Goal: Task Accomplishment & Management: Complete application form

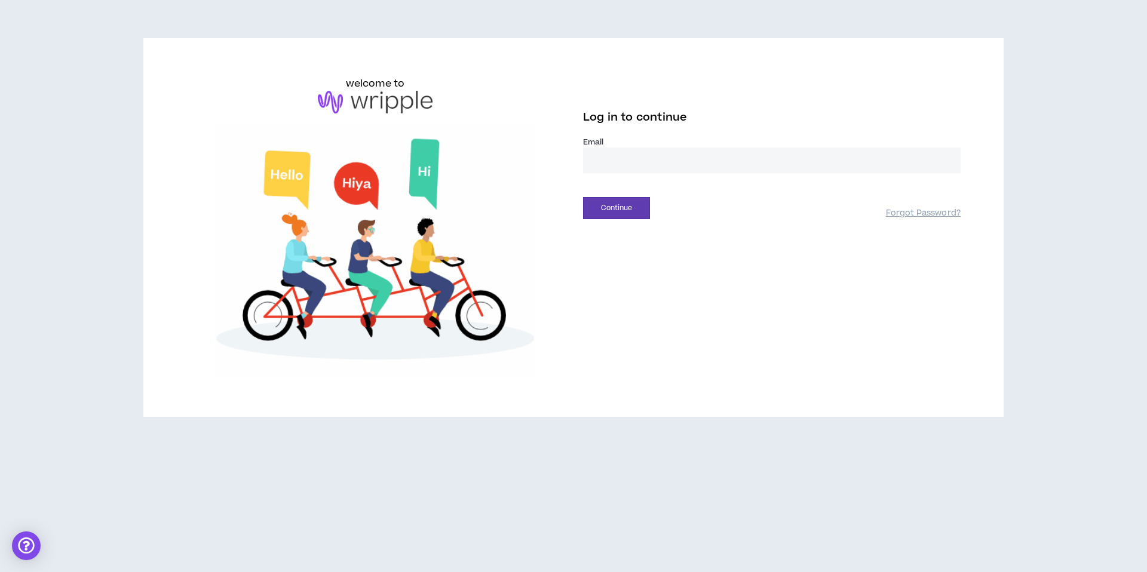
click at [652, 165] on input "email" at bounding box center [772, 161] width 378 height 26
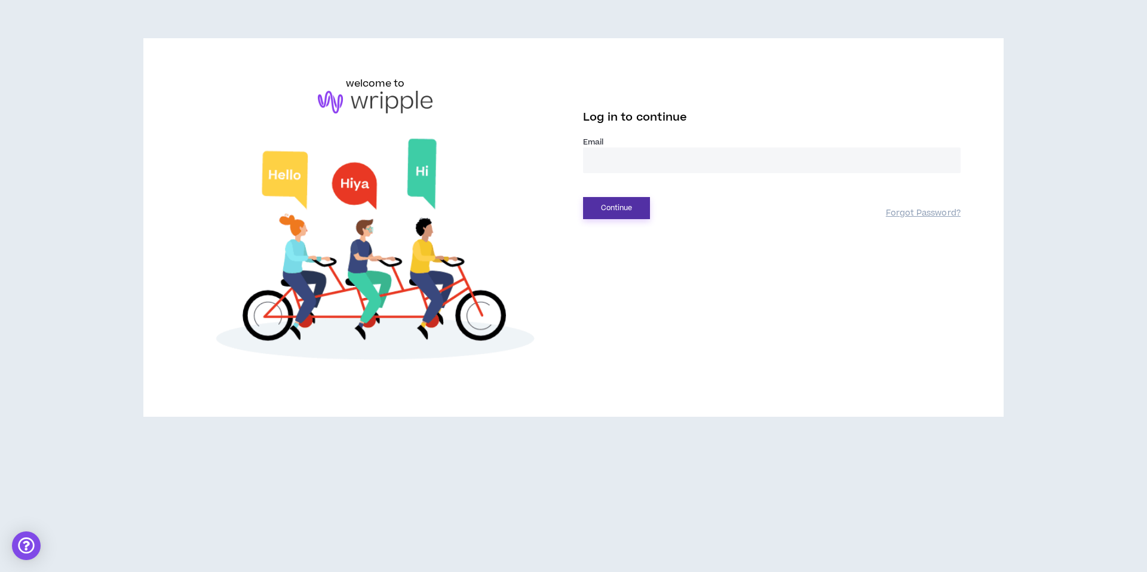
type input "**********"
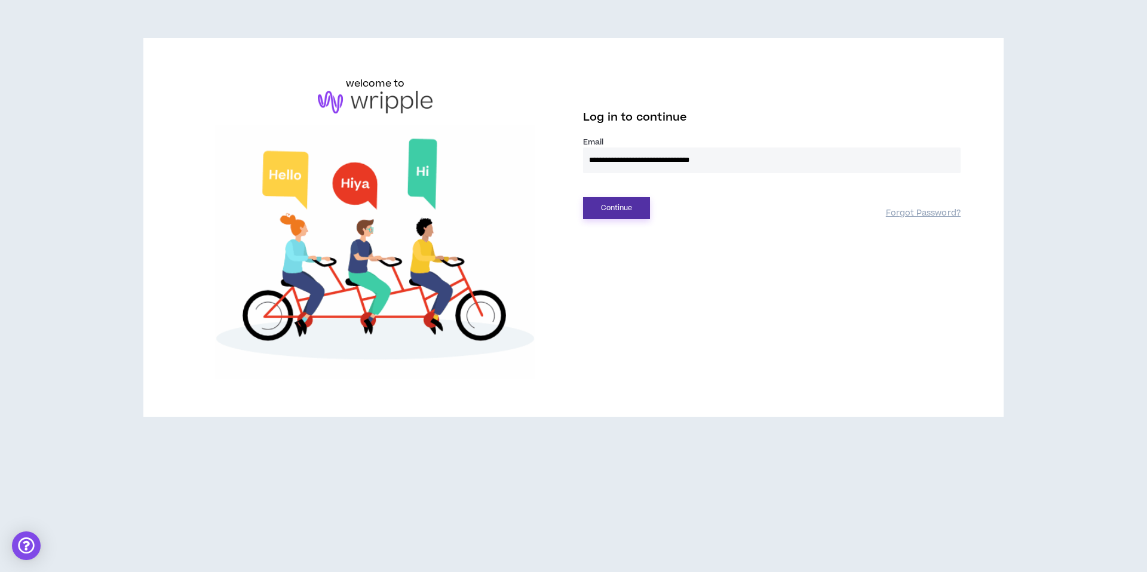
click at [615, 207] on button "Continue" at bounding box center [616, 208] width 67 height 22
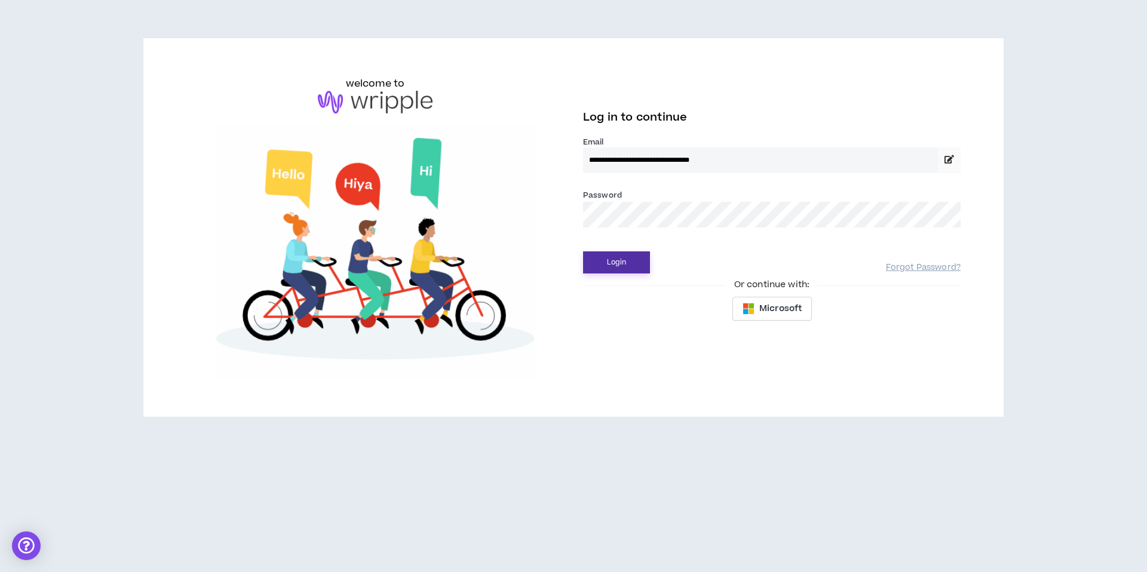
click at [612, 262] on button "Login" at bounding box center [616, 262] width 67 height 22
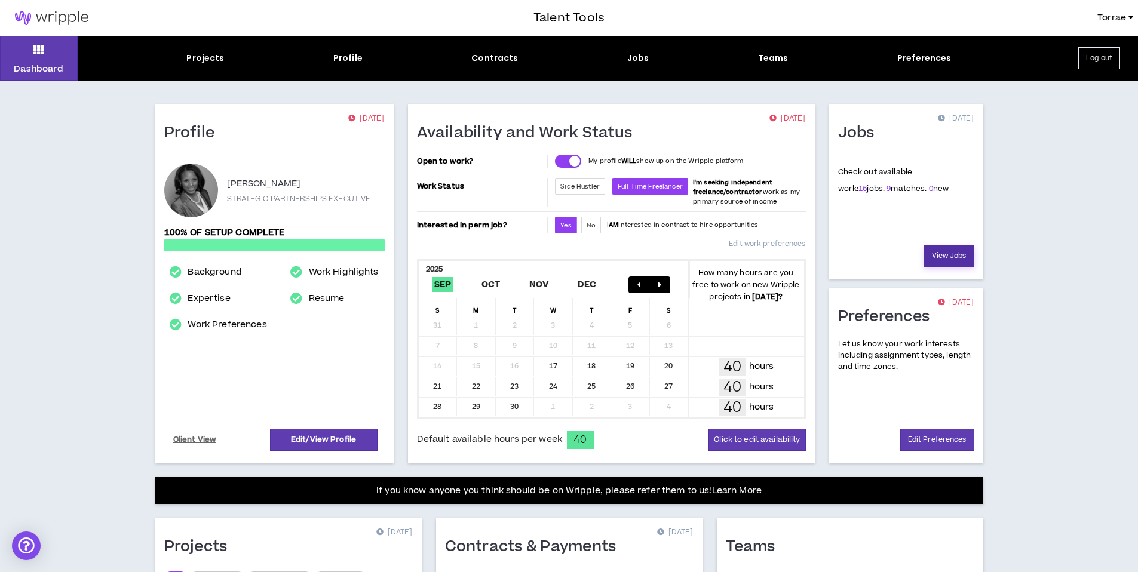
click at [950, 254] on link "View Jobs" at bounding box center [949, 256] width 50 height 22
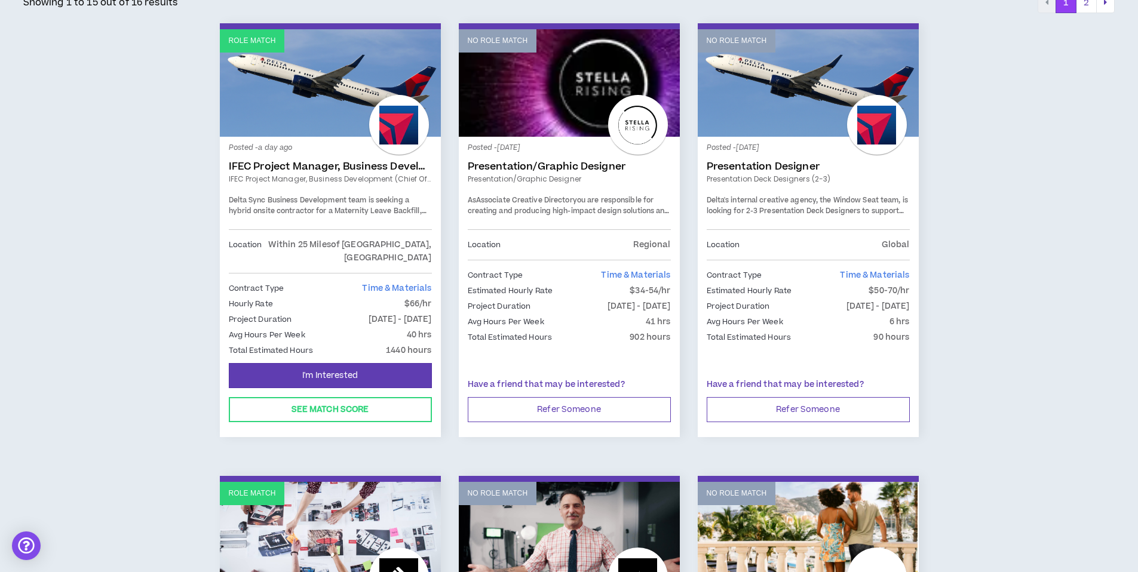
scroll to position [216, 0]
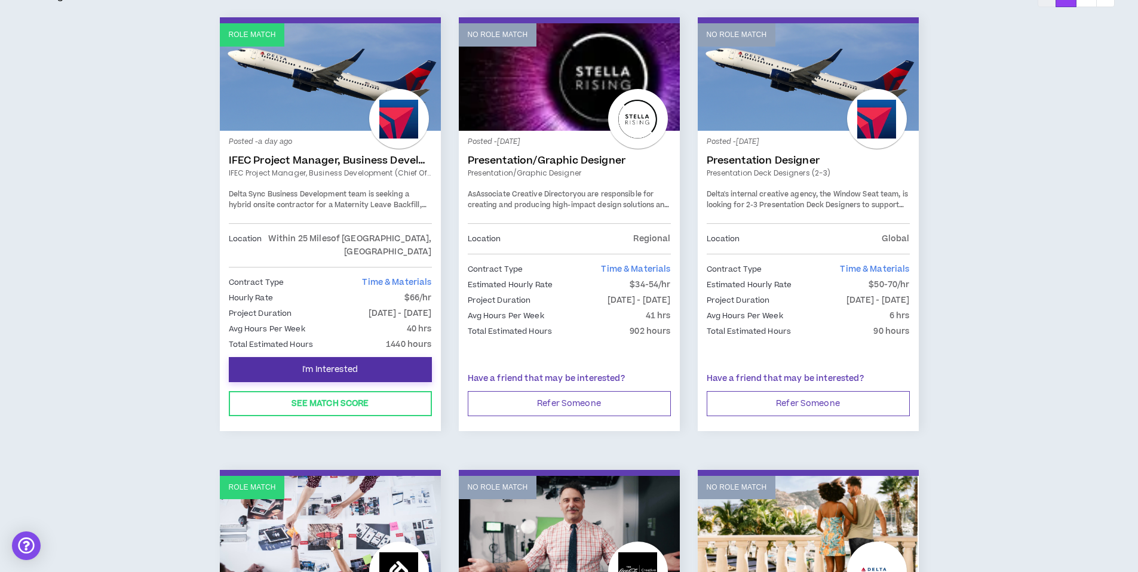
click at [340, 364] on span "I'm Interested" at bounding box center [330, 369] width 56 height 11
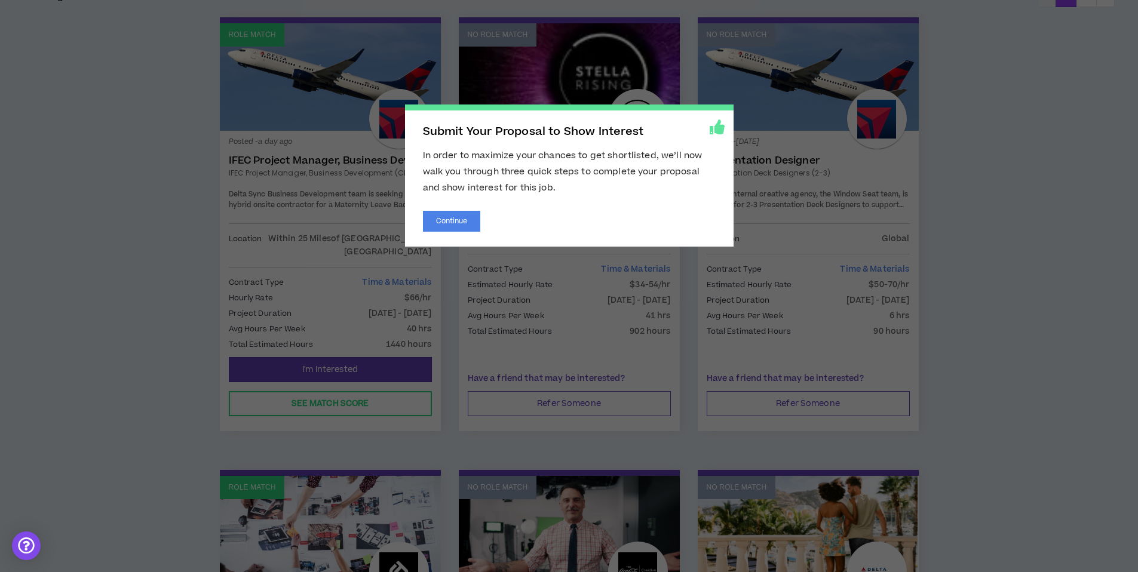
click at [442, 208] on div "Submit Your Proposal to Show Interest In order to maximize your chances to get …" at bounding box center [569, 176] width 329 height 142
click at [444, 219] on button "Continue" at bounding box center [452, 221] width 58 height 21
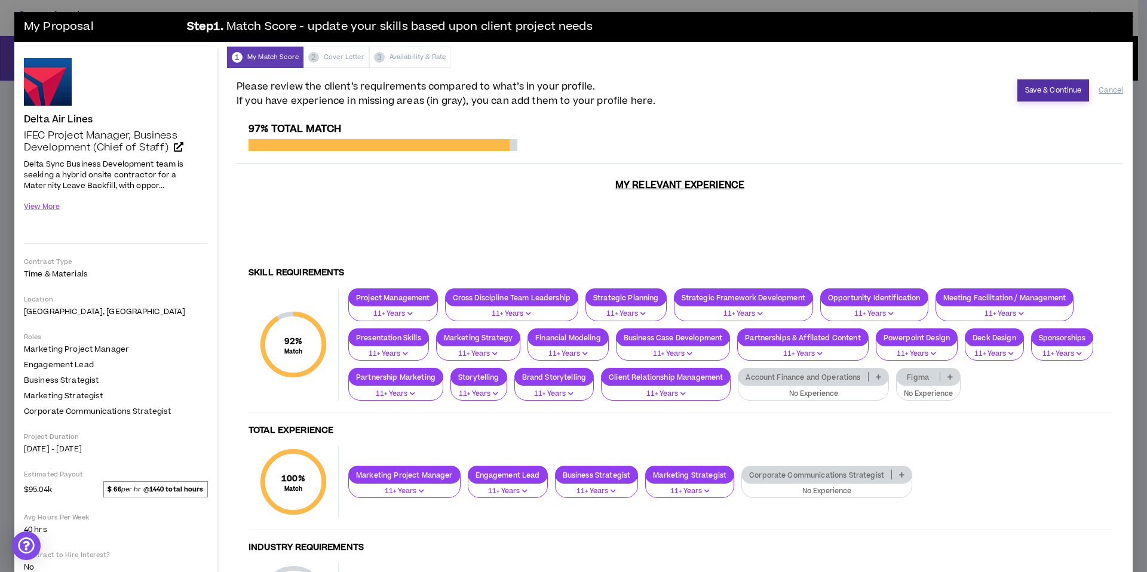
click at [1036, 82] on button "Save & Continue" at bounding box center [1053, 90] width 72 height 22
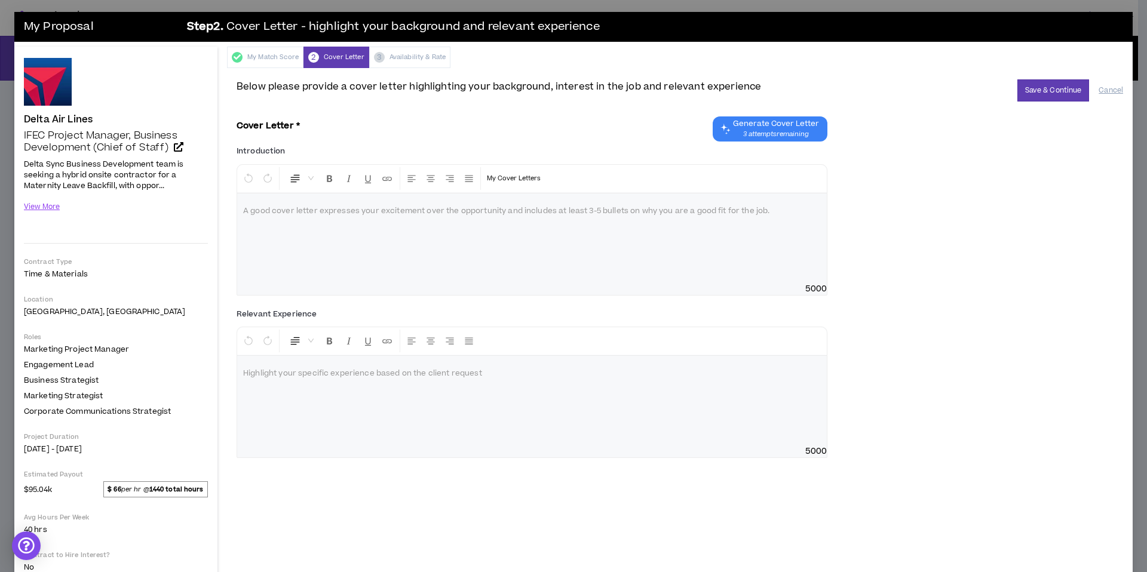
click at [661, 261] on div at bounding box center [532, 239] width 590 height 90
click at [299, 213] on p at bounding box center [532, 211] width 578 height 12
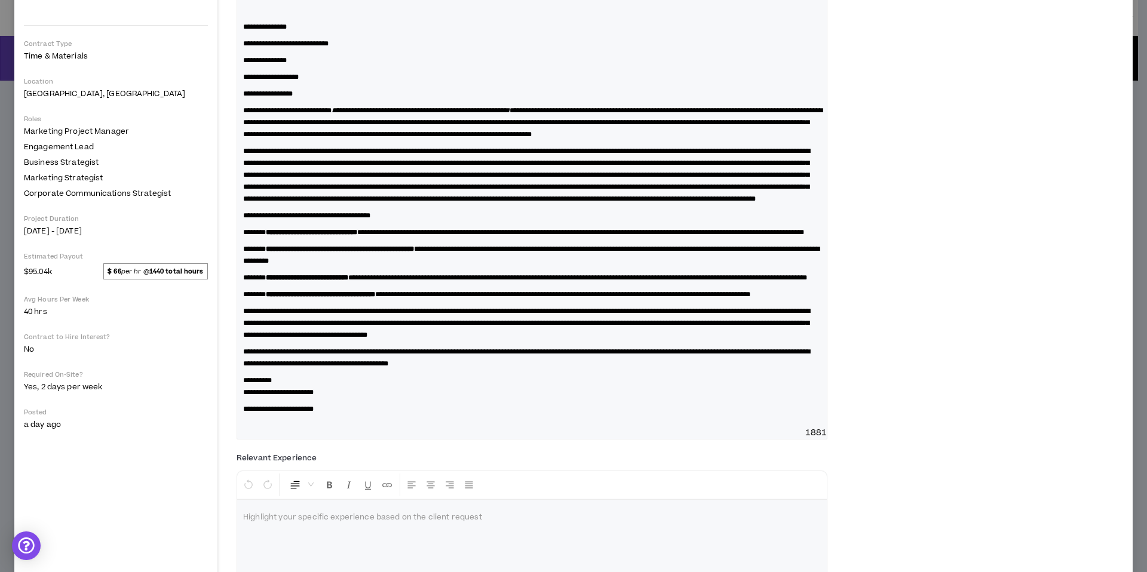
scroll to position [354, 0]
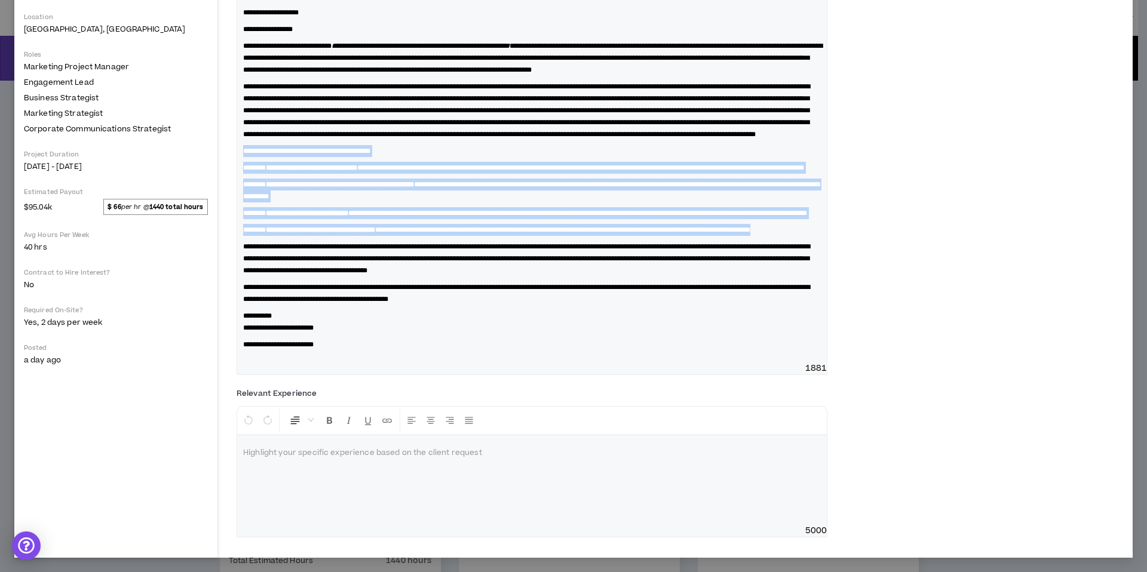
drag, startPoint x: 244, startPoint y: 120, endPoint x: 394, endPoint y: 229, distance: 185.2
click at [394, 229] on div "**********" at bounding box center [532, 137] width 590 height 452
copy div "**********"
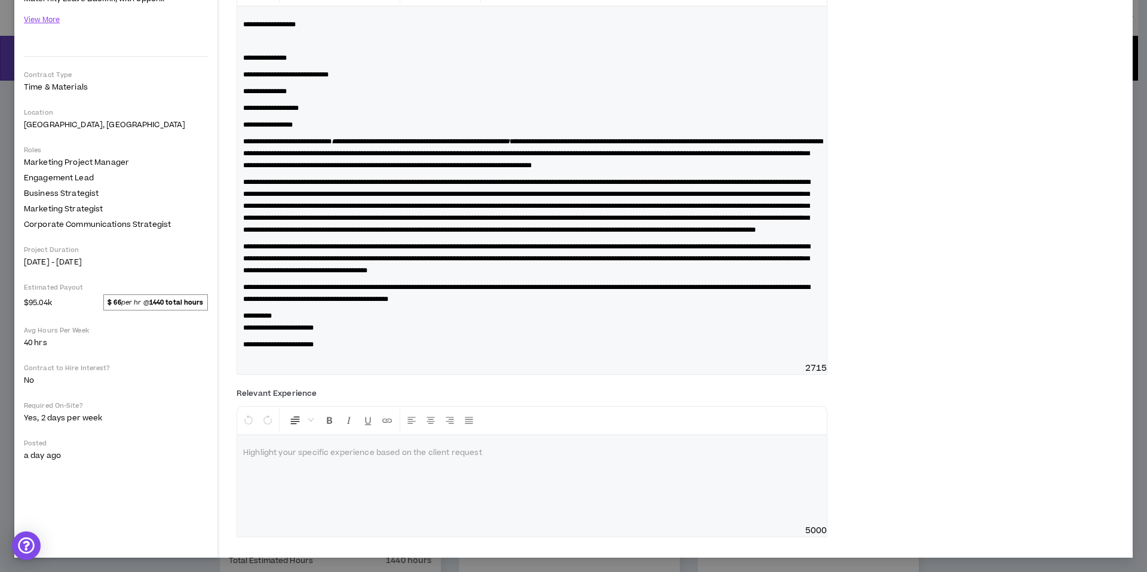
scroll to position [223, 0]
click at [308, 466] on div at bounding box center [532, 480] width 590 height 90
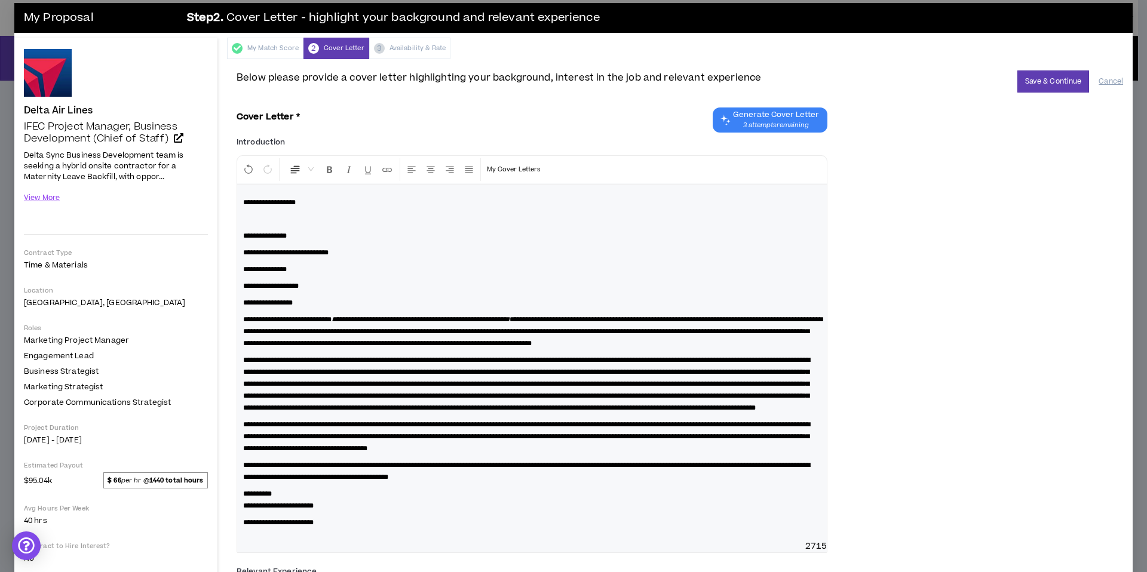
scroll to position [0, 0]
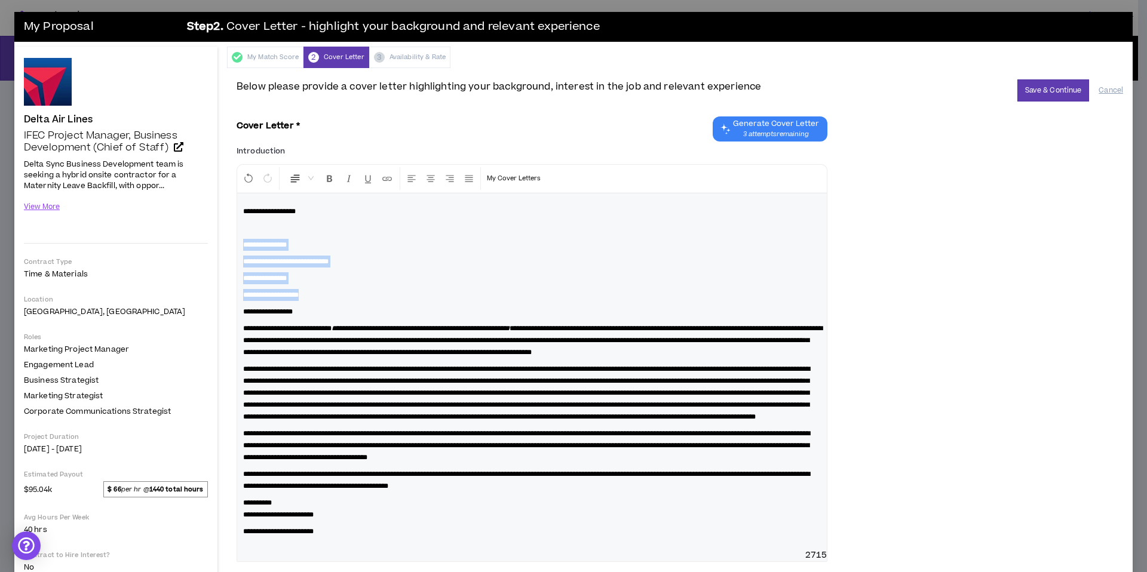
drag, startPoint x: 244, startPoint y: 244, endPoint x: 317, endPoint y: 296, distance: 89.0
click at [317, 296] on div "**********" at bounding box center [532, 372] width 590 height 356
click at [310, 179] on span "Normal" at bounding box center [301, 179] width 24 height 22
click at [411, 176] on icon "Left Align" at bounding box center [411, 178] width 11 height 11
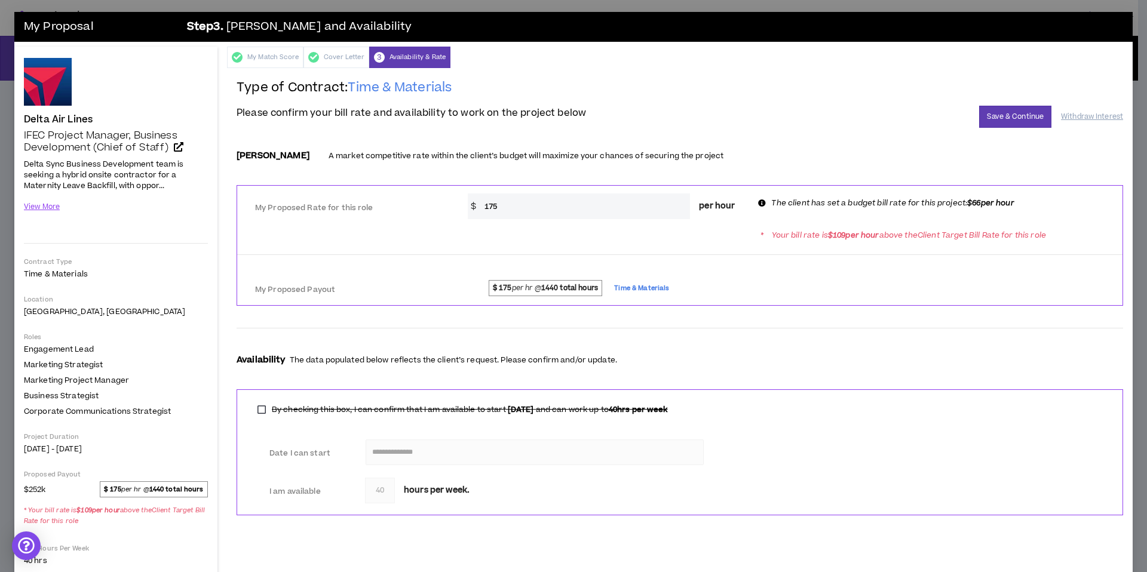
drag, startPoint x: 517, startPoint y: 210, endPoint x: 461, endPoint y: 210, distance: 55.6
click at [461, 210] on div "* $ 175 per hour" at bounding box center [606, 207] width 295 height 26
type input "66.00"
click at [544, 237] on div "* Your bill rate is $ 109 per hour above the Client Target Bill Rate for this r…" at bounding box center [679, 236] width 885 height 22
click at [547, 209] on input "66.00" at bounding box center [584, 207] width 212 height 26
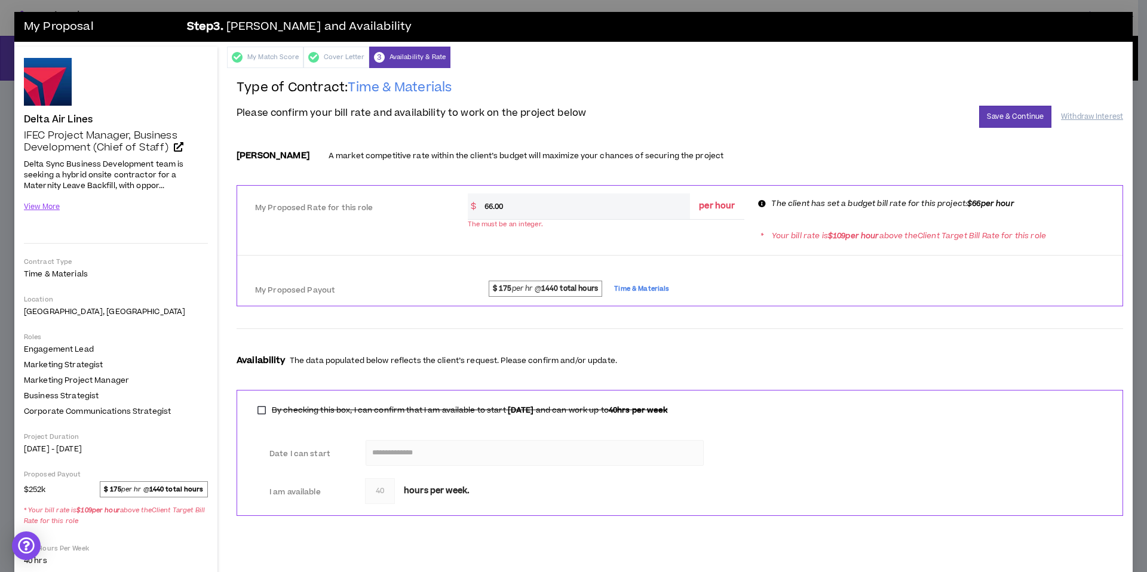
drag, startPoint x: 78, startPoint y: 223, endPoint x: 90, endPoint y: 222, distance: 11.4
click at [79, 223] on div "View More" at bounding box center [116, 213] width 184 height 33
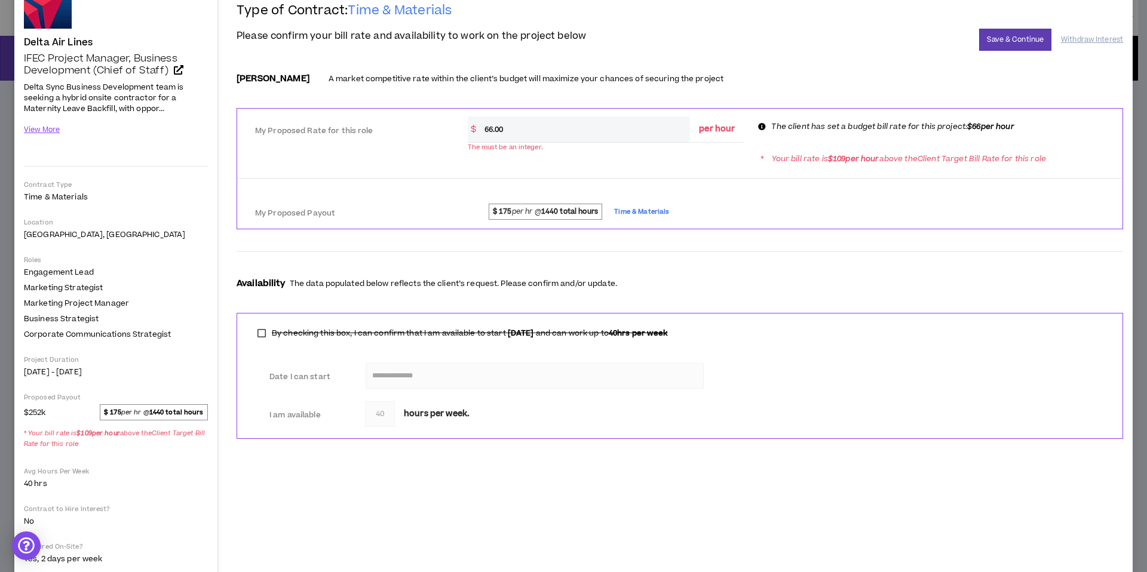
scroll to position [76, 0]
click at [492, 184] on div at bounding box center [679, 182] width 885 height 22
click at [502, 160] on div "* Your bill rate is $ 109 per hour above the Client Target Bill Rate for this r…" at bounding box center [679, 160] width 885 height 22
drag, startPoint x: 510, startPoint y: 132, endPoint x: 478, endPoint y: 130, distance: 31.7
click at [478, 130] on input "66.00" at bounding box center [584, 131] width 212 height 26
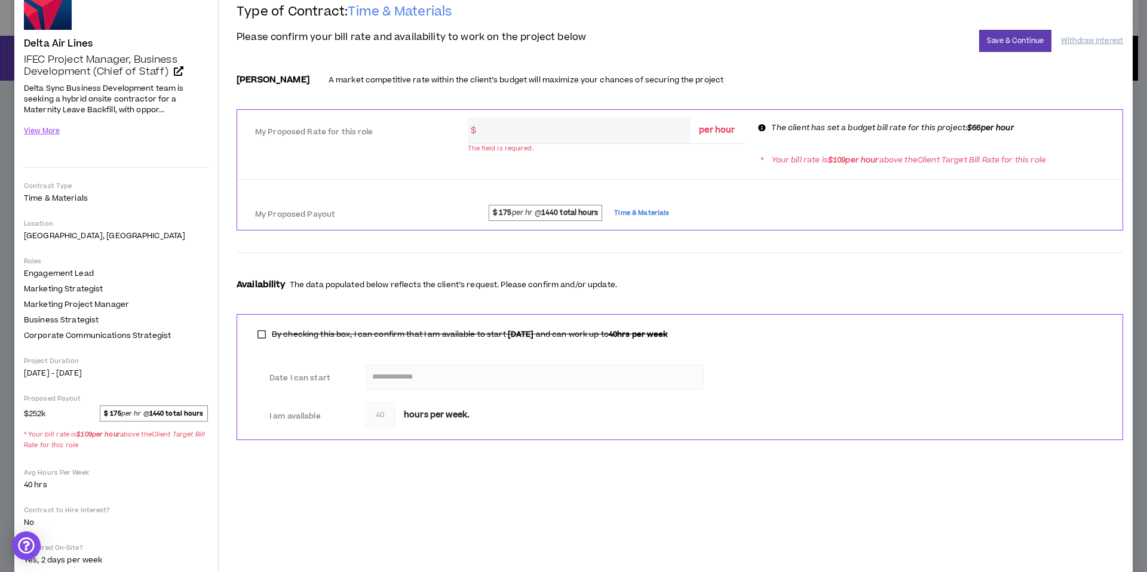
click at [538, 131] on input "*" at bounding box center [584, 131] width 212 height 26
drag, startPoint x: 499, startPoint y: 130, endPoint x: 477, endPoint y: 130, distance: 22.1
click at [478, 130] on input "29" at bounding box center [584, 131] width 212 height 26
type input "66"
click at [576, 161] on div "* Your bill rate is $ 109 per hour above the Client Target Bill Rate for this r…" at bounding box center [679, 159] width 885 height 22
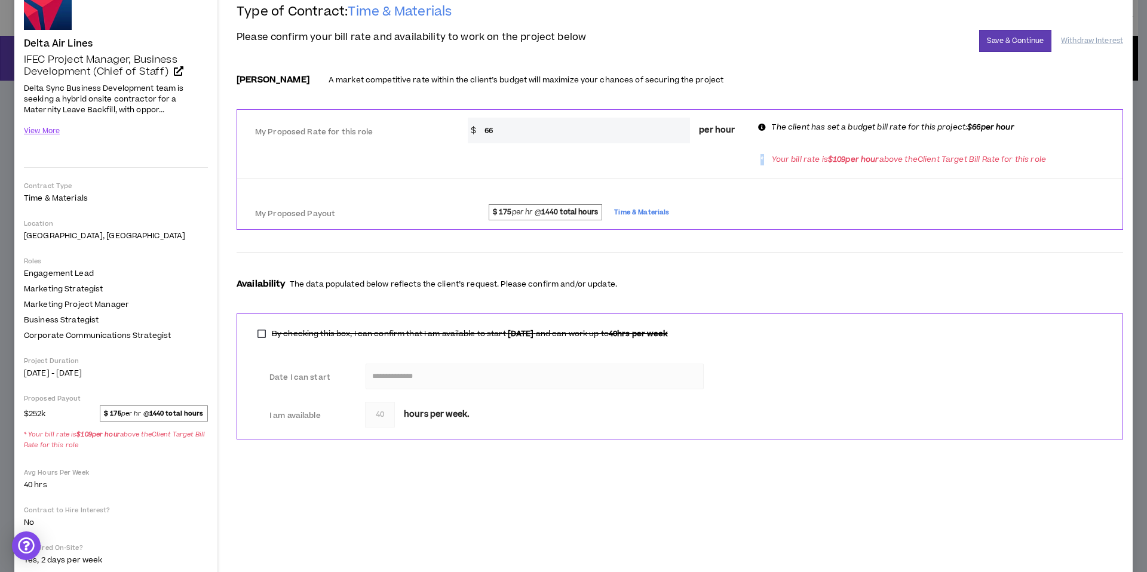
click at [576, 161] on div "* Your bill rate is $ 109 per hour above the Client Target Bill Rate for this r…" at bounding box center [679, 159] width 885 height 22
click at [553, 149] on div "* Your bill rate is $ 109 per hour above the Client Target Bill Rate for this r…" at bounding box center [679, 159] width 885 height 22
click at [549, 154] on div "* Your bill rate is $ 109 per hour above the Client Target Bill Rate for this r…" at bounding box center [679, 159] width 885 height 22
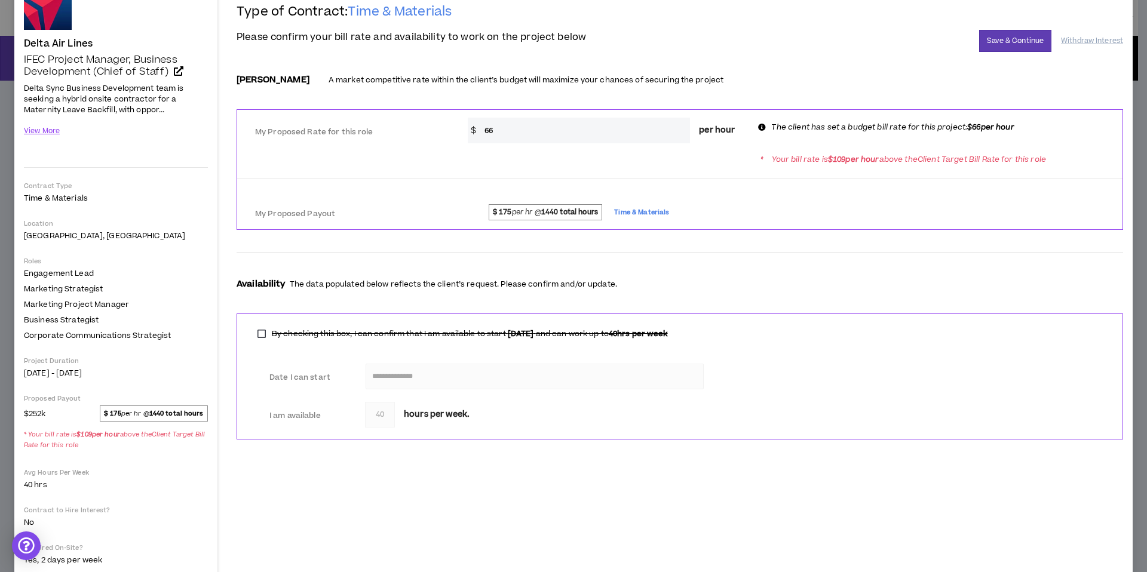
click at [541, 142] on input "66" at bounding box center [584, 131] width 212 height 26
drag, startPoint x: 499, startPoint y: 133, endPoint x: 451, endPoint y: 133, distance: 48.4
click at [451, 133] on div "My Proposed Rate for this role * $ 66 per hour The client has set a budget bill…" at bounding box center [679, 129] width 885 height 29
click at [413, 198] on div "My Proposed Payout $ 175 per hr @ 1440 total hours Time & Materials" at bounding box center [679, 211] width 885 height 27
click at [526, 137] on input "66" at bounding box center [584, 131] width 212 height 26
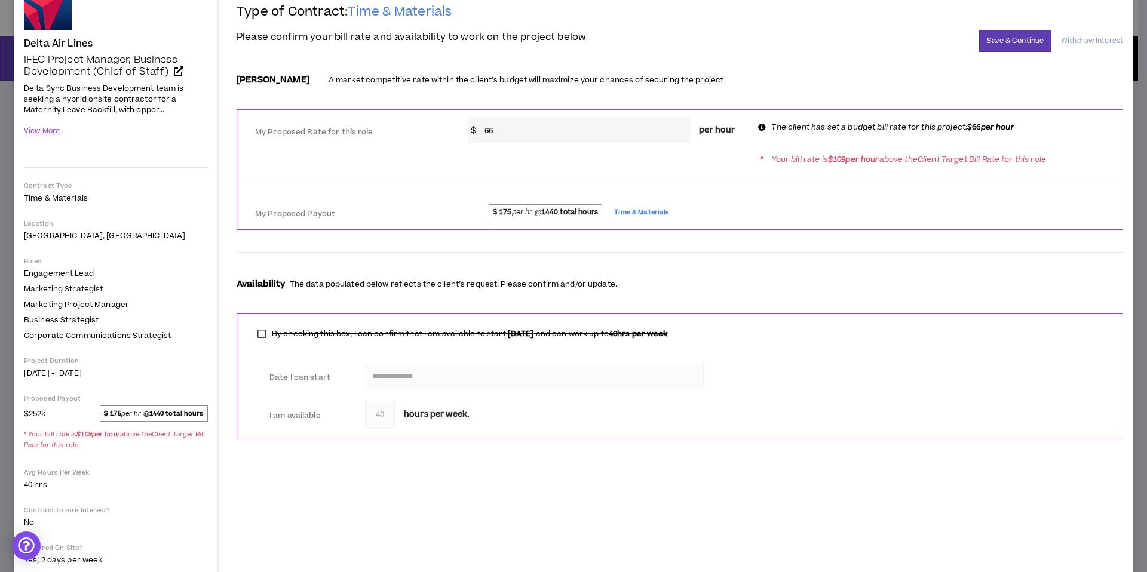
click at [521, 167] on div "* Your bill rate is $ 109 per hour above the Client Target Bill Rate for this r…" at bounding box center [679, 159] width 885 height 22
click at [525, 134] on input "66" at bounding box center [584, 131] width 212 height 26
click at [754, 190] on div at bounding box center [679, 182] width 885 height 22
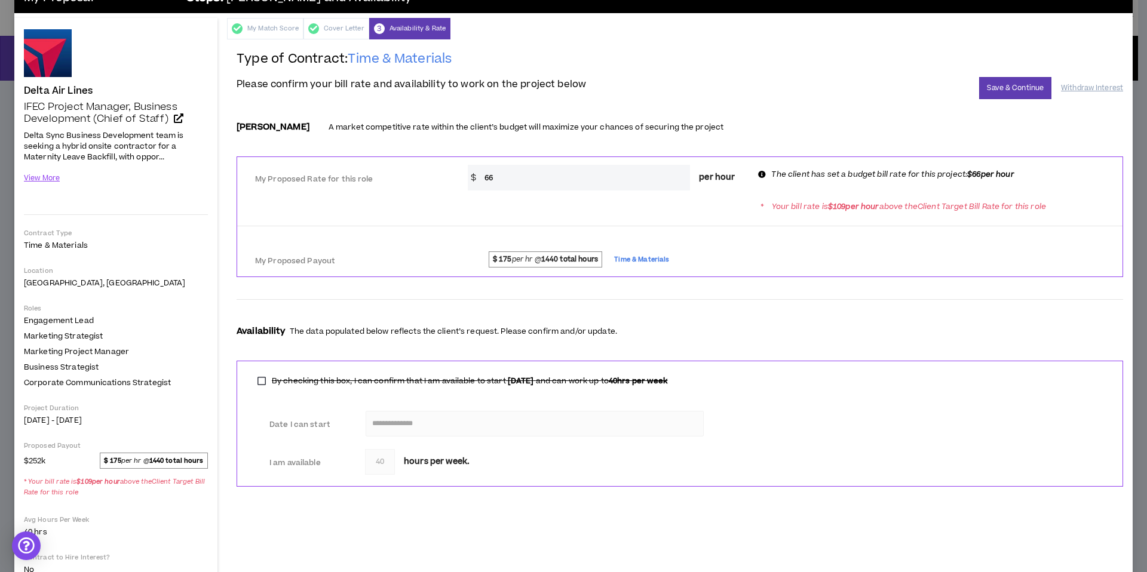
scroll to position [0, 0]
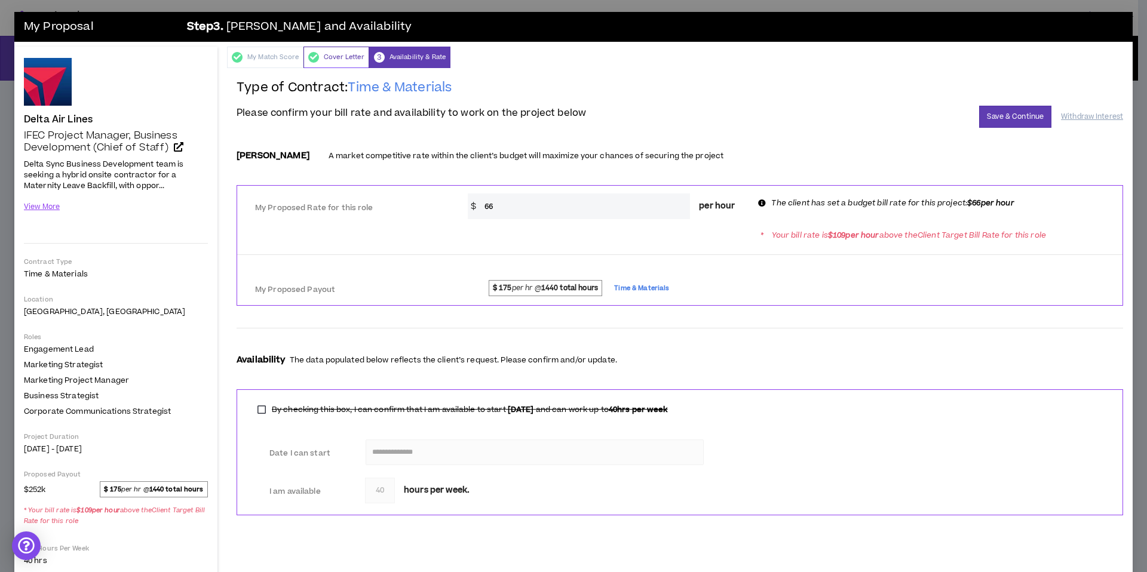
click at [346, 57] on div "Cover Letter" at bounding box center [336, 58] width 66 height 22
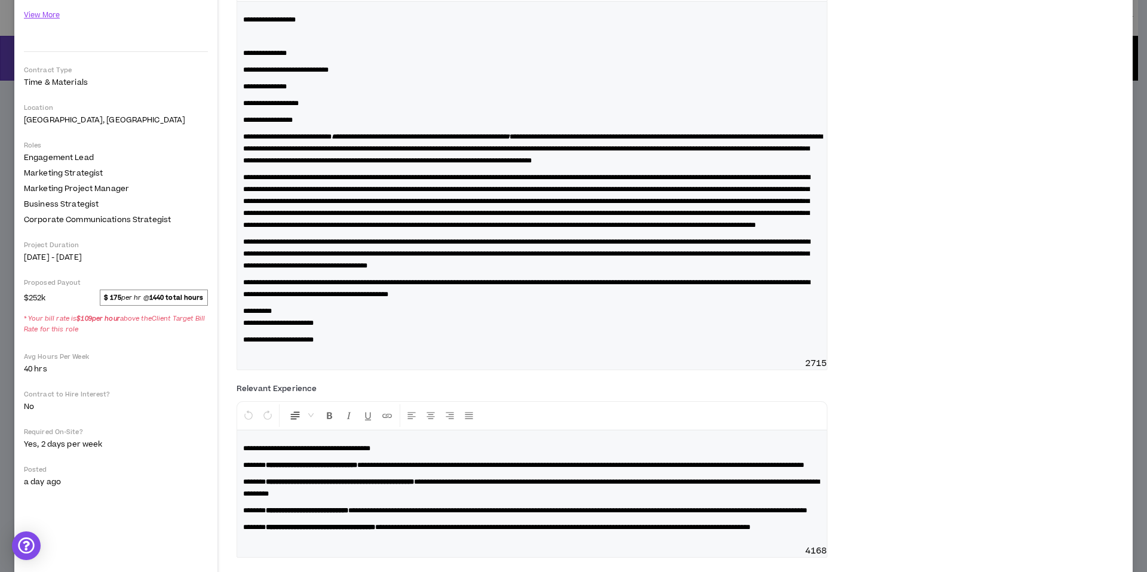
scroll to position [151, 0]
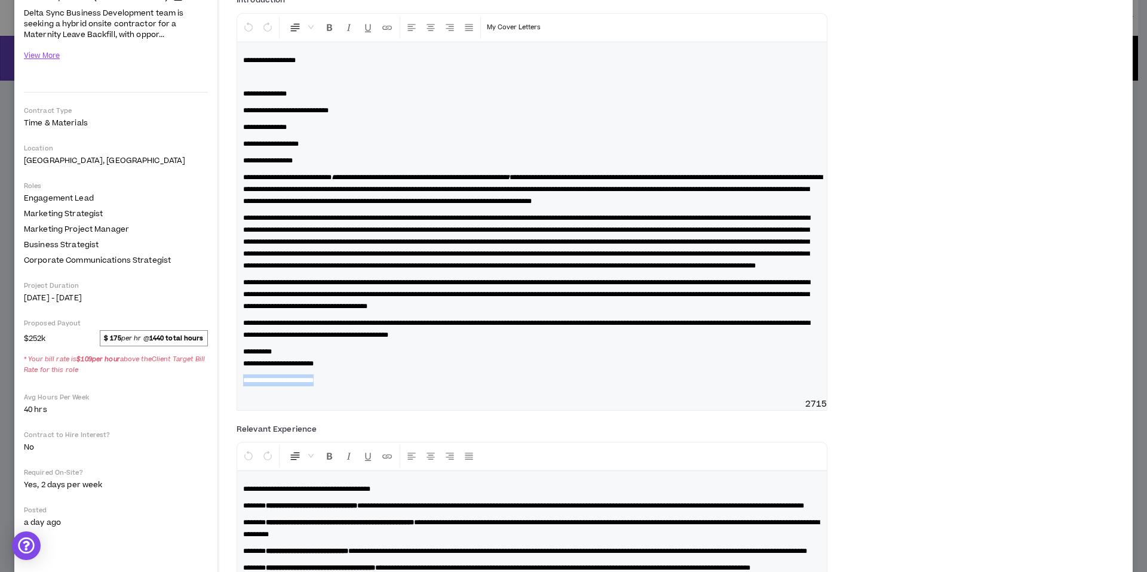
drag, startPoint x: 342, startPoint y: 413, endPoint x: 230, endPoint y: 412, distance: 111.7
click at [230, 412] on div "**********" at bounding box center [680, 268] width 906 height 702
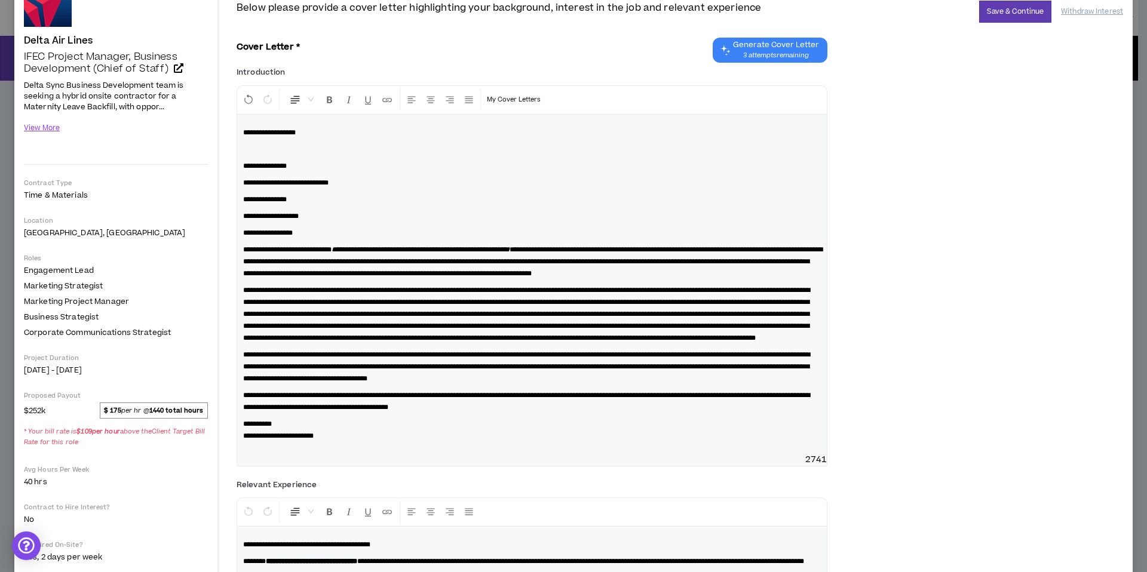
scroll to position [0, 0]
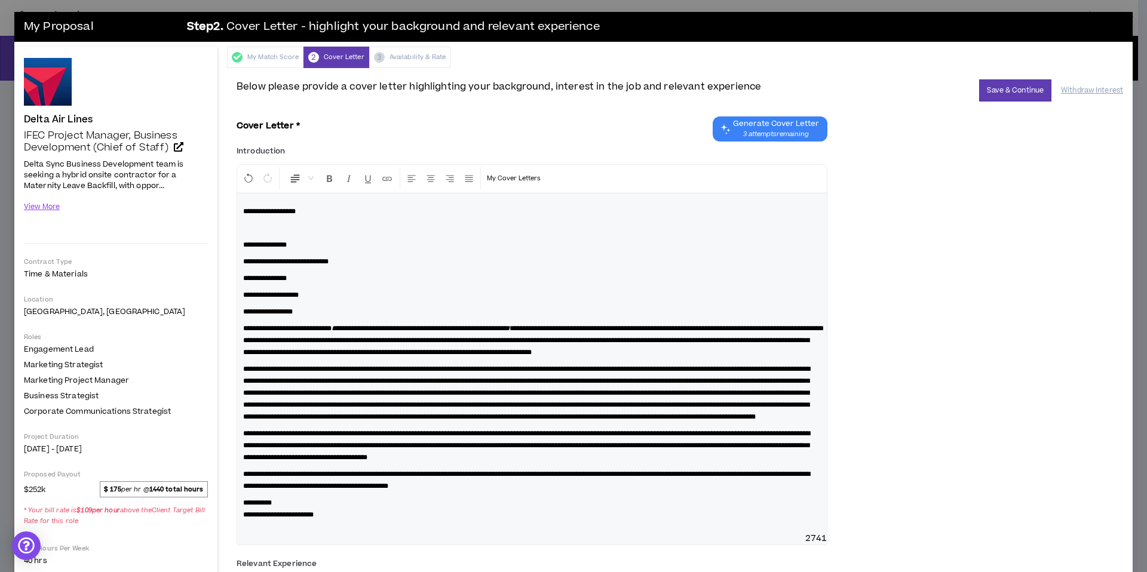
click at [254, 229] on p at bounding box center [532, 228] width 578 height 12
drag, startPoint x: 336, startPoint y: 214, endPoint x: 249, endPoint y: 210, distance: 87.3
click at [249, 210] on p "**********" at bounding box center [532, 211] width 578 height 12
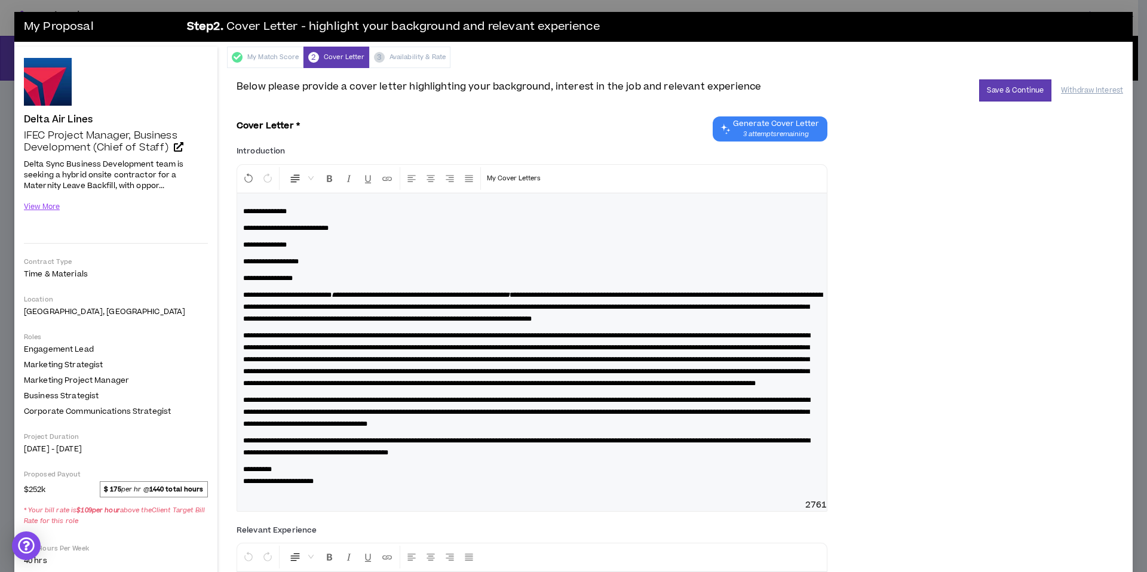
click at [243, 229] on span "**********" at bounding box center [285, 228] width 85 height 7
click at [245, 280] on span "**********" at bounding box center [268, 278] width 50 height 7
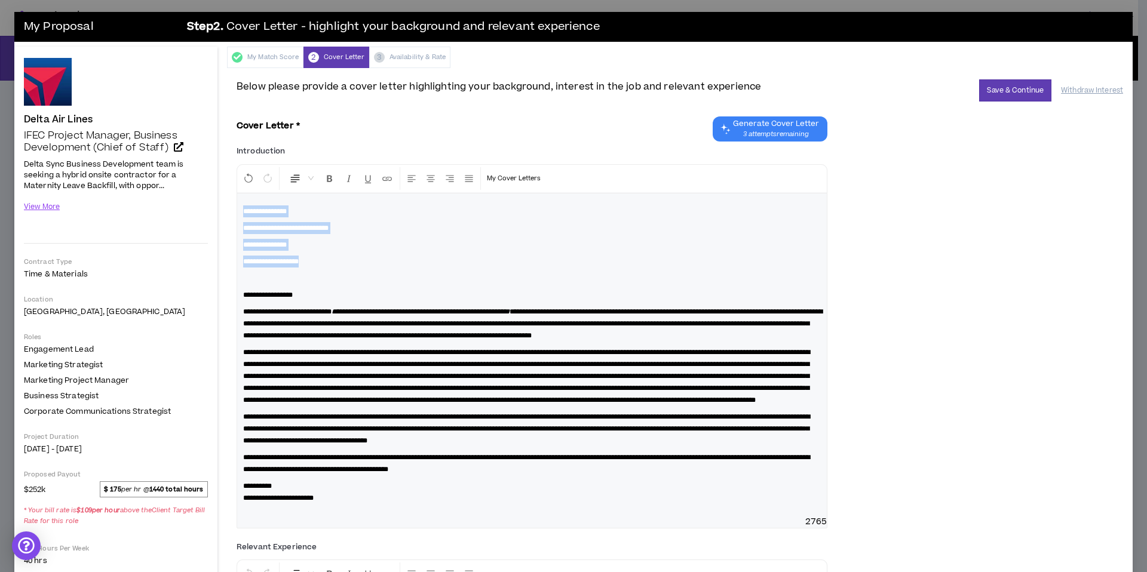
drag, startPoint x: 243, startPoint y: 205, endPoint x: 322, endPoint y: 263, distance: 97.5
click at [322, 263] on div "**********" at bounding box center [532, 355] width 590 height 323
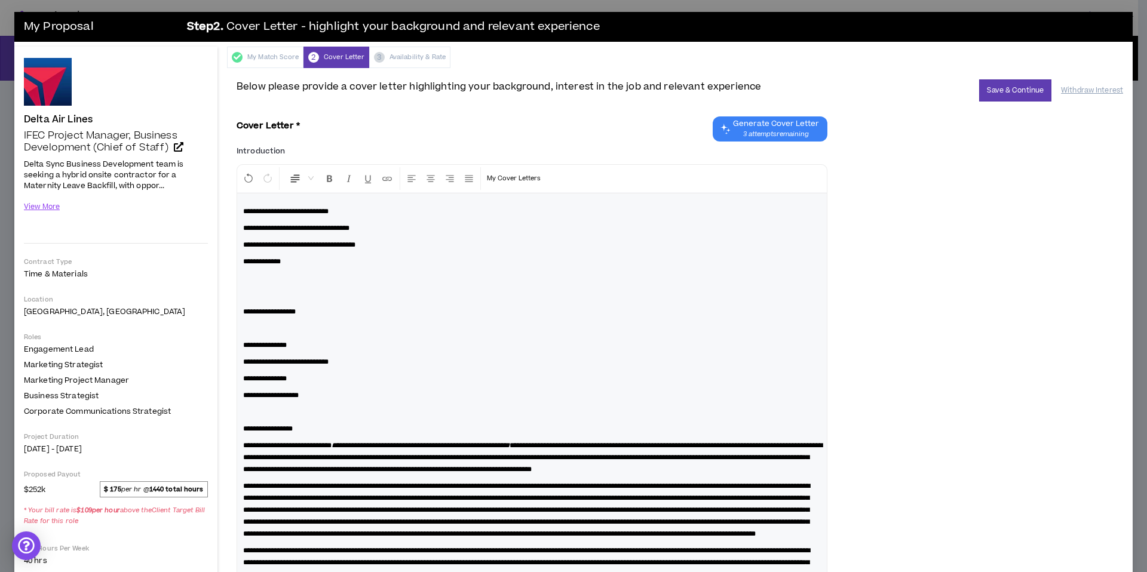
click at [279, 286] on div "**********" at bounding box center [532, 422] width 590 height 456
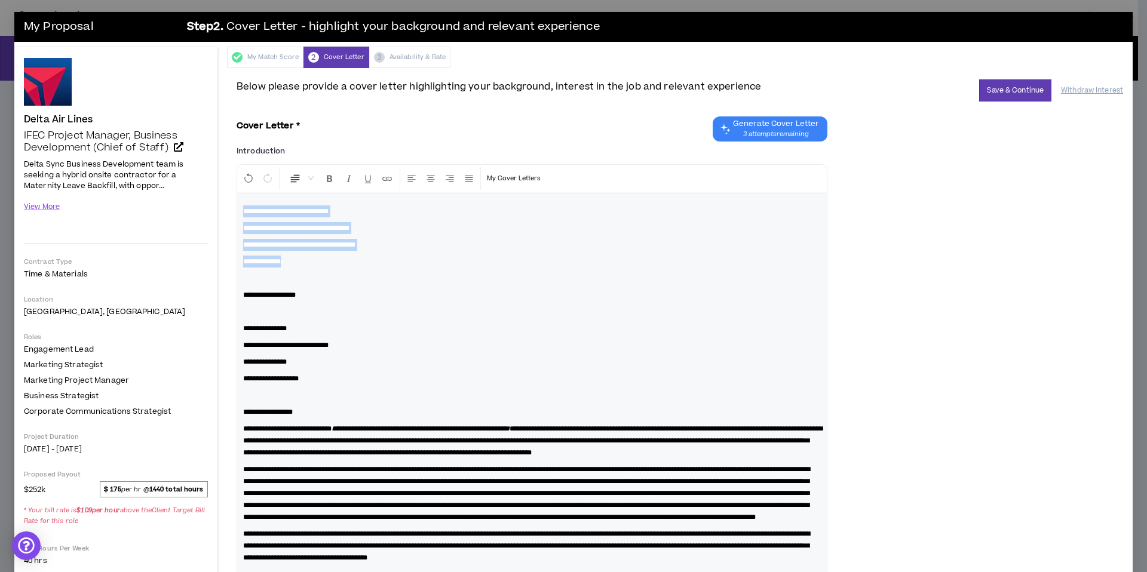
drag, startPoint x: 244, startPoint y: 211, endPoint x: 379, endPoint y: 256, distance: 142.1
click at [379, 256] on div "**********" at bounding box center [532, 414] width 590 height 440
click at [434, 182] on icon "Center Align" at bounding box center [430, 178] width 11 height 11
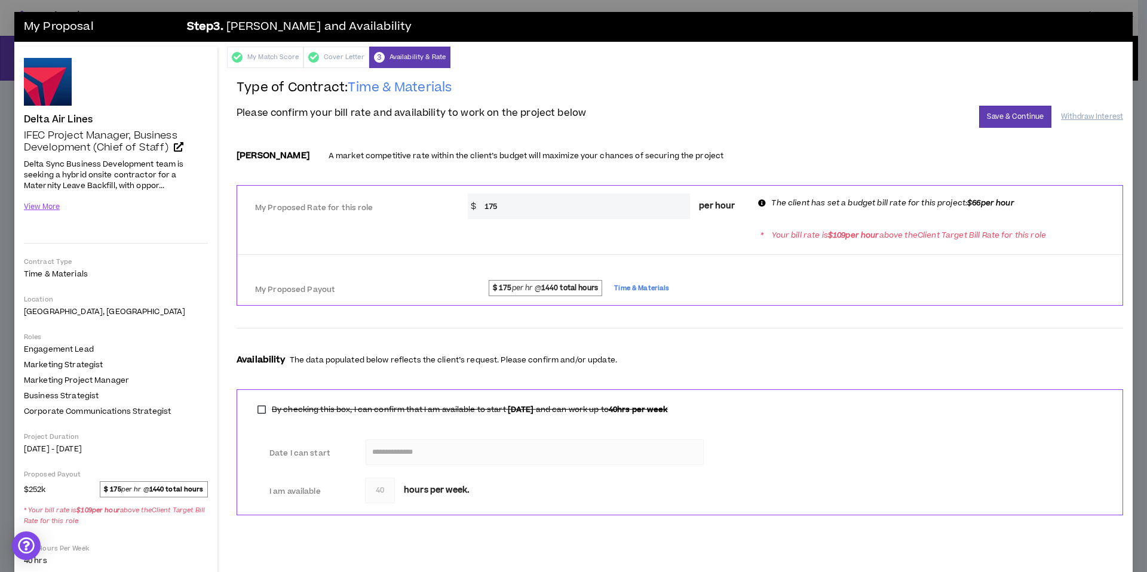
click at [541, 192] on div "My Proposed Rate for this role * $ 175 per hour The client has set a budget bil…" at bounding box center [679, 205] width 885 height 29
click at [523, 210] on input "175" at bounding box center [584, 207] width 212 height 26
drag, startPoint x: 520, startPoint y: 212, endPoint x: 462, endPoint y: 210, distance: 58.0
click at [462, 210] on div "* $ 175 per hour" at bounding box center [606, 207] width 295 height 26
type input "66"
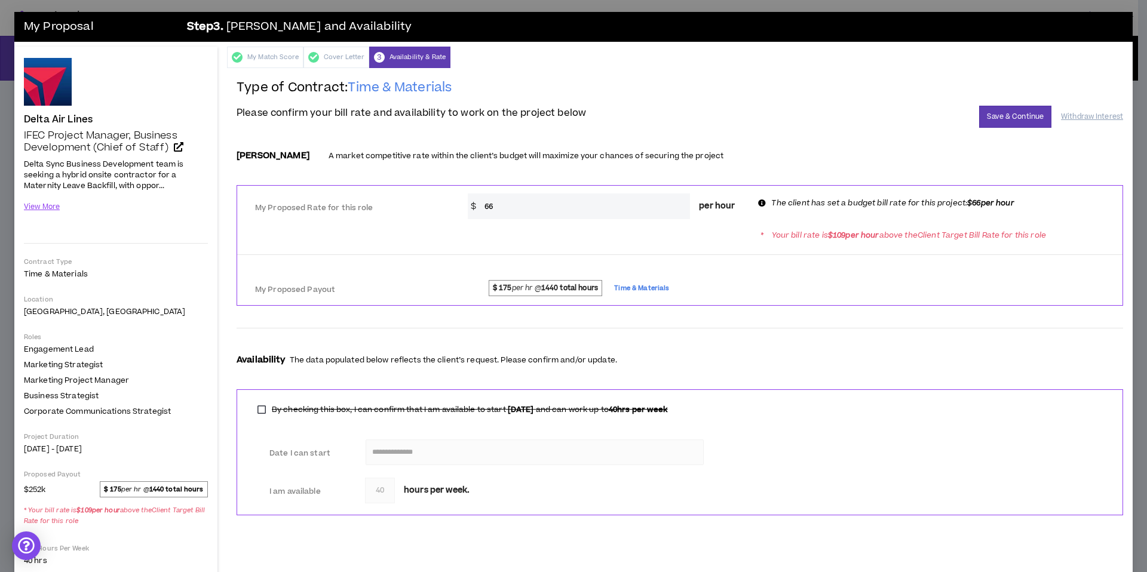
click at [731, 255] on div at bounding box center [679, 255] width 885 height 10
click at [732, 256] on div at bounding box center [679, 255] width 885 height 10
click at [727, 259] on div at bounding box center [679, 255] width 885 height 10
click at [734, 238] on div "* Your bill rate is $ 109 per hour above the Client Target Bill Rate for this r…" at bounding box center [679, 235] width 885 height 22
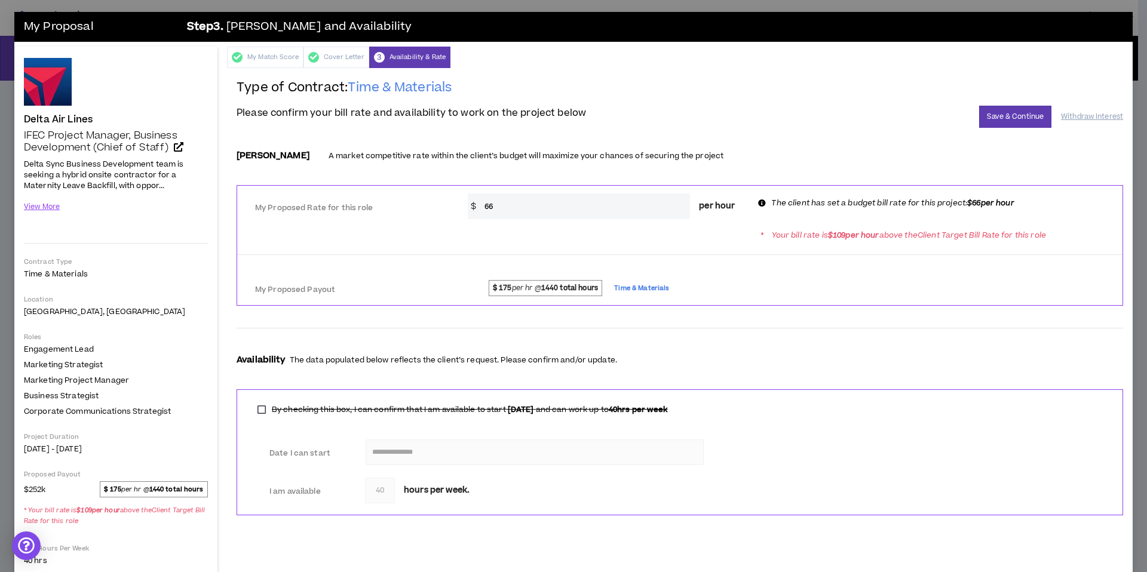
click at [735, 281] on span "$ 175 per hr @ 1440 total hours Time & Materials" at bounding box center [791, 289] width 640 height 19
click at [444, 515] on div "**********" at bounding box center [680, 452] width 886 height 126
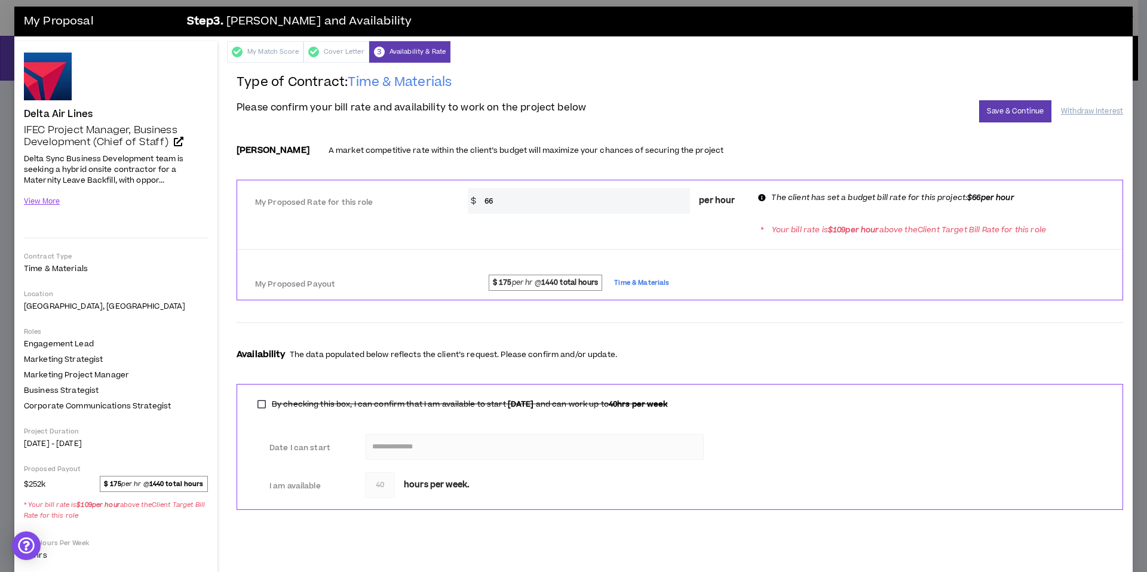
scroll to position [15, 0]
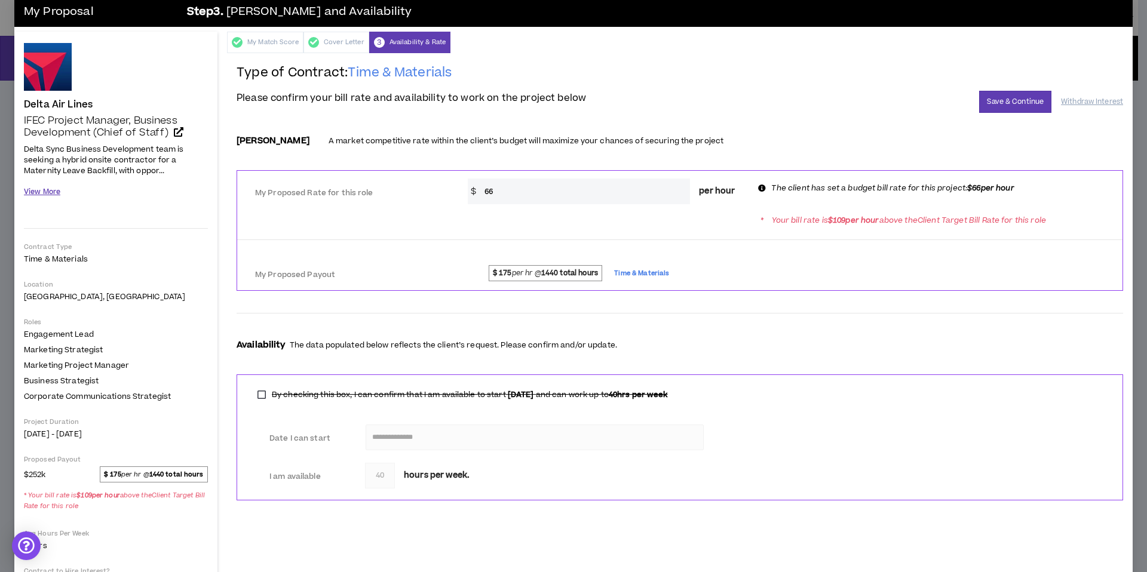
click at [36, 189] on button "View More" at bounding box center [42, 192] width 36 height 21
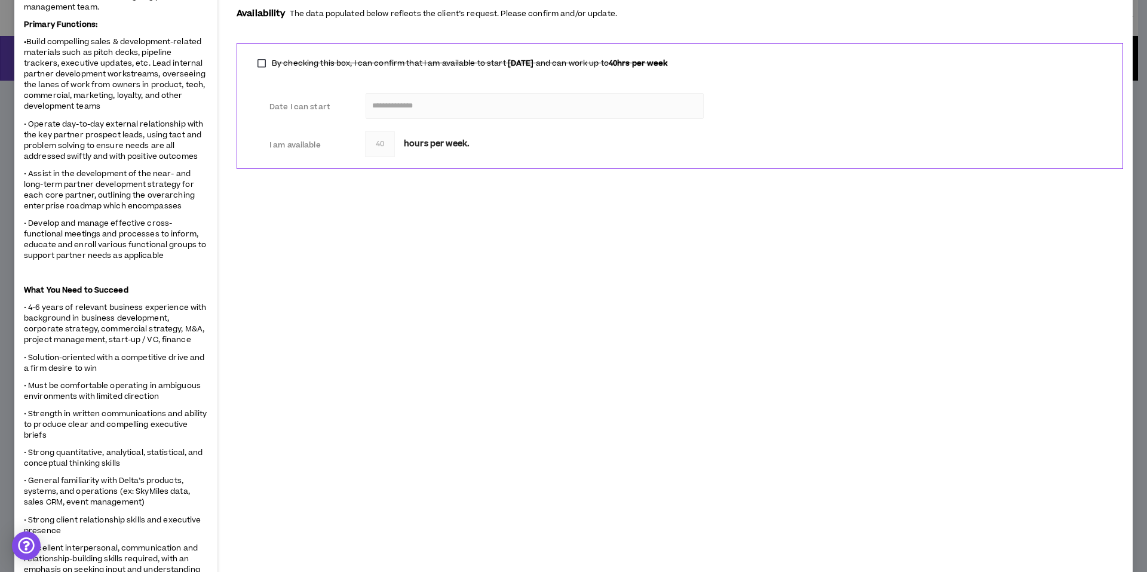
scroll to position [0, 0]
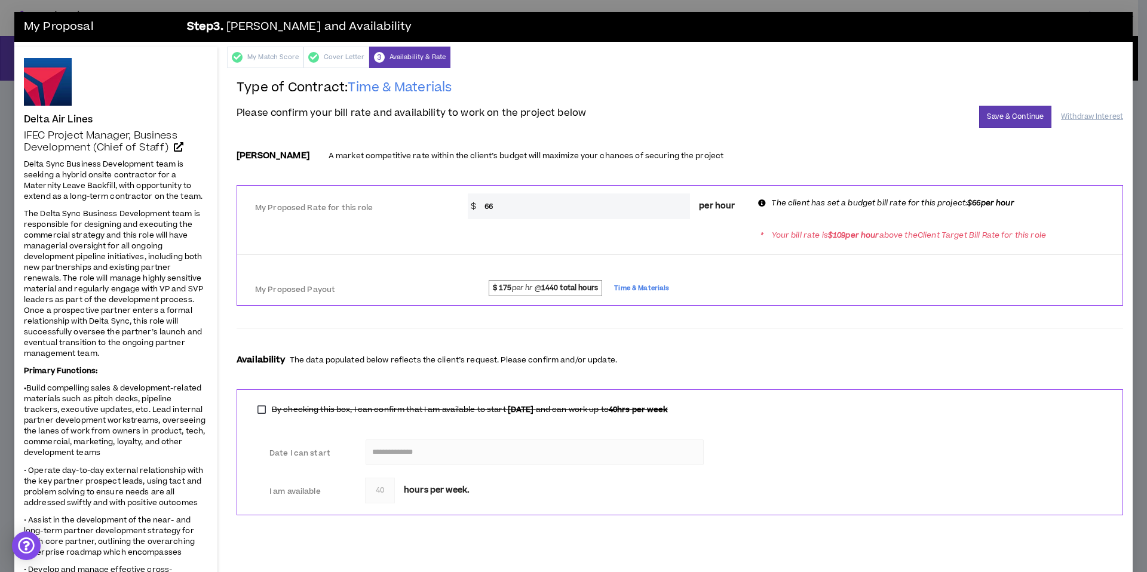
click at [521, 88] on h2 "Type of Contract: Time & Materials" at bounding box center [680, 92] width 886 height 26
click at [954, 135] on div "**********" at bounding box center [680, 302] width 886 height 446
drag, startPoint x: 584, startPoint y: 217, endPoint x: 603, endPoint y: 231, distance: 23.4
click at [585, 219] on input "66" at bounding box center [584, 207] width 212 height 26
click at [615, 239] on div "* Your bill rate is $ 109 per hour above the Client Target Bill Rate for this r…" at bounding box center [679, 235] width 885 height 22
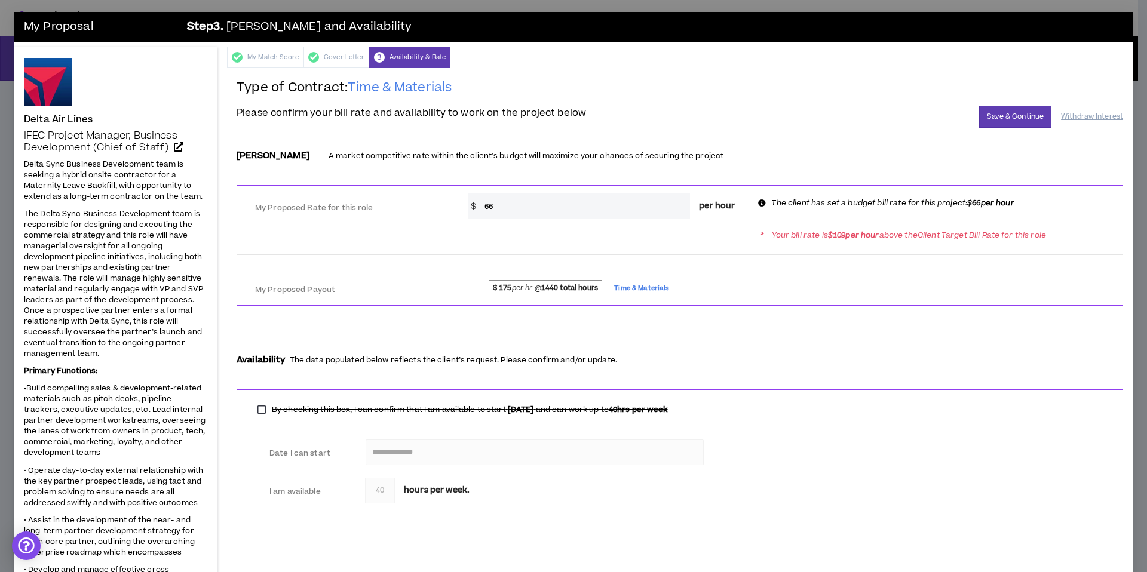
click at [847, 224] on div "* Your bill rate is $ 109 per hour above the Client Target Bill Rate for this r…" at bounding box center [679, 235] width 885 height 22
click at [1003, 115] on button "Save & Continue" at bounding box center [1015, 117] width 72 height 22
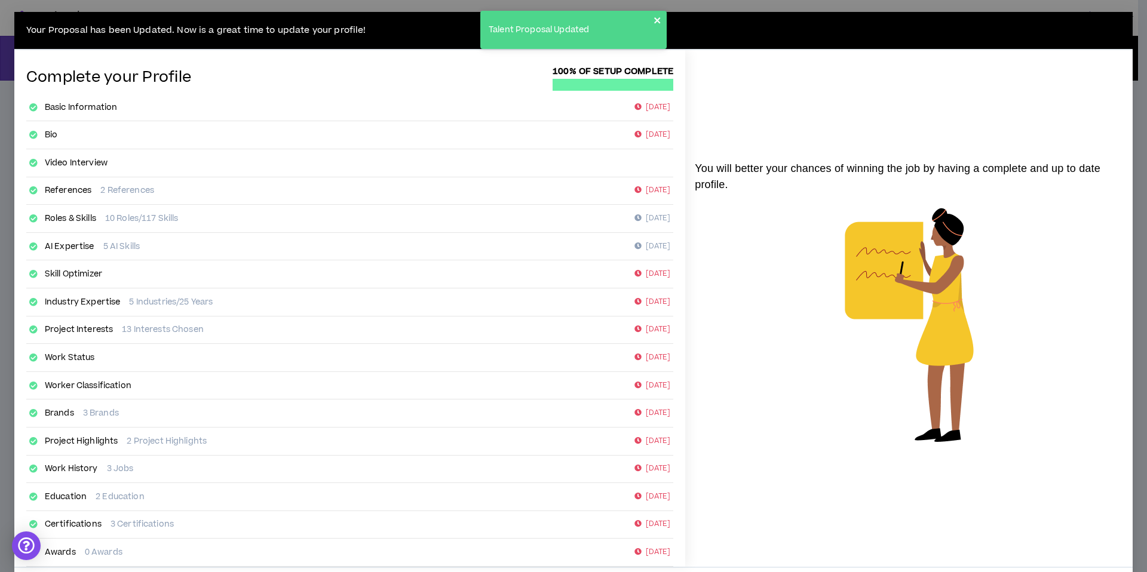
click at [657, 22] on icon "close" at bounding box center [658, 21] width 8 height 10
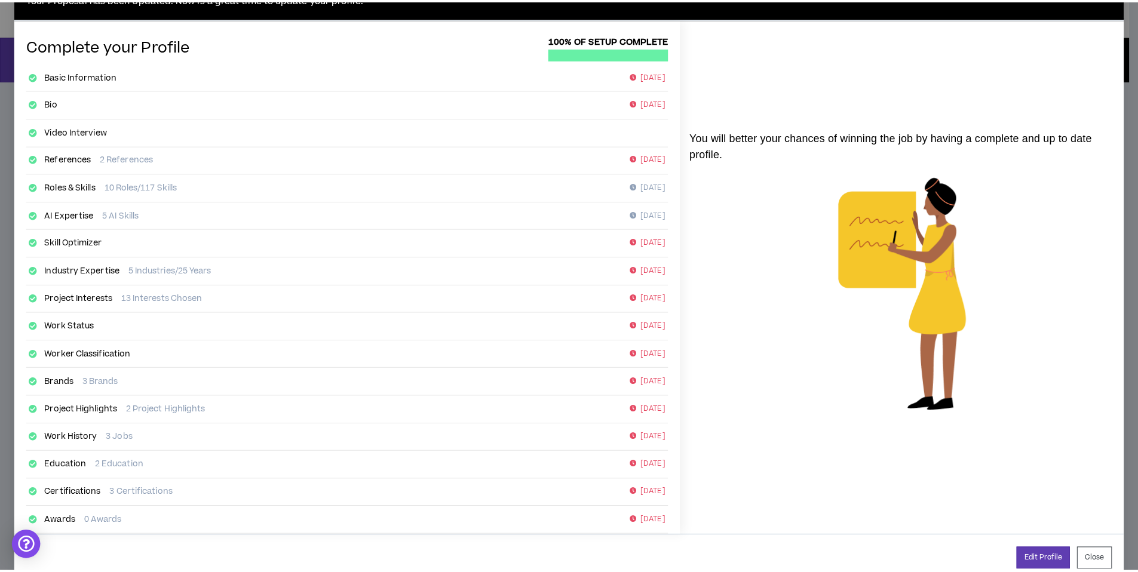
scroll to position [56, 0]
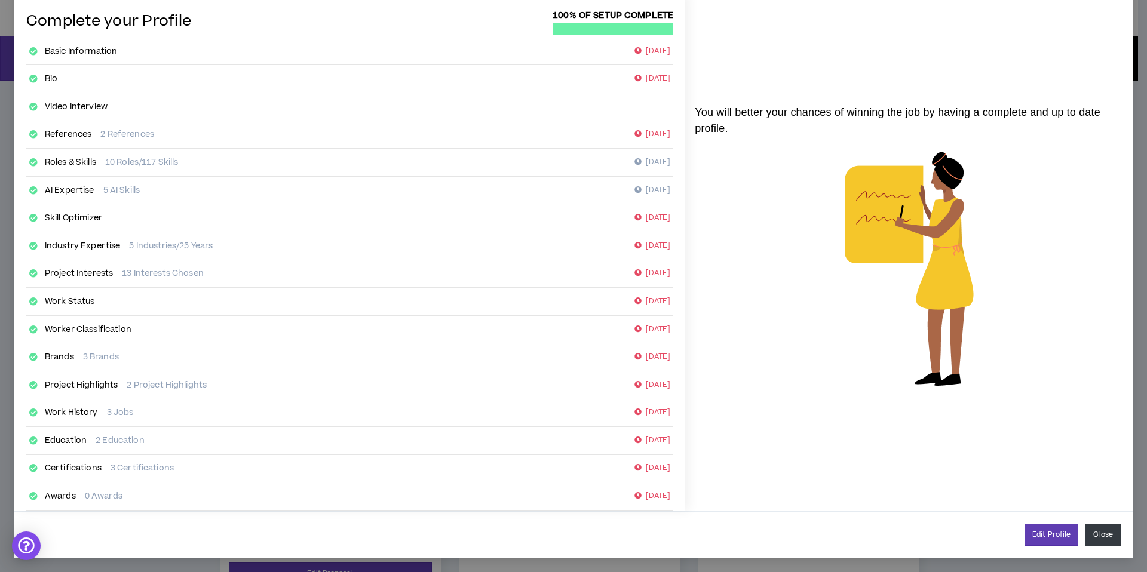
click at [1092, 538] on button "Close" at bounding box center [1102, 535] width 35 height 22
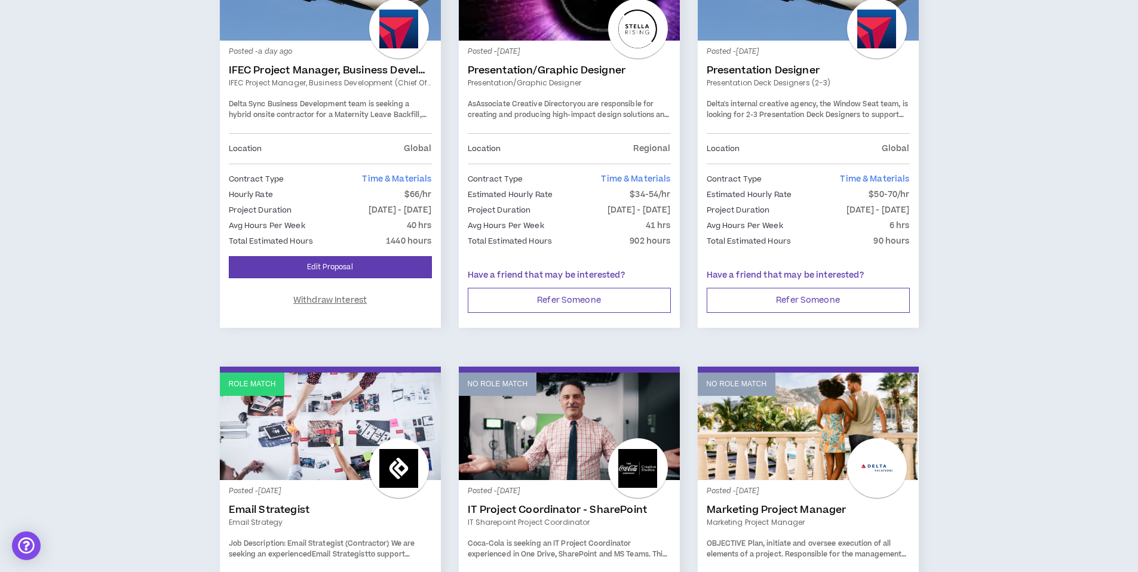
scroll to position [340, 0]
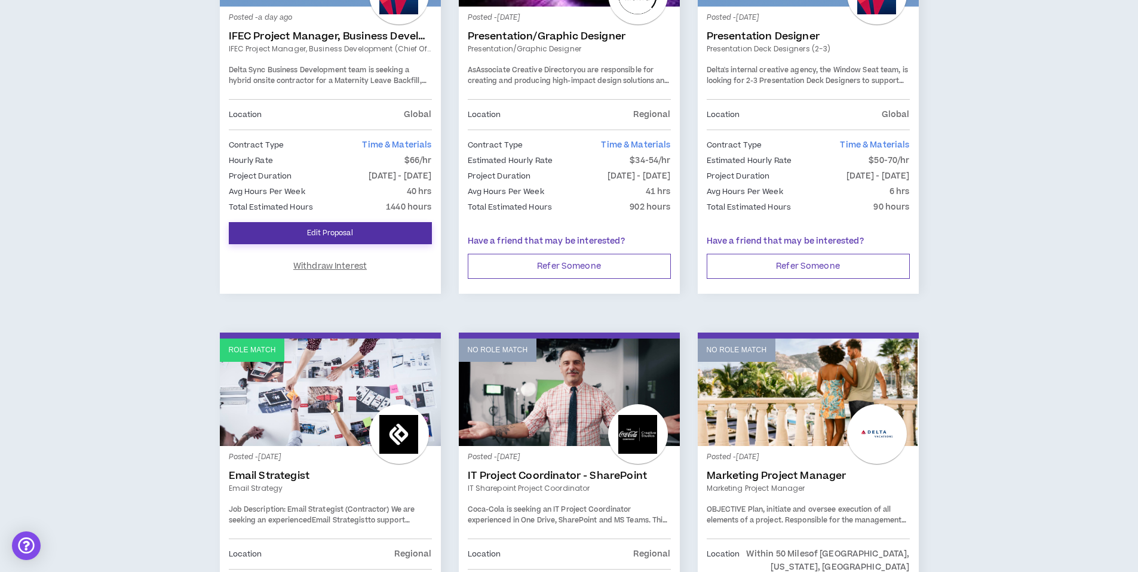
click at [334, 229] on link "Edit Proposal" at bounding box center [330, 233] width 203 height 22
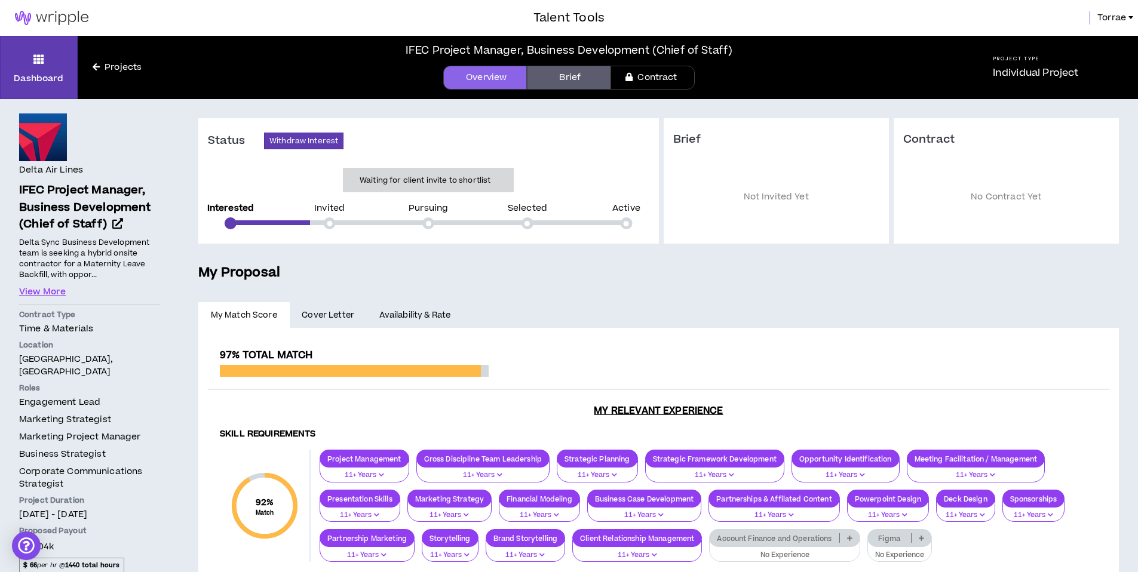
click at [407, 314] on link "Availability & Rate" at bounding box center [415, 315] width 96 height 26
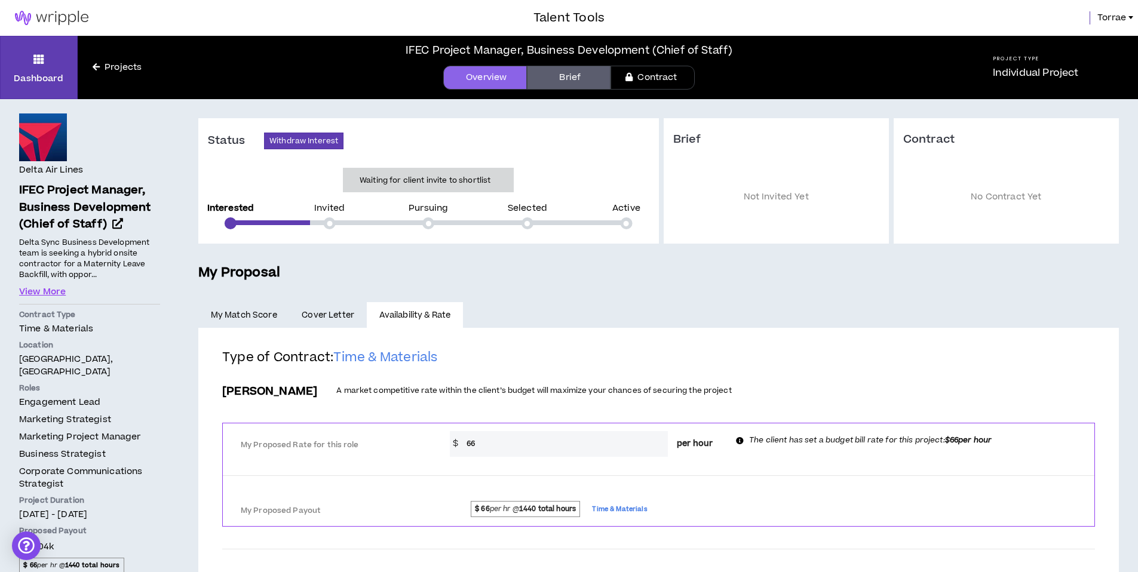
click at [338, 317] on span "Cover Letter" at bounding box center [328, 315] width 53 height 13
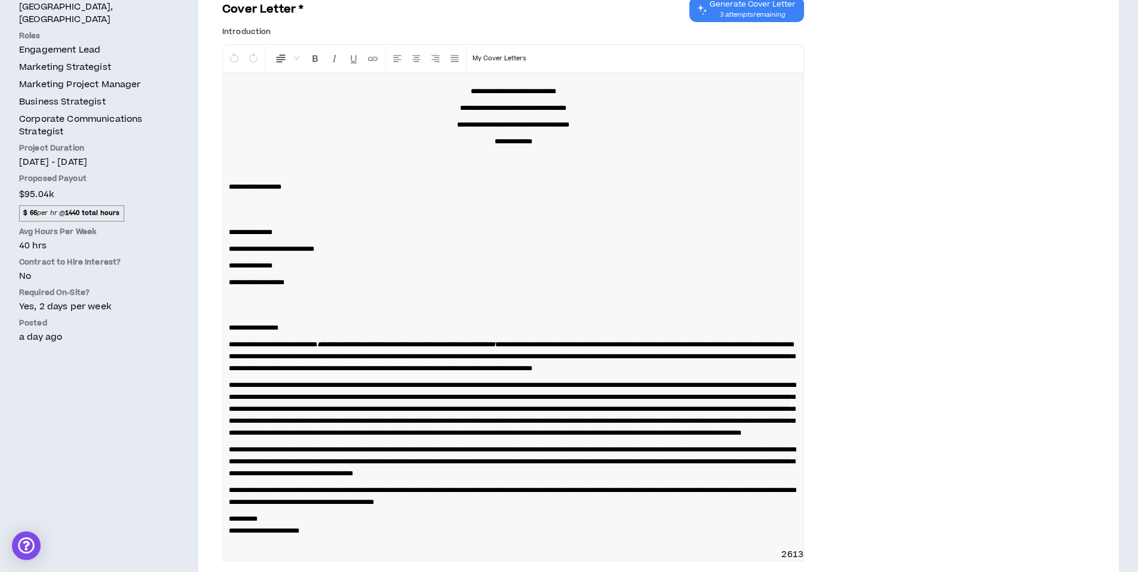
scroll to position [680, 0]
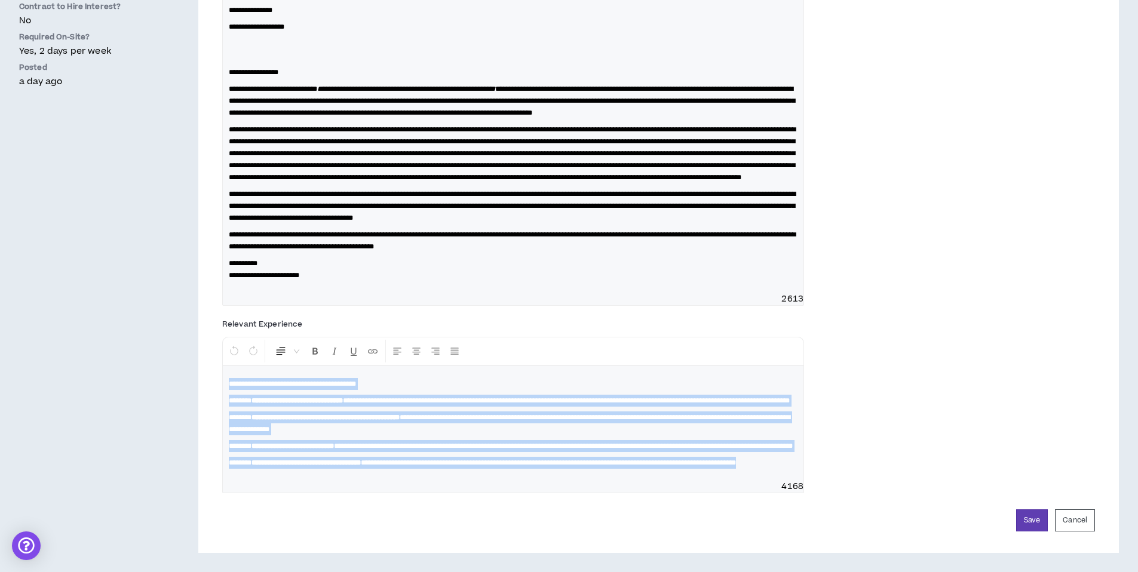
drag, startPoint x: 229, startPoint y: 346, endPoint x: 391, endPoint y: 506, distance: 227.3
click at [391, 506] on form "**********" at bounding box center [658, 149] width 873 height 766
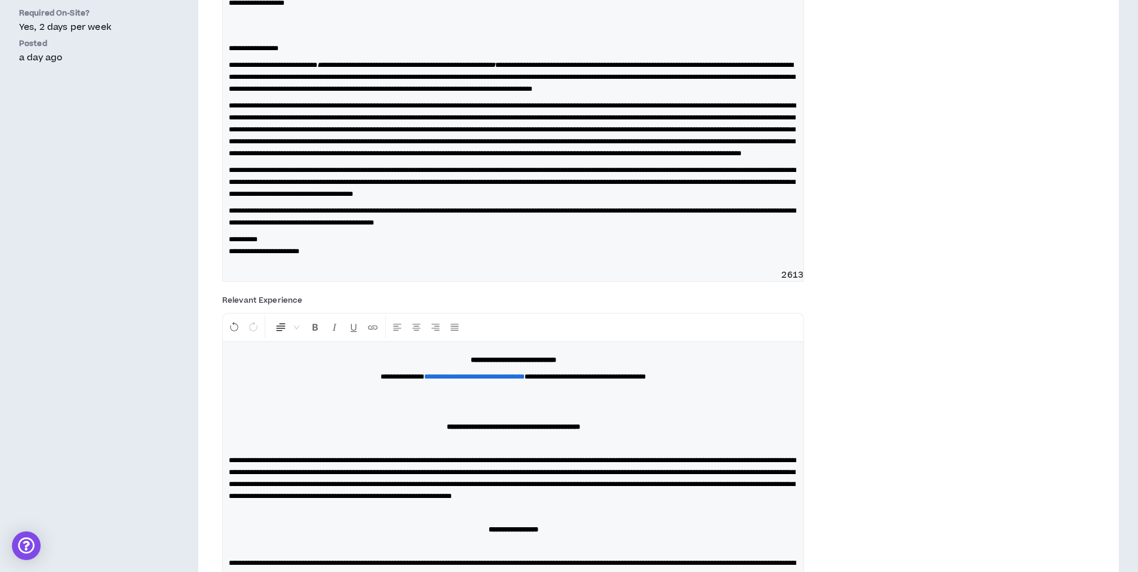
scroll to position [668, 0]
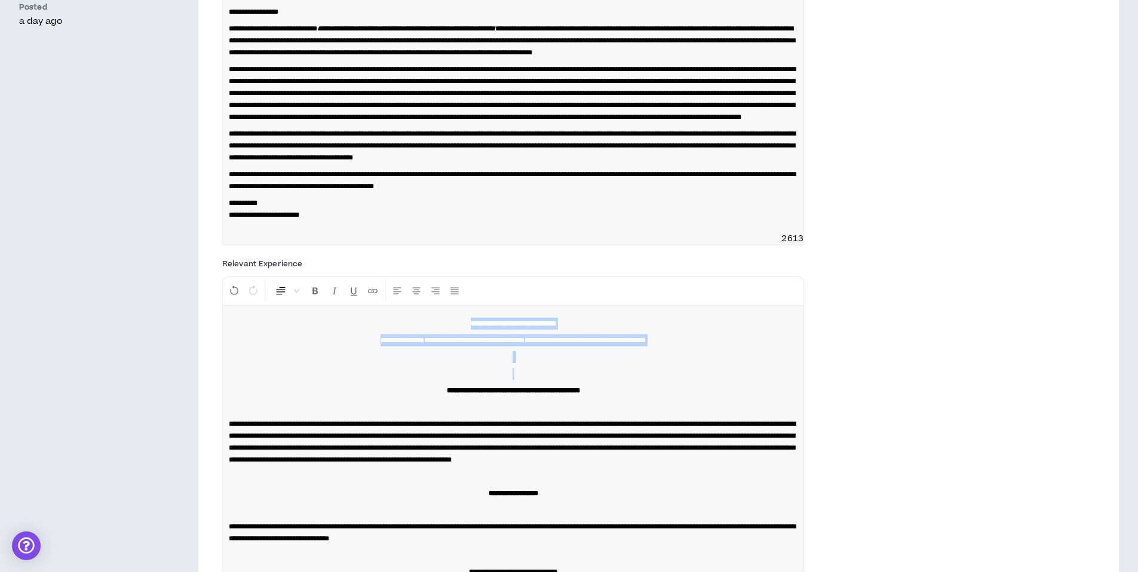
drag, startPoint x: 444, startPoint y: 360, endPoint x: 636, endPoint y: 407, distance: 196.9
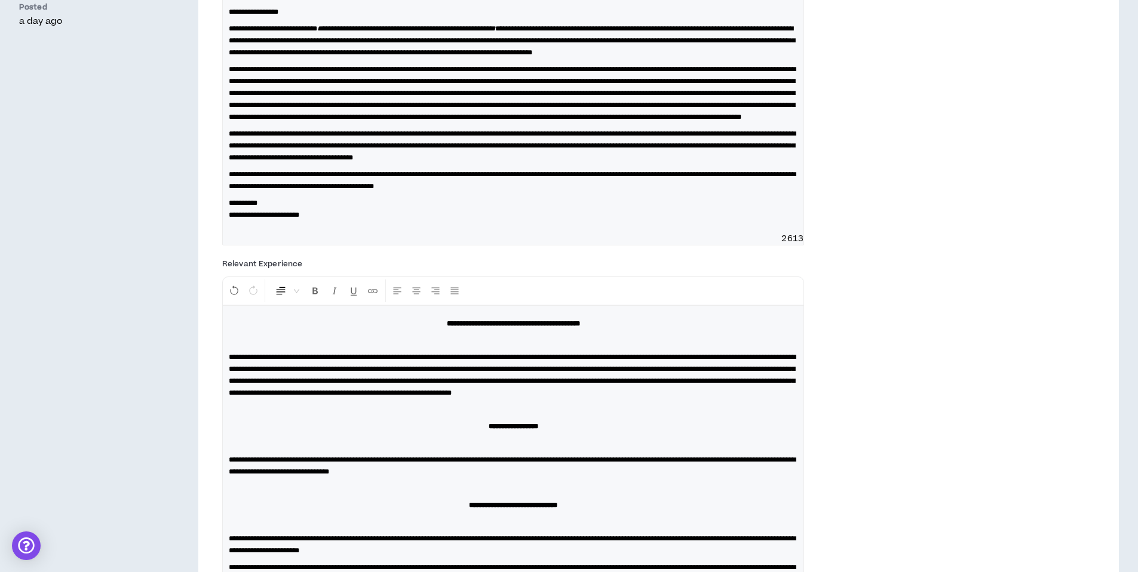
click at [545, 346] on p at bounding box center [513, 341] width 569 height 12
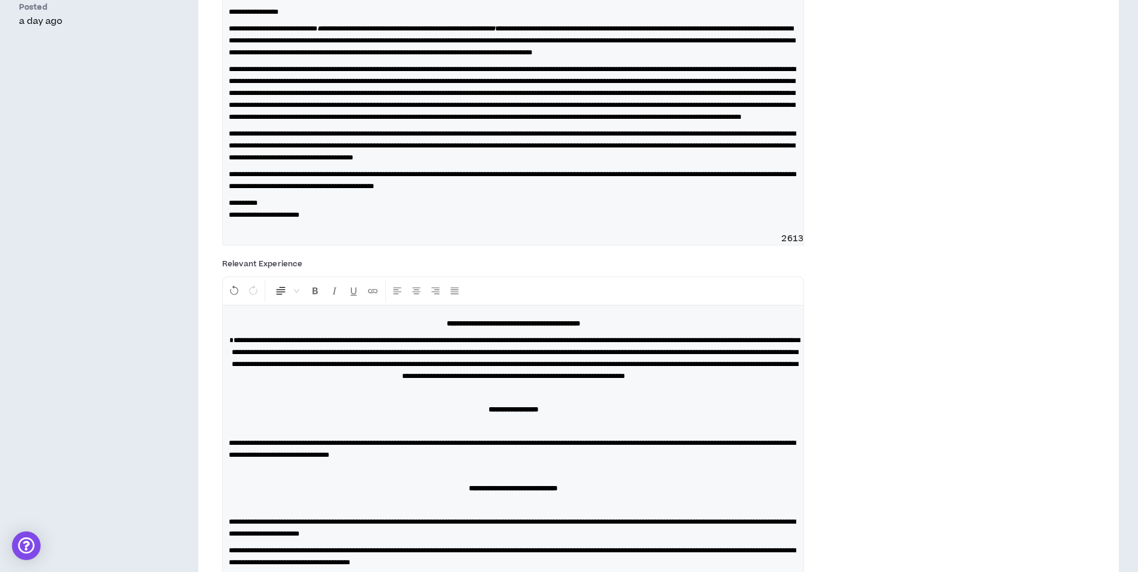
click at [487, 399] on p at bounding box center [513, 393] width 569 height 12
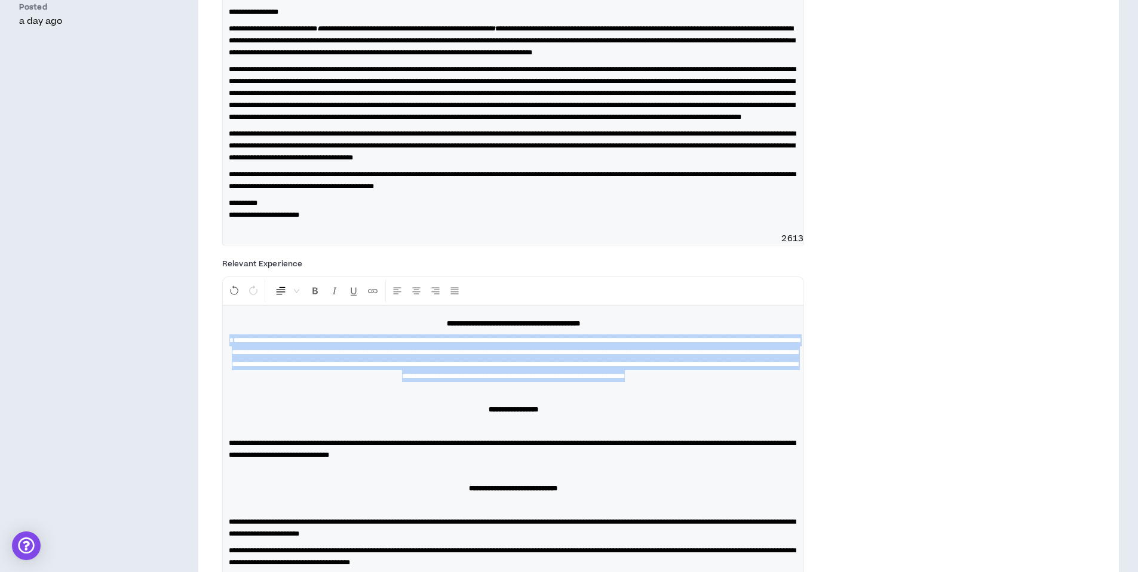
drag, startPoint x: 229, startPoint y: 378, endPoint x: 636, endPoint y: 427, distance: 410.3
click at [636, 382] on p "**********" at bounding box center [513, 359] width 569 height 48
click at [394, 296] on icon "Left Align" at bounding box center [397, 291] width 11 height 11
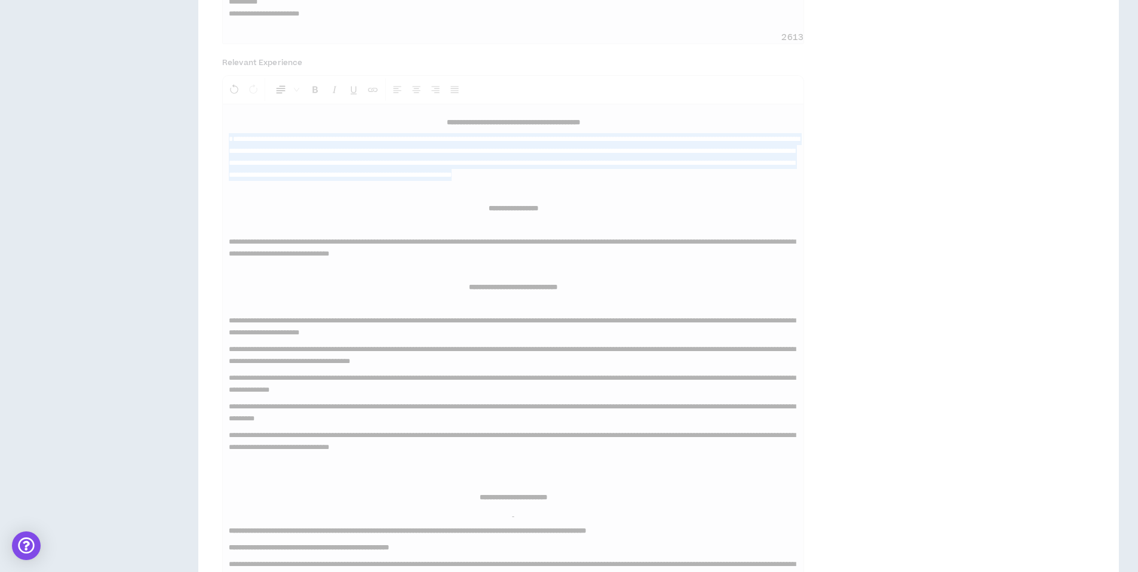
scroll to position [882, 0]
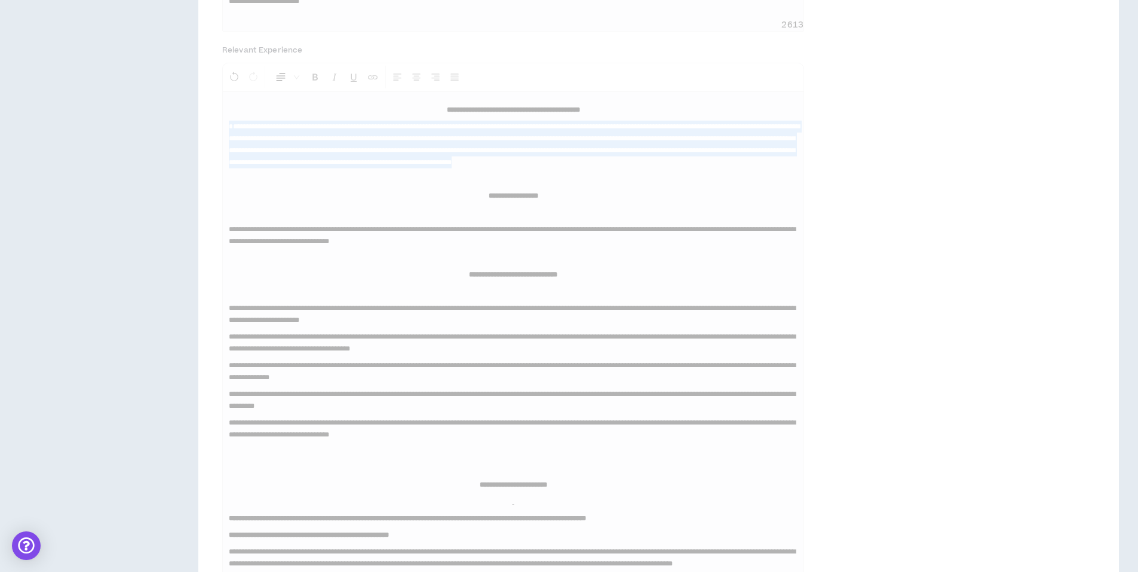
click at [531, 262] on div "**********" at bounding box center [658, 199] width 873 height 1465
click at [527, 220] on div "**********" at bounding box center [658, 199] width 873 height 1465
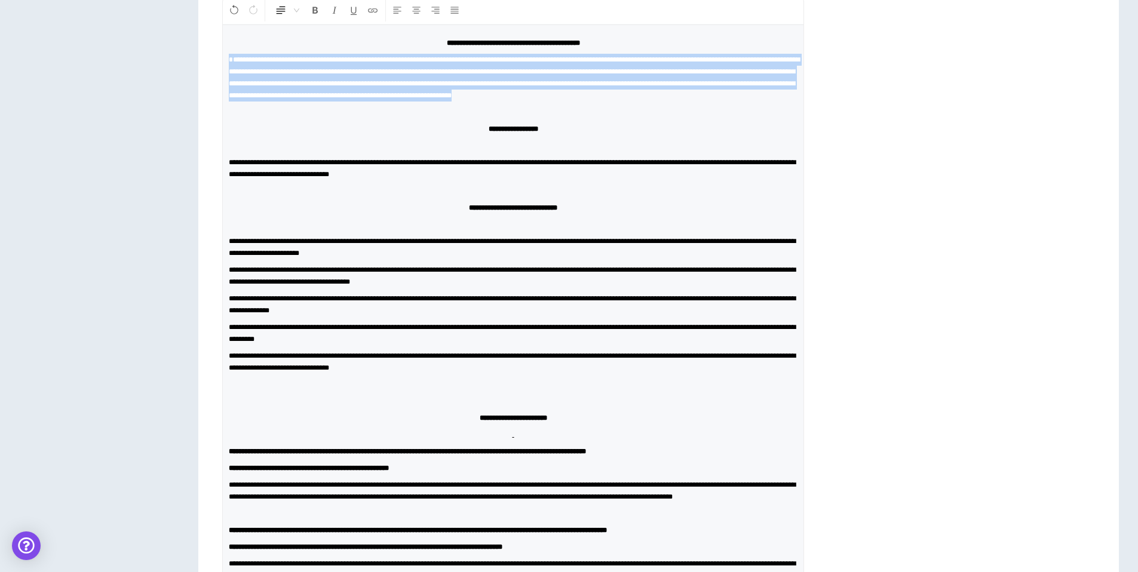
scroll to position [973, 0]
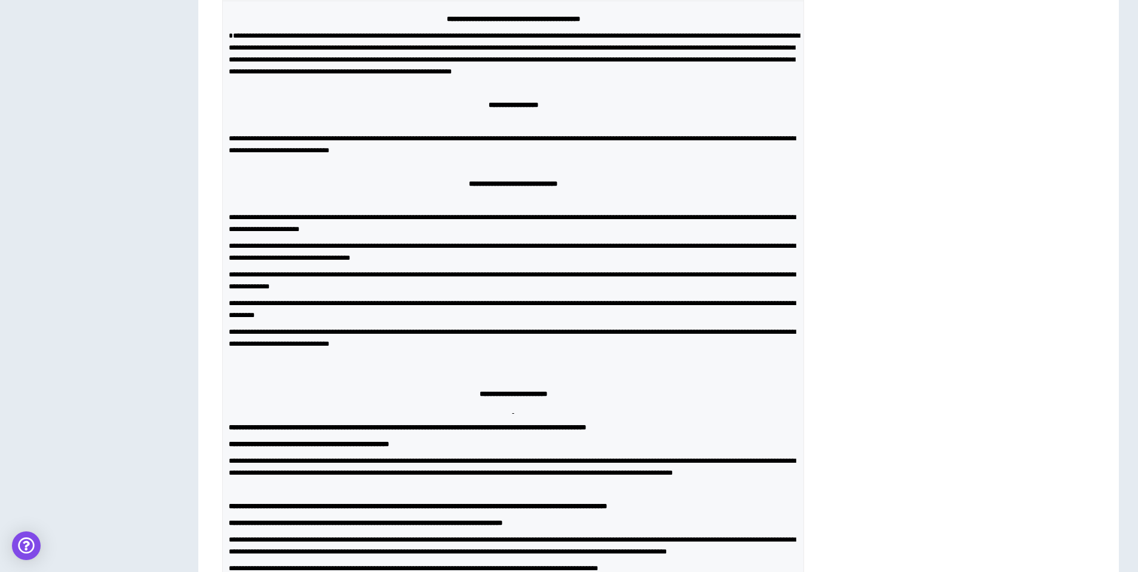
click at [505, 128] on p at bounding box center [513, 122] width 569 height 12
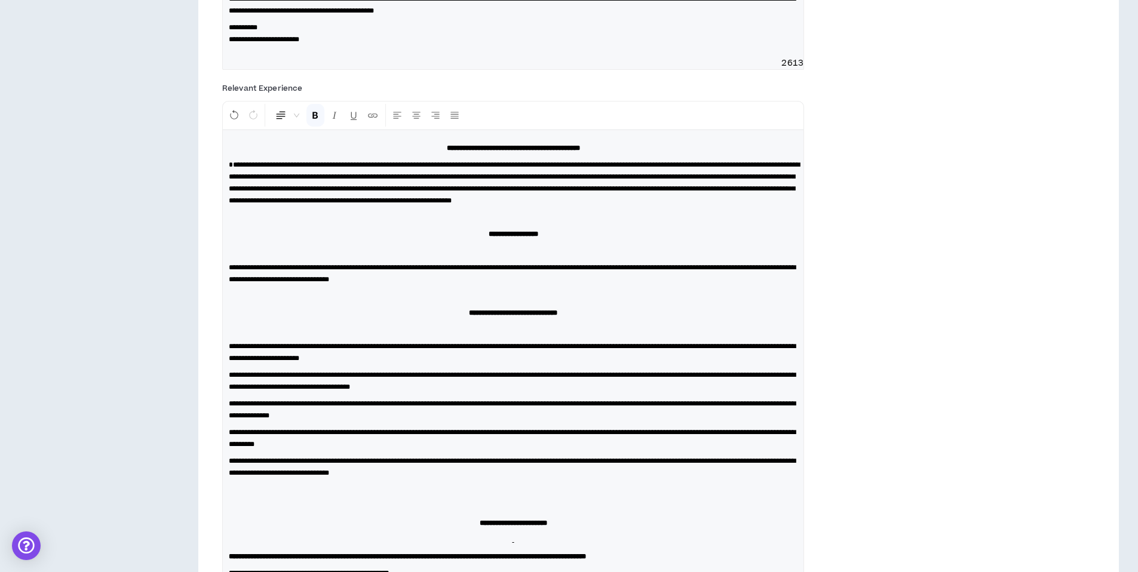
scroll to position [845, 0]
click at [524, 223] on p at bounding box center [513, 217] width 569 height 12
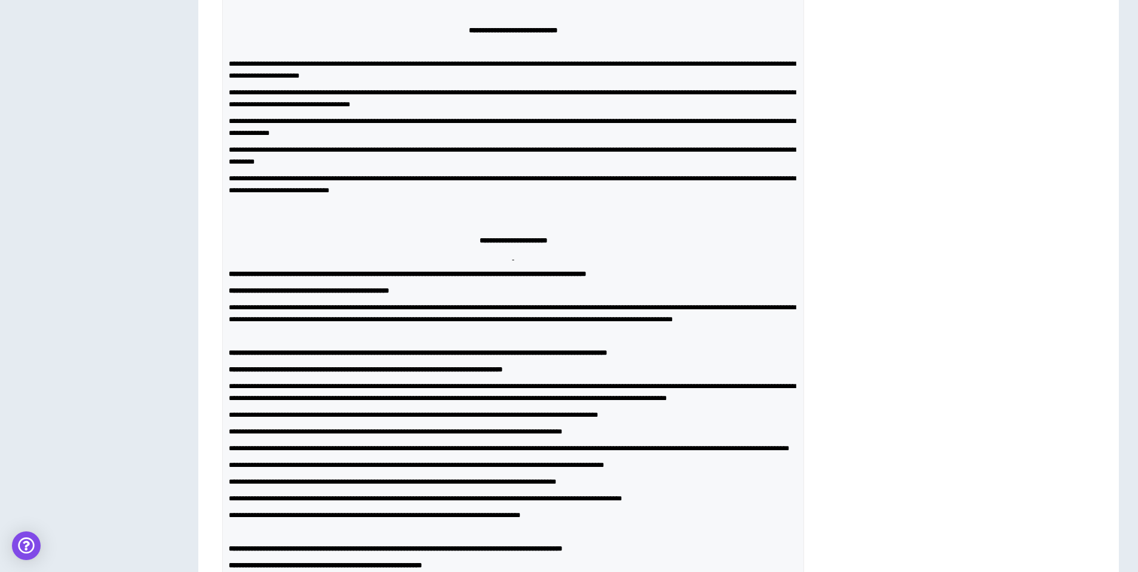
scroll to position [1378, 0]
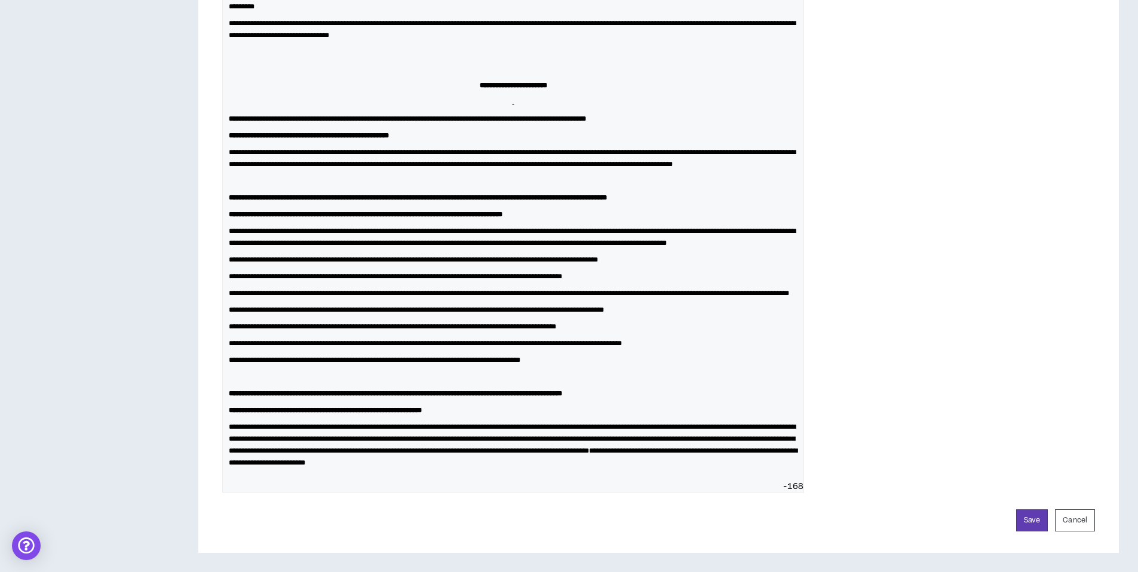
click at [370, 473] on div "**********" at bounding box center [513, 86] width 581 height 789
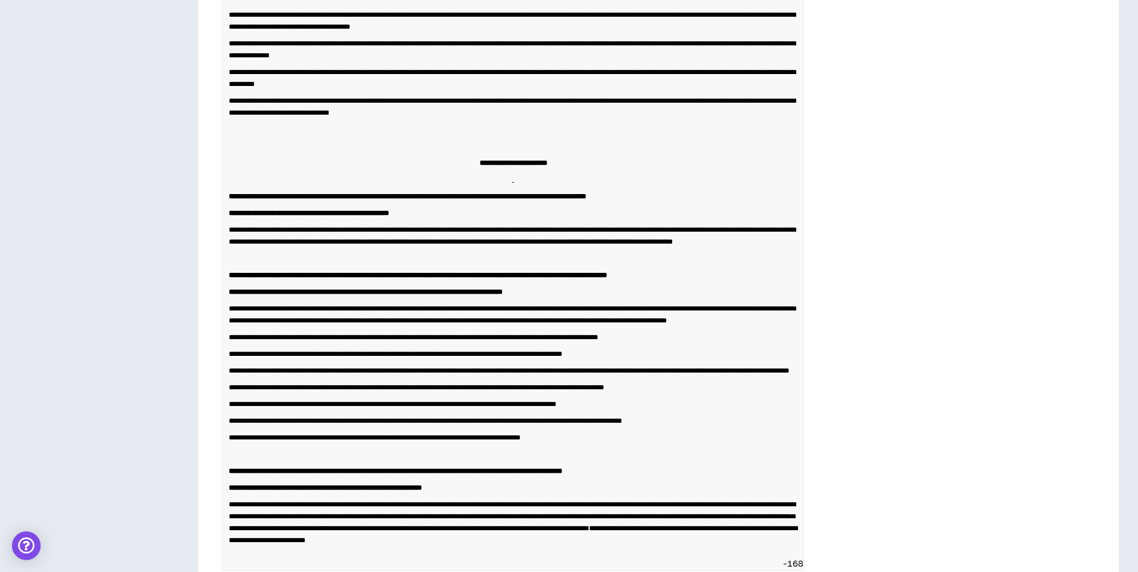
scroll to position [1253, 0]
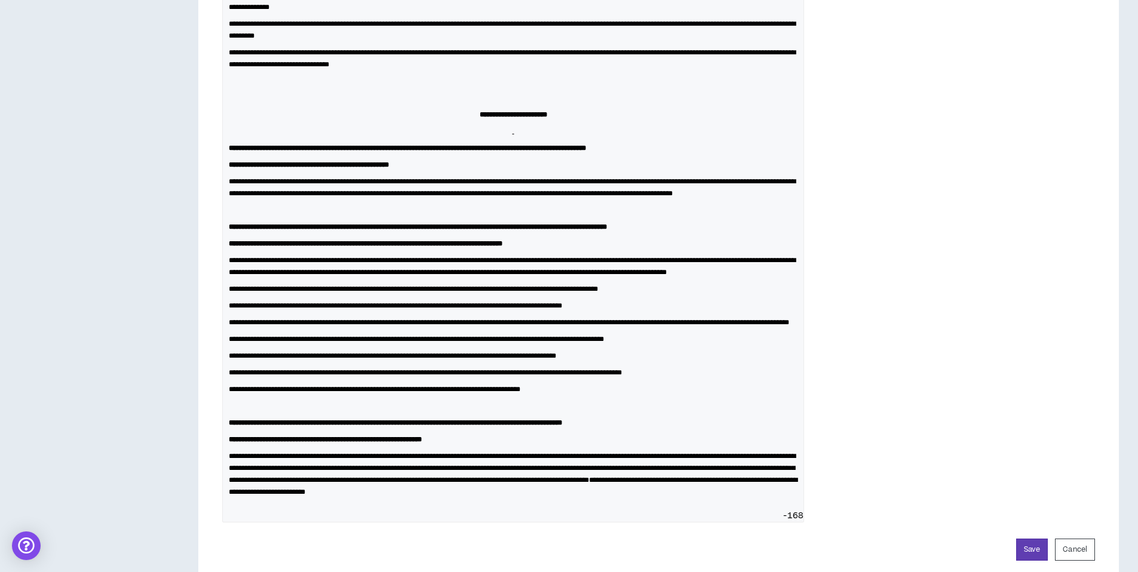
click at [480, 118] on strong "**********" at bounding box center [514, 114] width 68 height 7
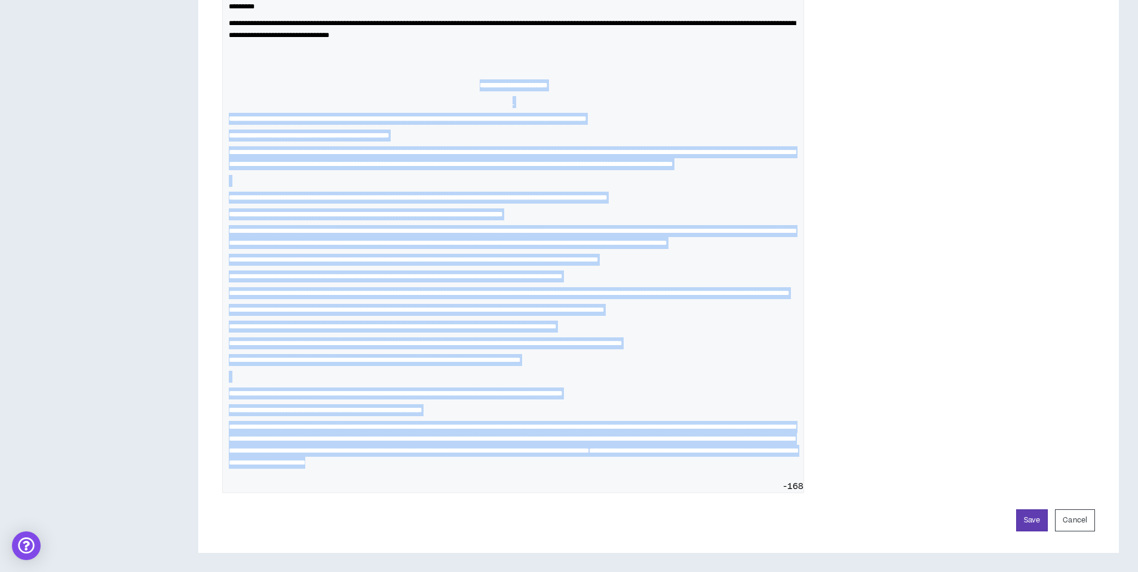
scroll to position [1378, 0]
drag, startPoint x: 459, startPoint y: 161, endPoint x: 698, endPoint y: 513, distance: 425.2
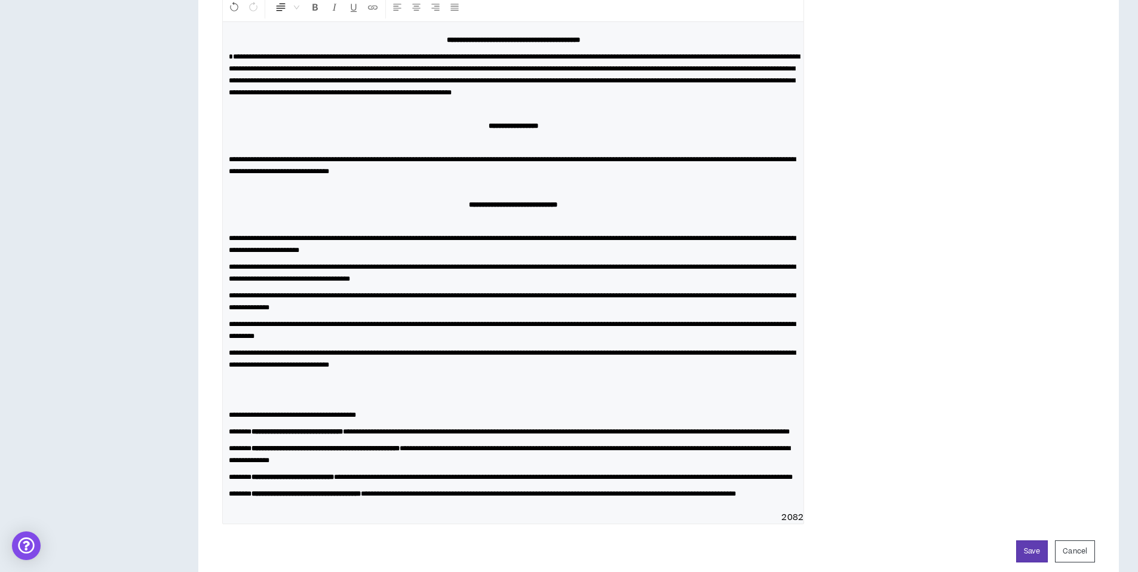
scroll to position [1067, 0]
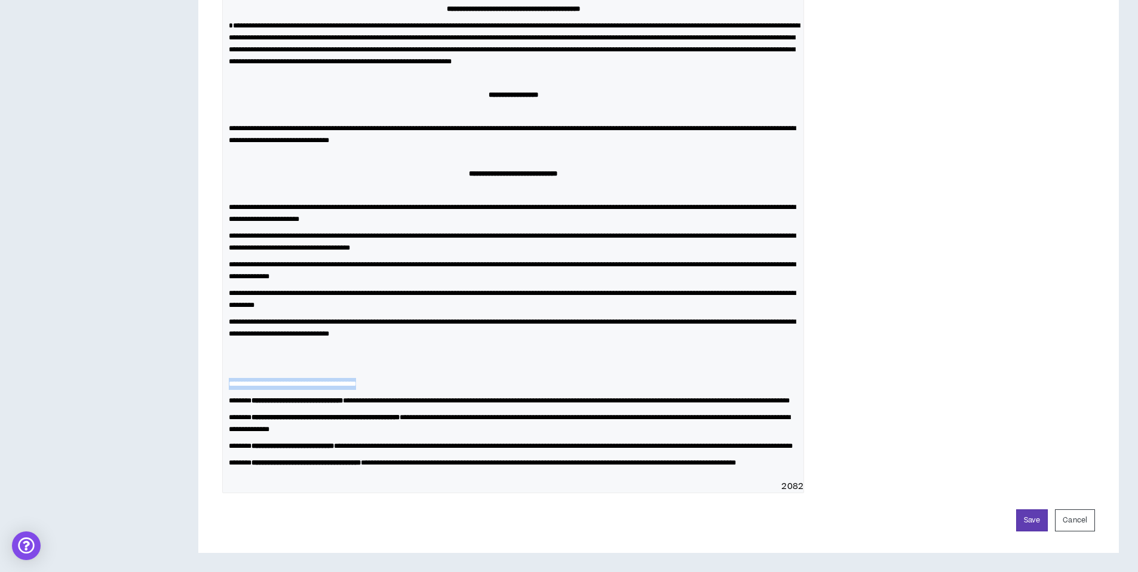
drag, startPoint x: 229, startPoint y: 344, endPoint x: 393, endPoint y: 346, distance: 163.7
click at [393, 378] on p "**********" at bounding box center [513, 384] width 569 height 12
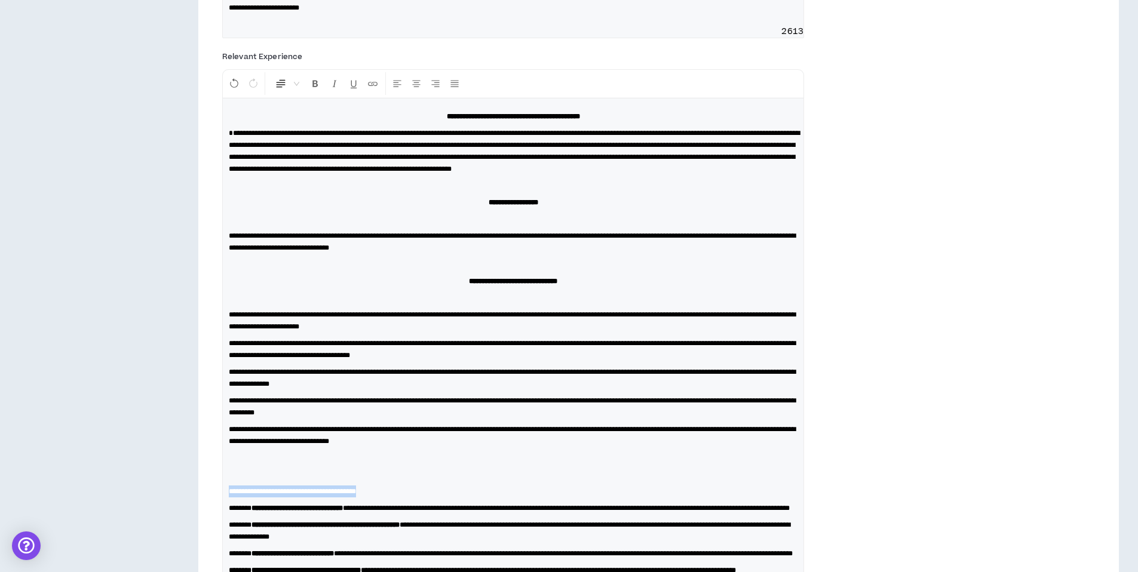
scroll to position [869, 0]
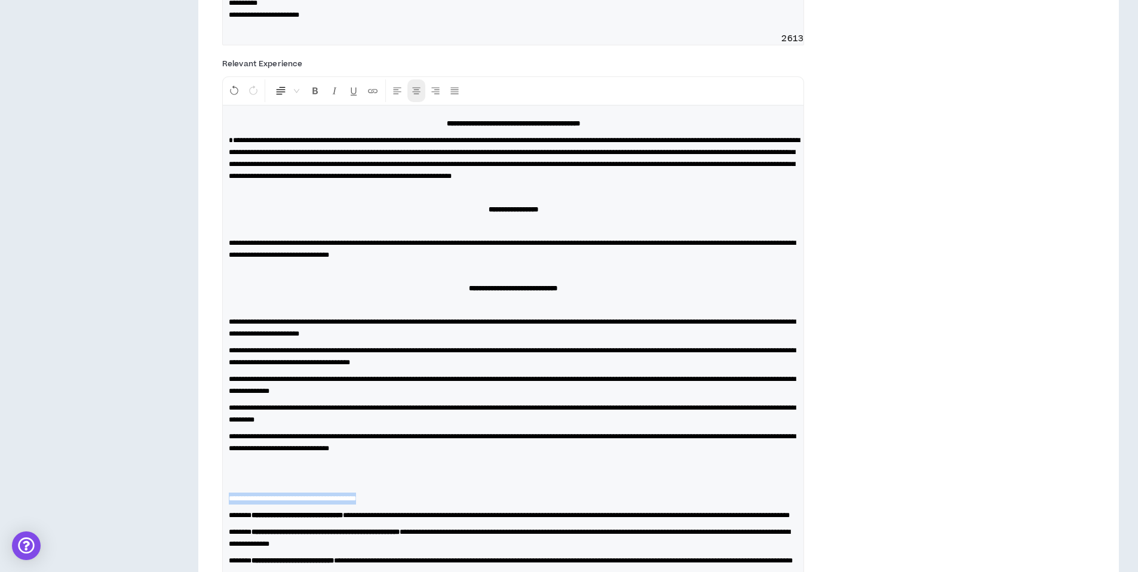
click at [412, 96] on icon "Center Align" at bounding box center [416, 90] width 11 height 11
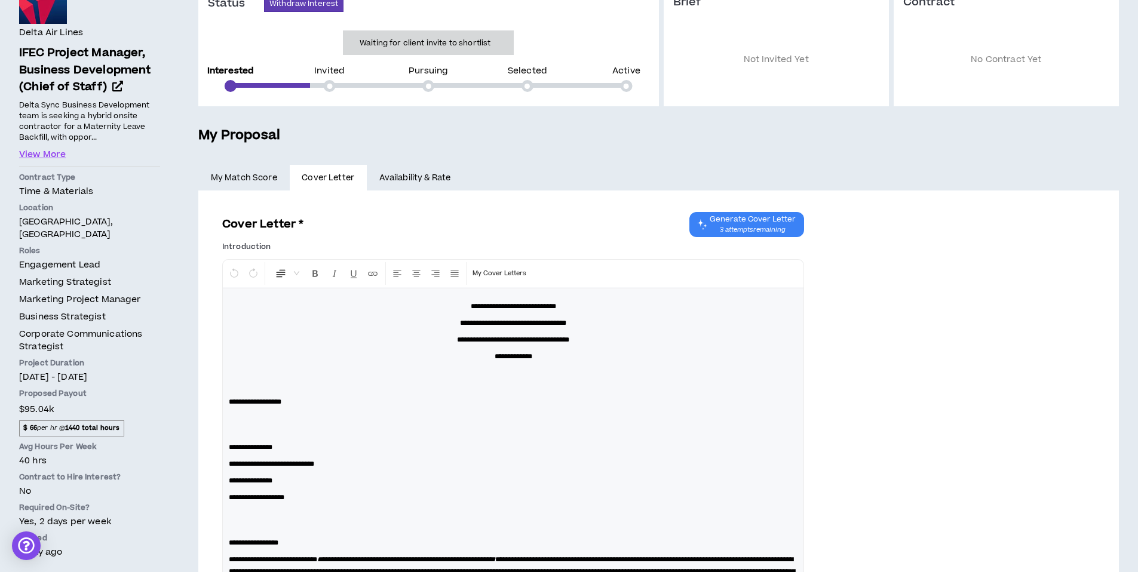
scroll to position [0, 0]
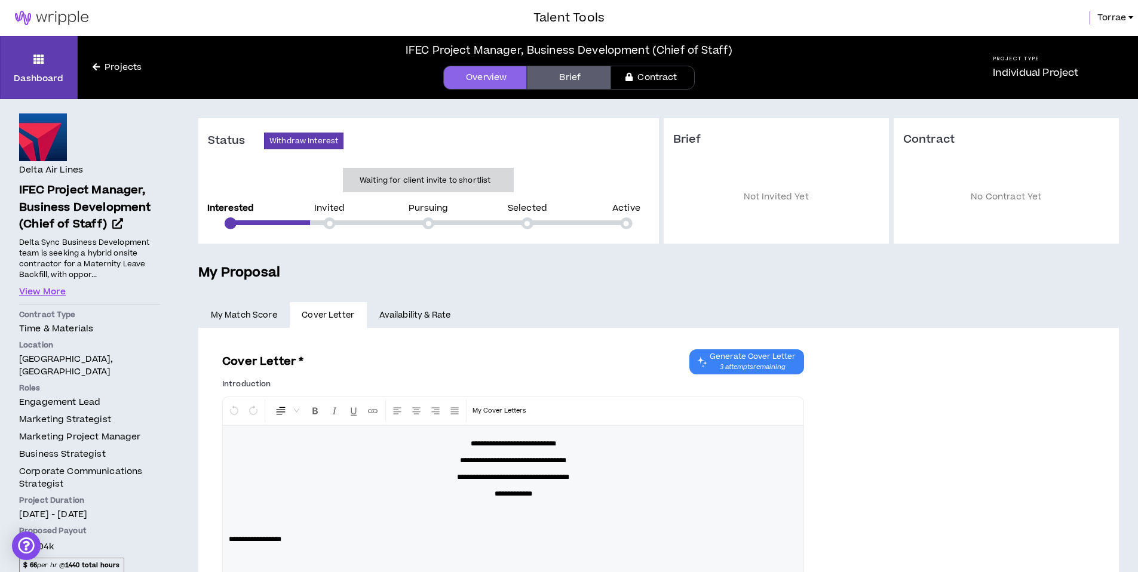
click at [230, 314] on link "My Match Score" at bounding box center [243, 315] width 91 height 26
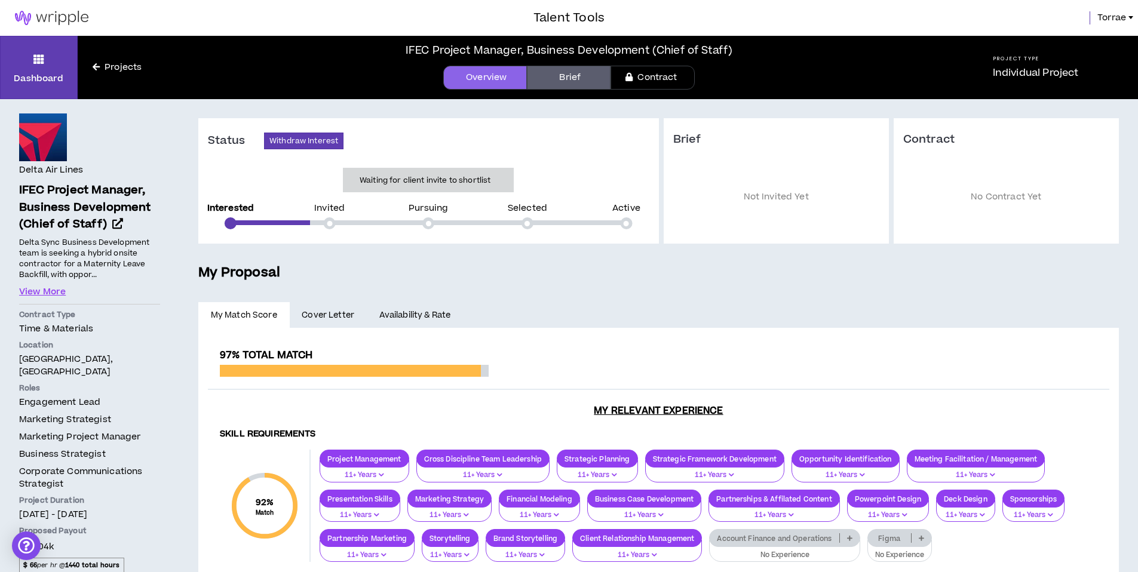
click at [330, 314] on span "Cover Letter" at bounding box center [328, 315] width 53 height 13
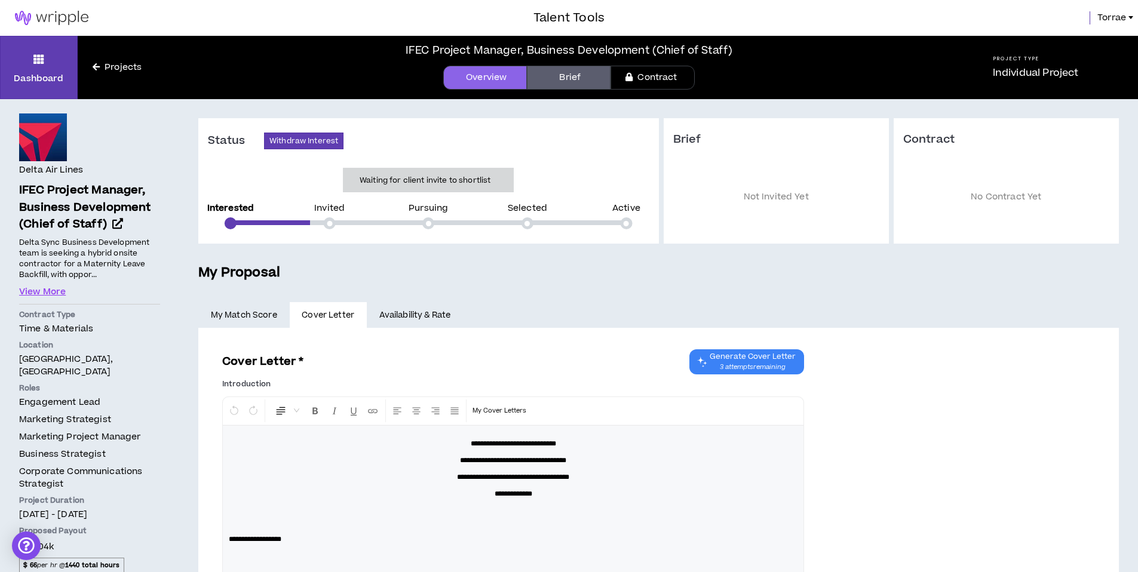
click at [400, 314] on link "Availability & Rate" at bounding box center [415, 315] width 96 height 26
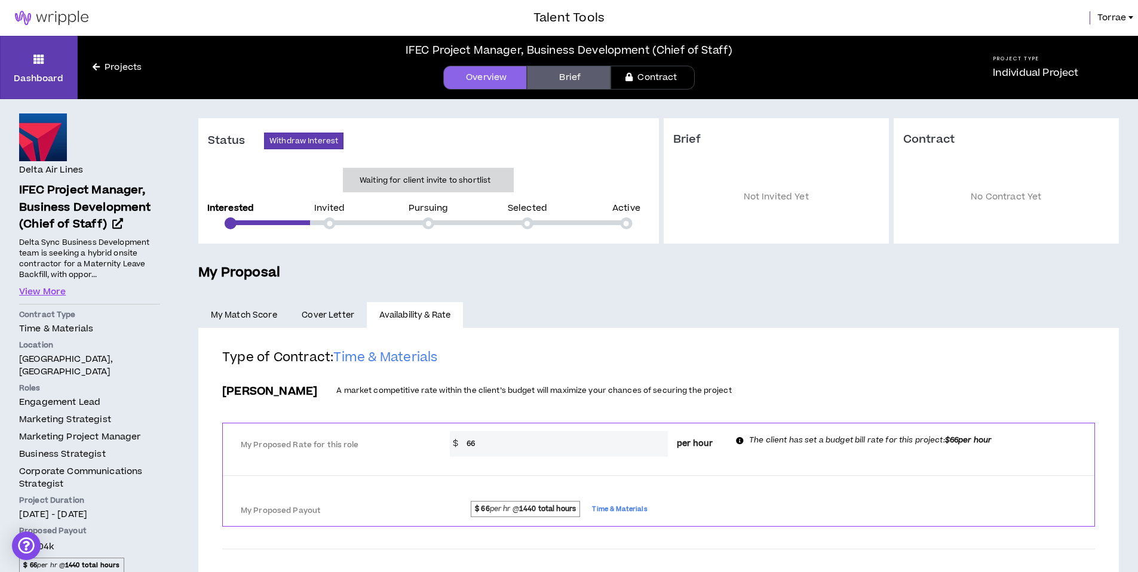
scroll to position [248, 0]
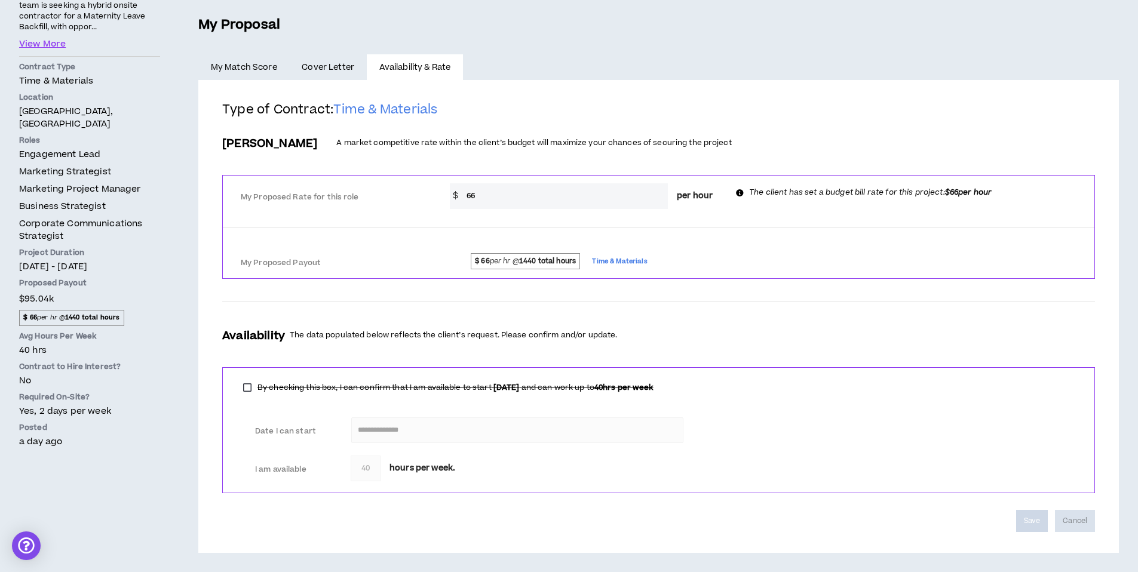
click at [615, 492] on div "**********" at bounding box center [658, 430] width 873 height 126
click at [612, 529] on div "Save Cancel" at bounding box center [658, 521] width 873 height 22
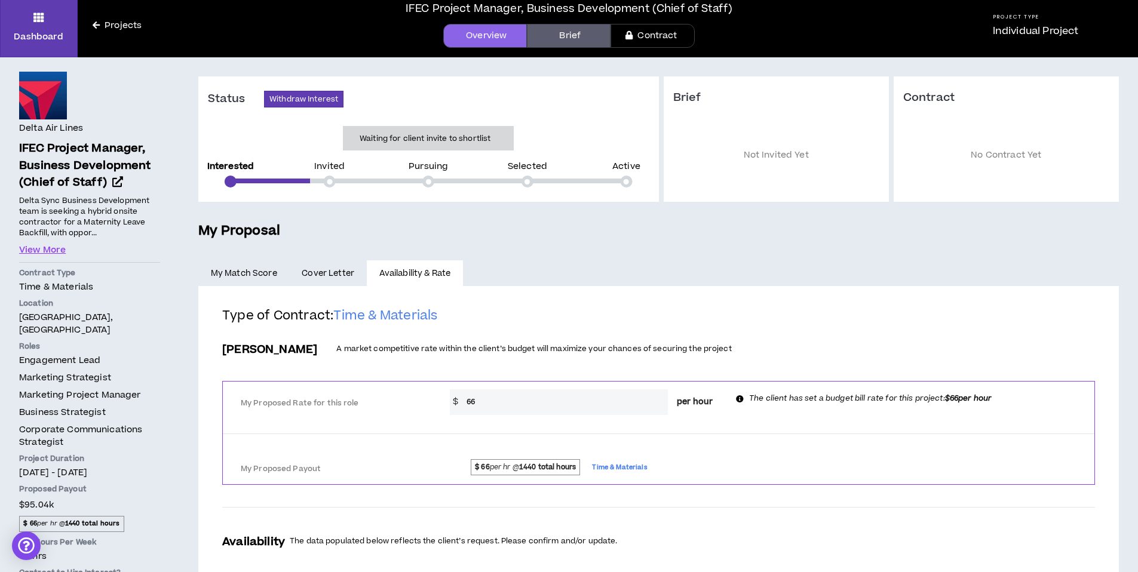
scroll to position [32, 0]
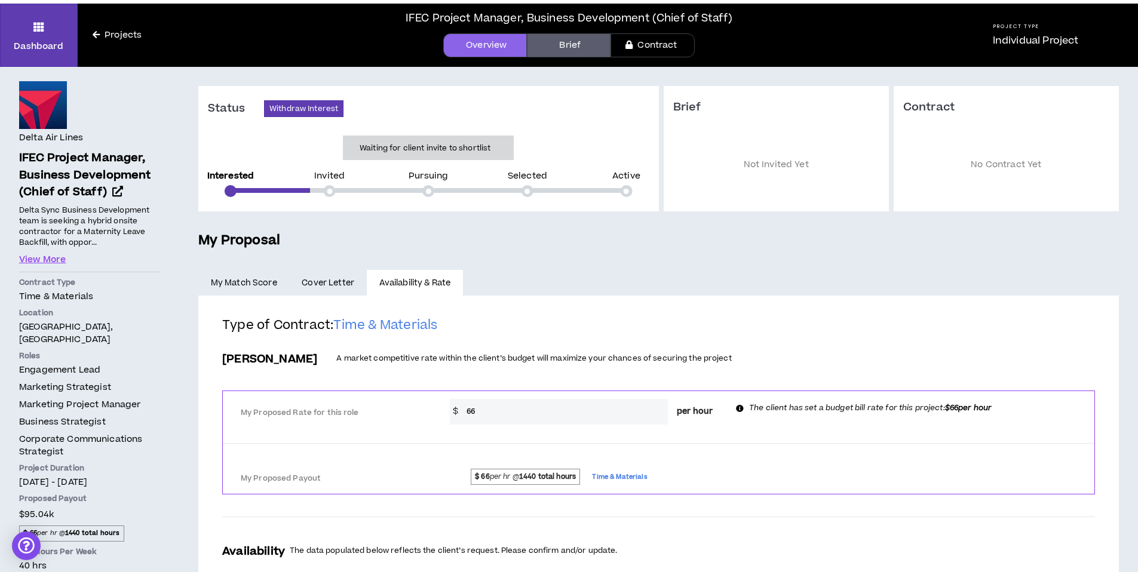
click at [566, 45] on link "Brief" at bounding box center [569, 45] width 84 height 24
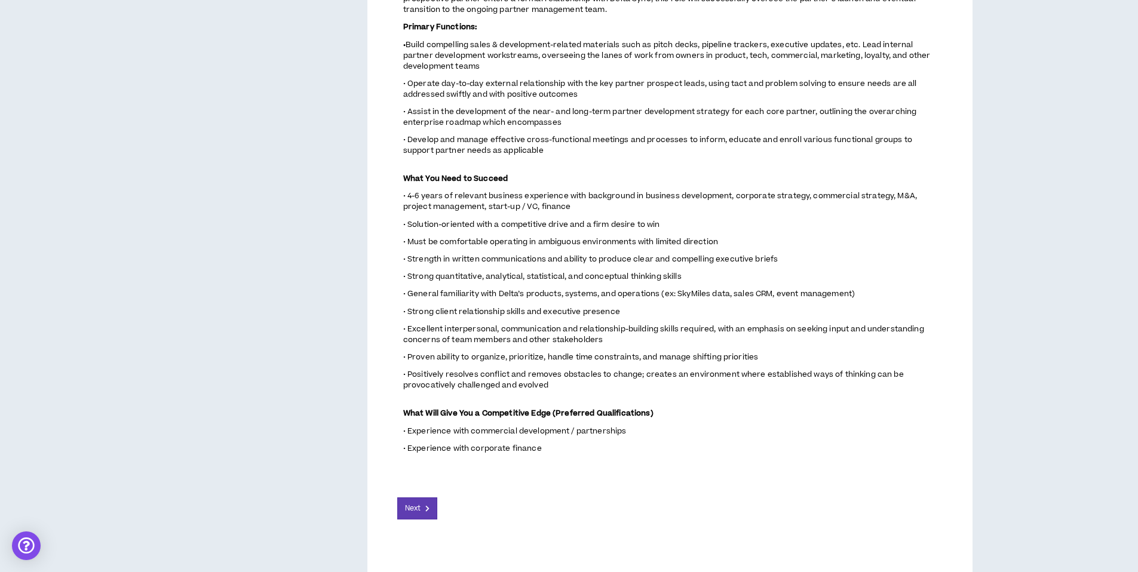
scroll to position [630, 0]
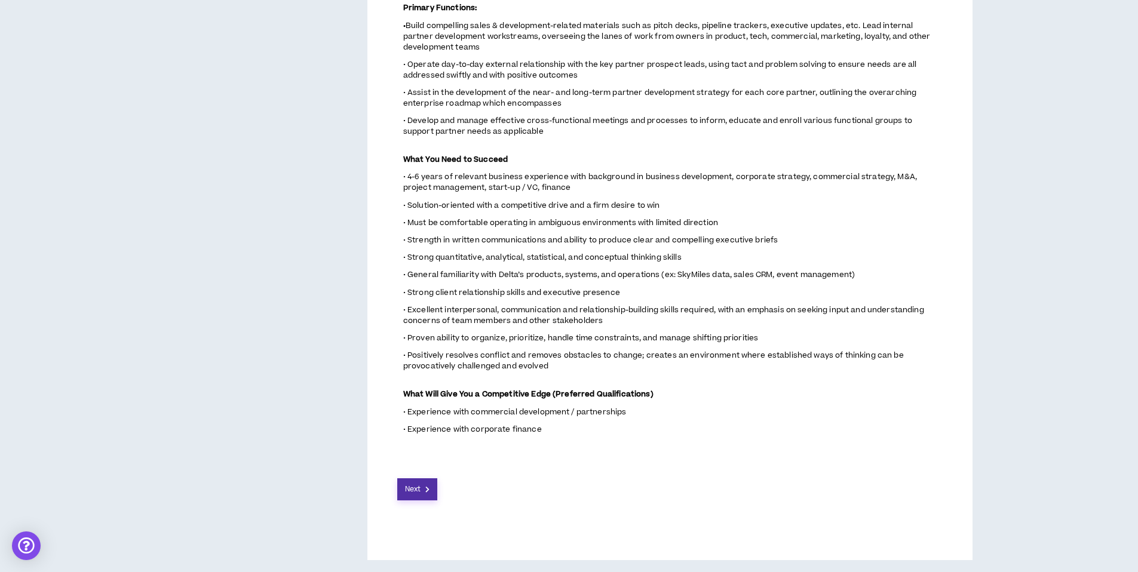
click at [413, 486] on span "Next" at bounding box center [413, 489] width 16 height 11
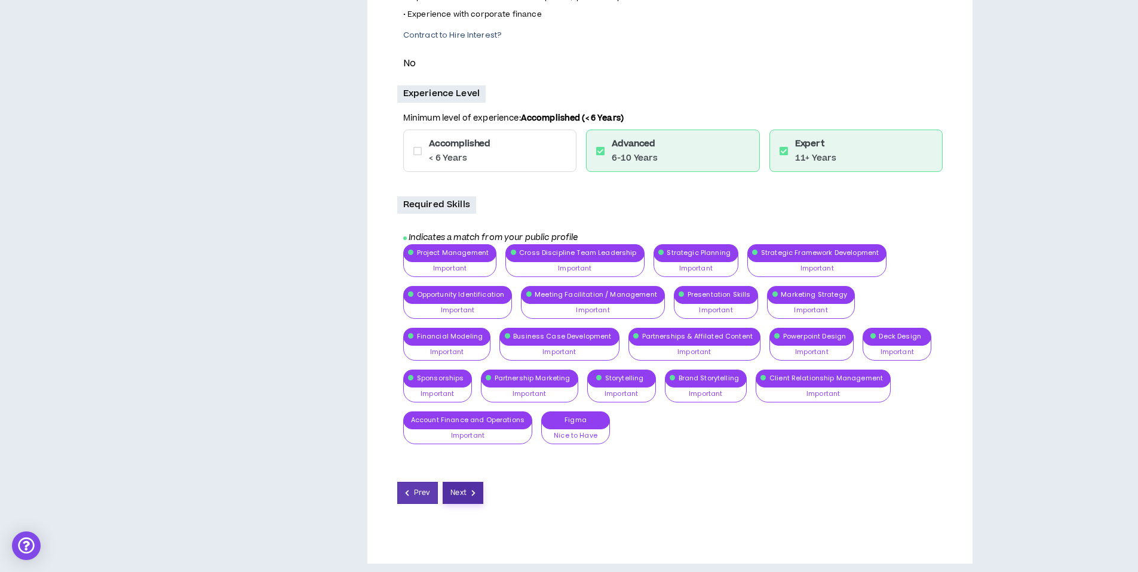
scroll to position [866, 0]
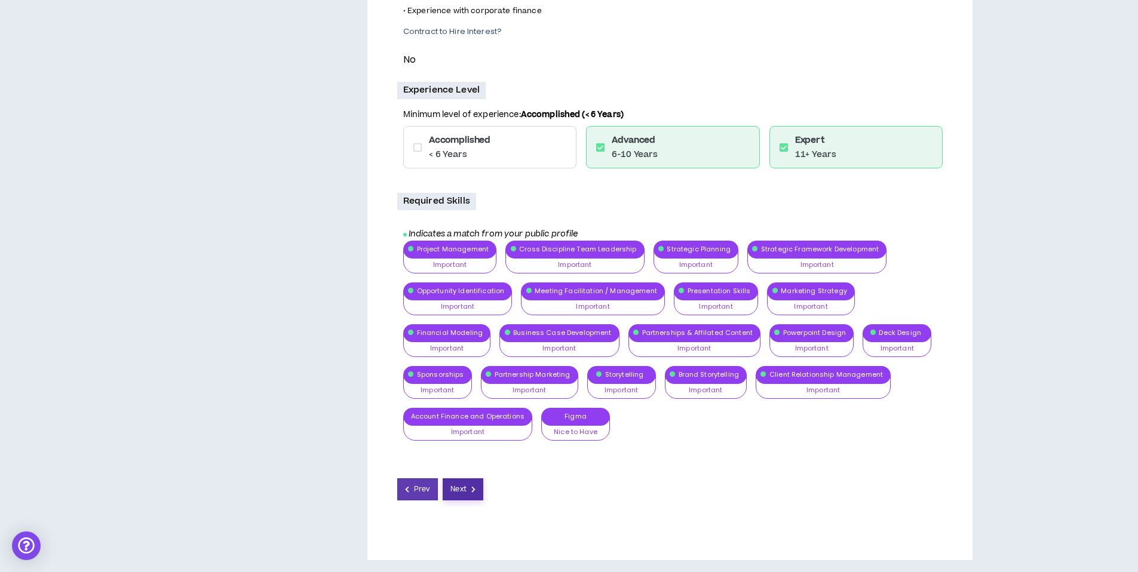
click at [459, 489] on span "Next" at bounding box center [458, 489] width 16 height 11
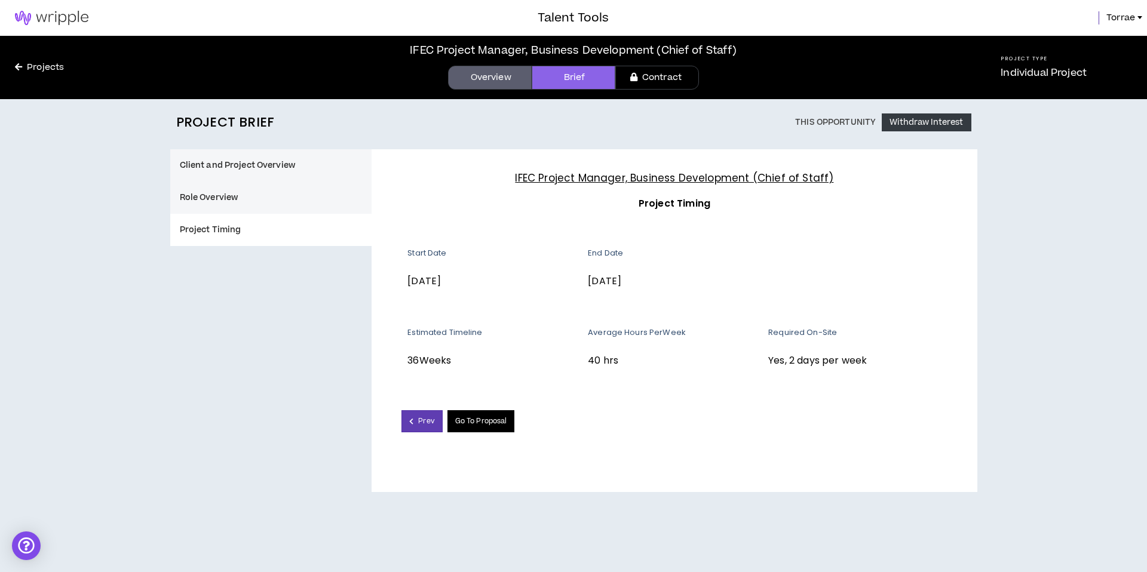
click at [474, 422] on link "Go To Proposal" at bounding box center [481, 421] width 68 height 22
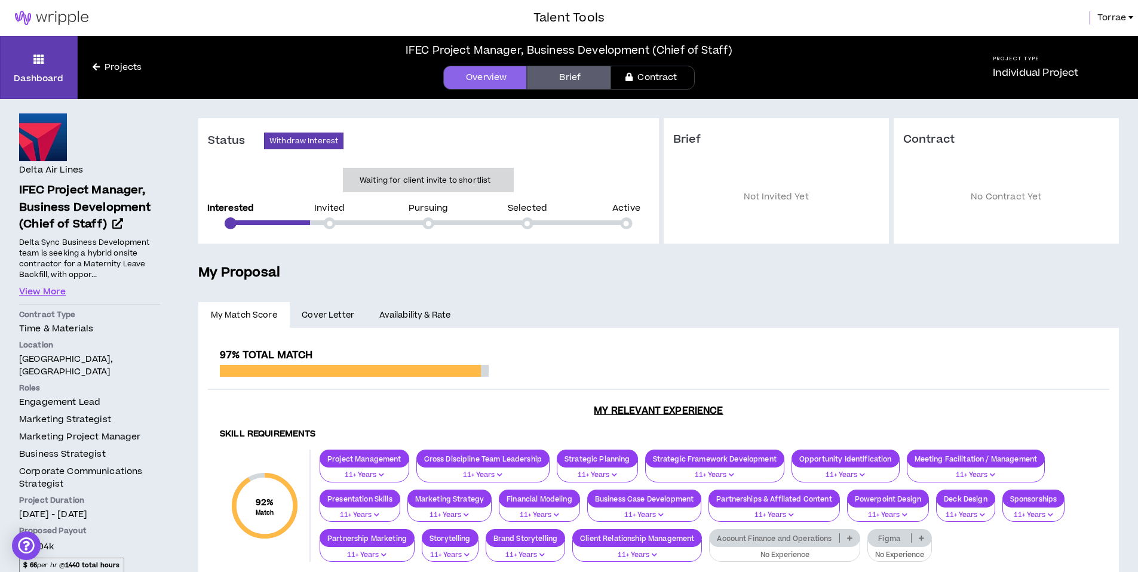
click at [1113, 16] on span "Torrae" at bounding box center [1111, 17] width 29 height 13
click at [42, 56] on icon at bounding box center [38, 59] width 11 height 17
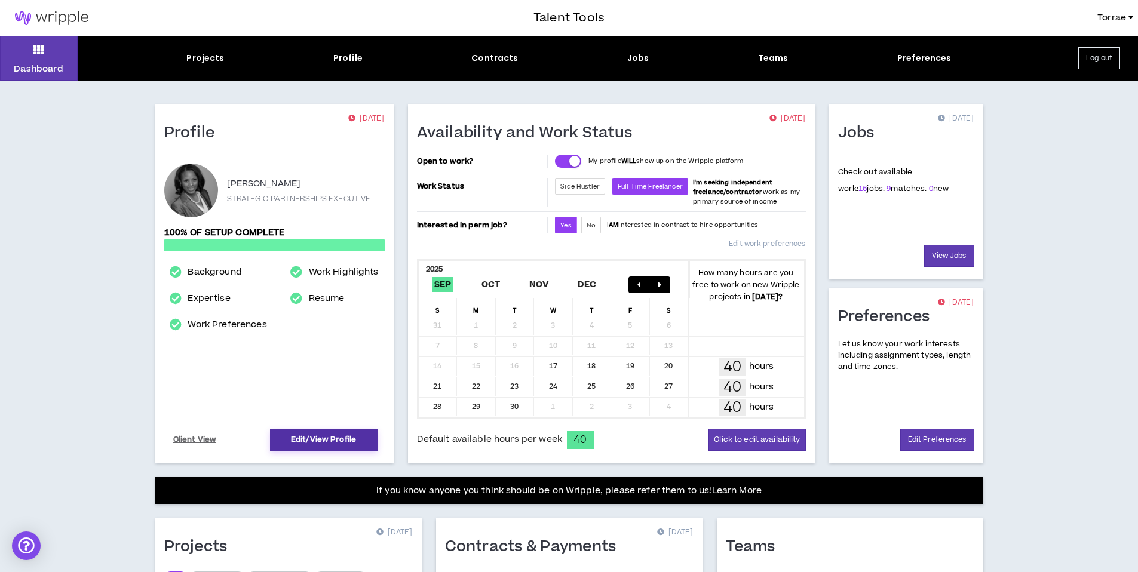
click at [316, 440] on link "Edit/View Profile" at bounding box center [324, 440] width 108 height 22
select select "*"
select select "US"
select select "*******"
select select "*"
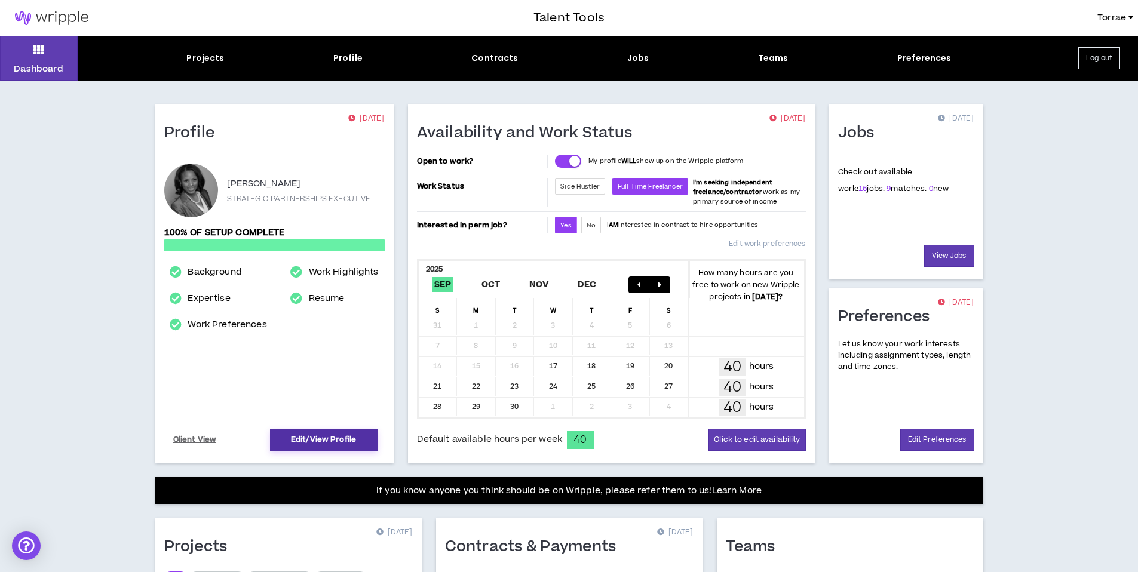
select select "**********"
select select "*****"
select select "**********"
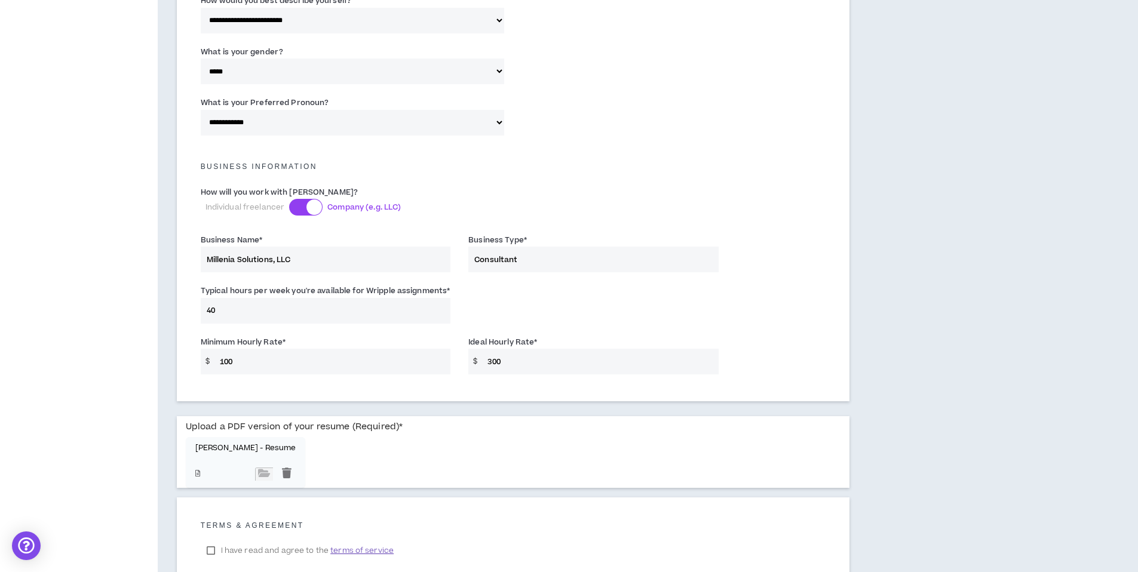
scroll to position [731, 0]
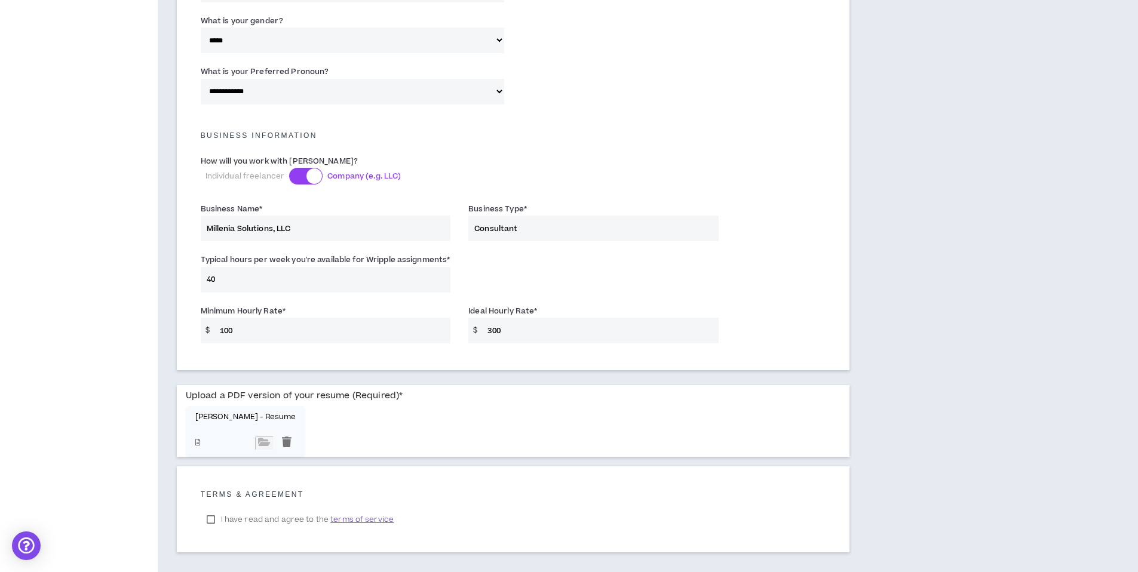
drag, startPoint x: 247, startPoint y: 329, endPoint x: 215, endPoint y: 330, distance: 32.3
click at [215, 330] on input "100" at bounding box center [332, 331] width 237 height 26
type input "66"
click at [513, 333] on input "300" at bounding box center [599, 331] width 237 height 26
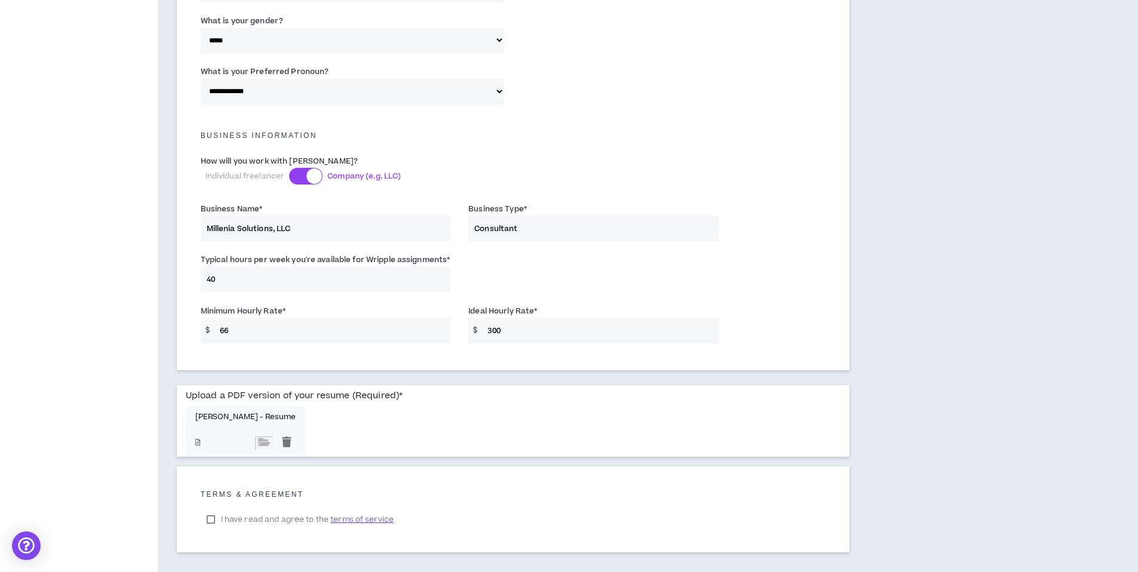
drag, startPoint x: 486, startPoint y: 331, endPoint x: 524, endPoint y: 330, distance: 38.3
click at [524, 330] on input "300" at bounding box center [599, 331] width 237 height 26
type input "100"
click at [744, 293] on div "Typical hours per week you're available for Wripple assignments * 40" at bounding box center [513, 275] width 643 height 51
click at [278, 443] on div at bounding box center [287, 443] width 18 height 13
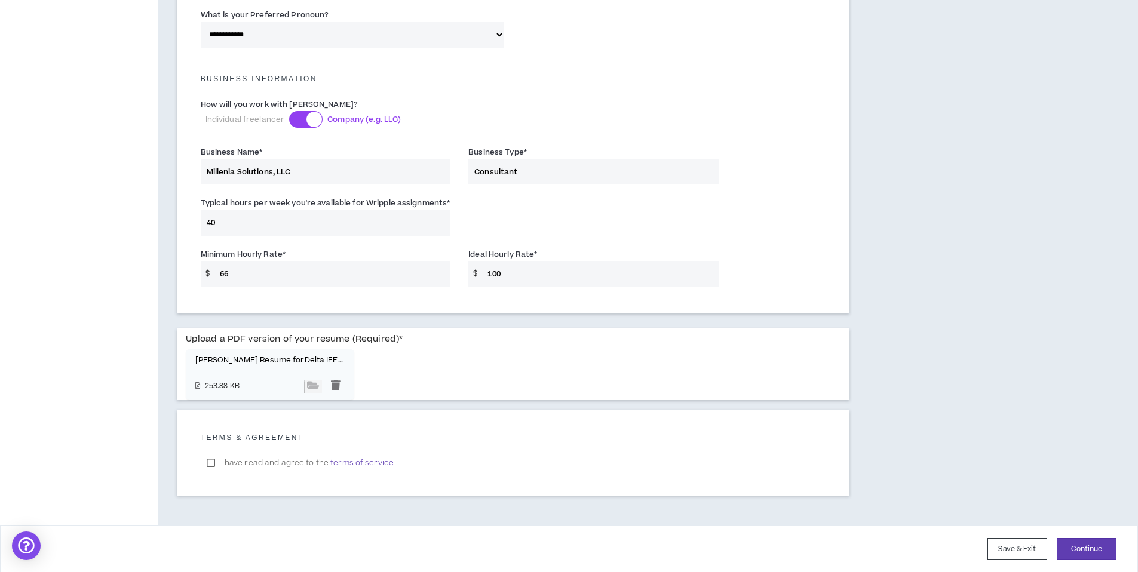
scroll to position [788, 0]
click at [1085, 547] on button "Continue" at bounding box center [1087, 549] width 60 height 22
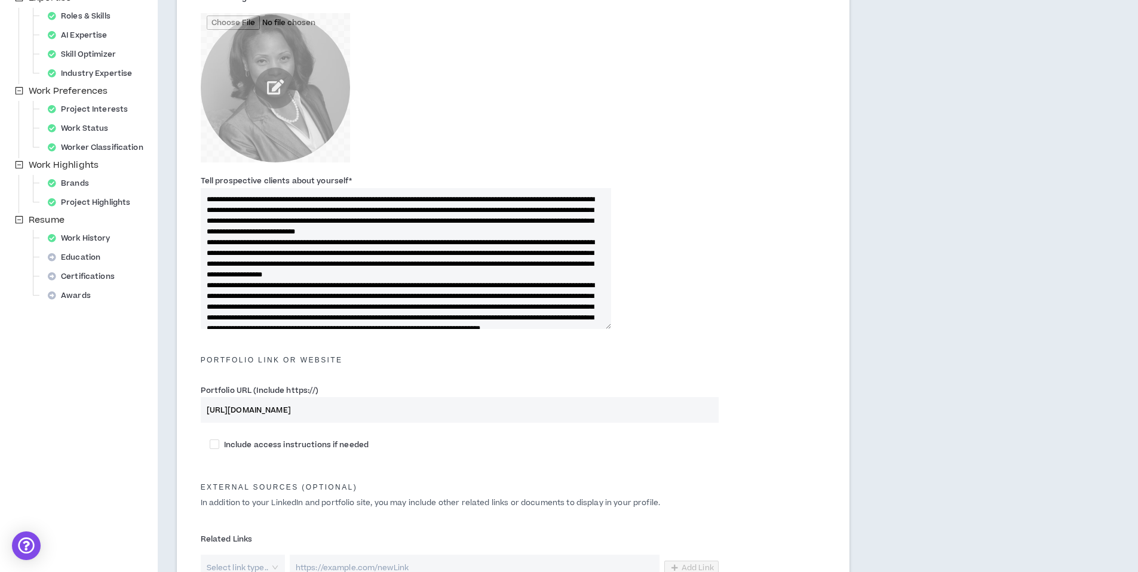
scroll to position [290, 0]
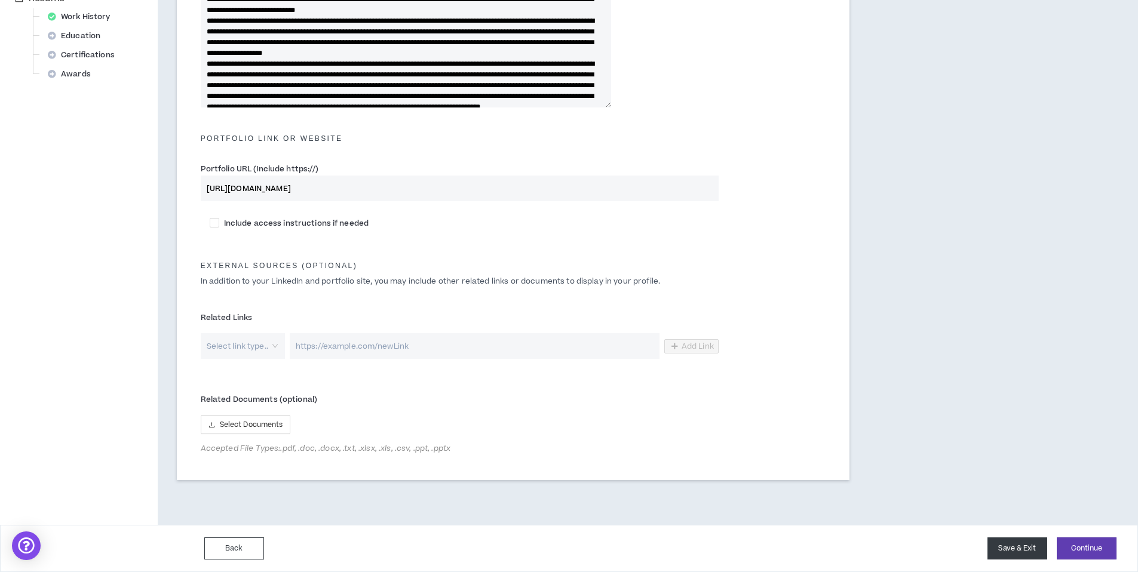
click at [1012, 548] on button "Save & Exit" at bounding box center [1017, 549] width 60 height 22
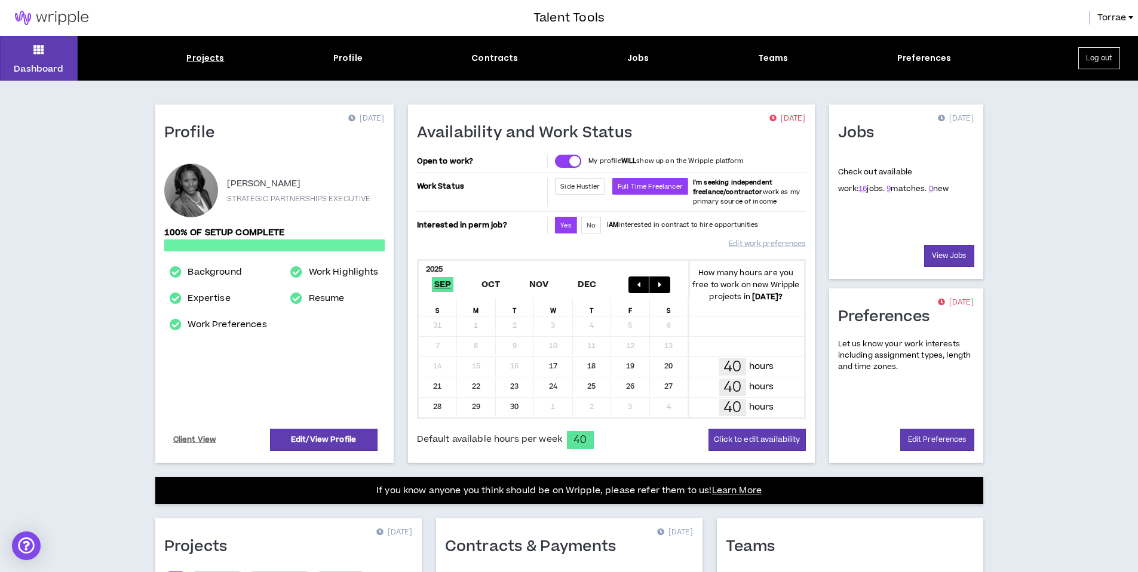
click at [207, 57] on div "Projects" at bounding box center [205, 58] width 38 height 13
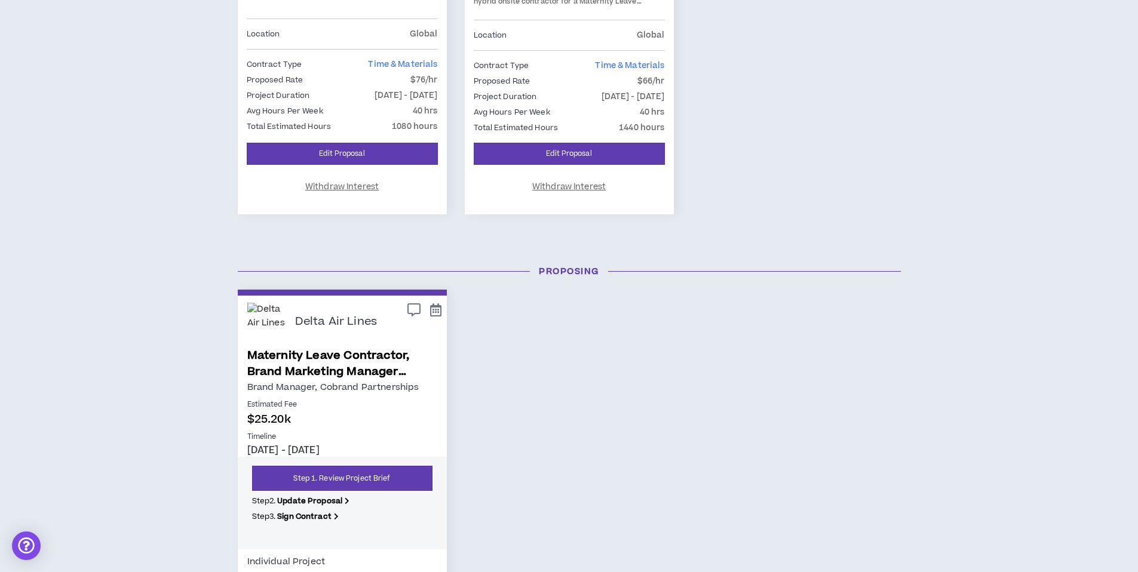
scroll to position [458, 0]
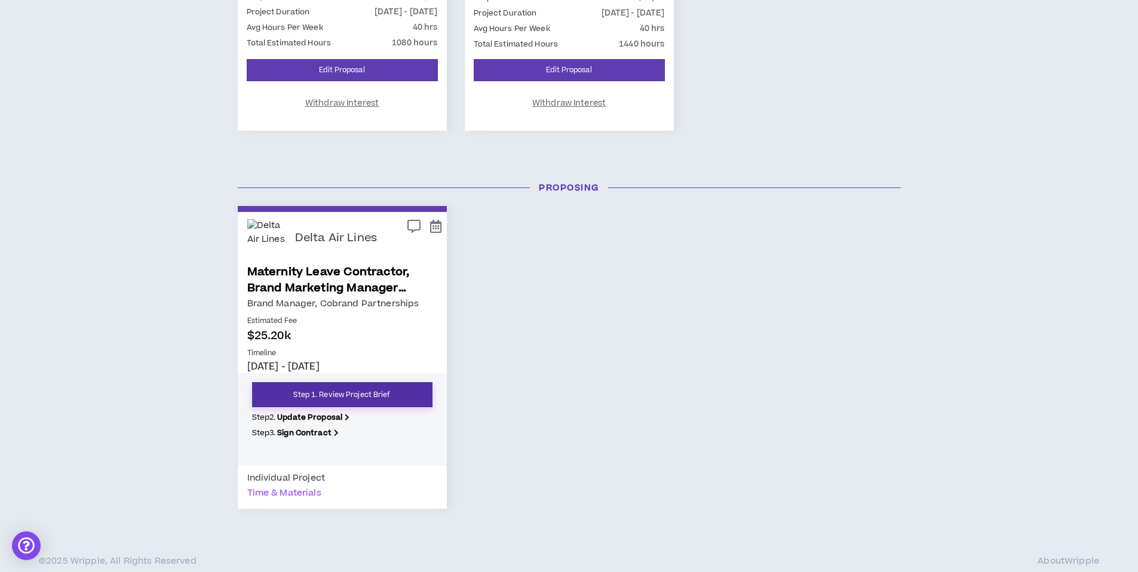
click at [363, 395] on link "Step 1. Review Project Brief" at bounding box center [342, 394] width 180 height 25
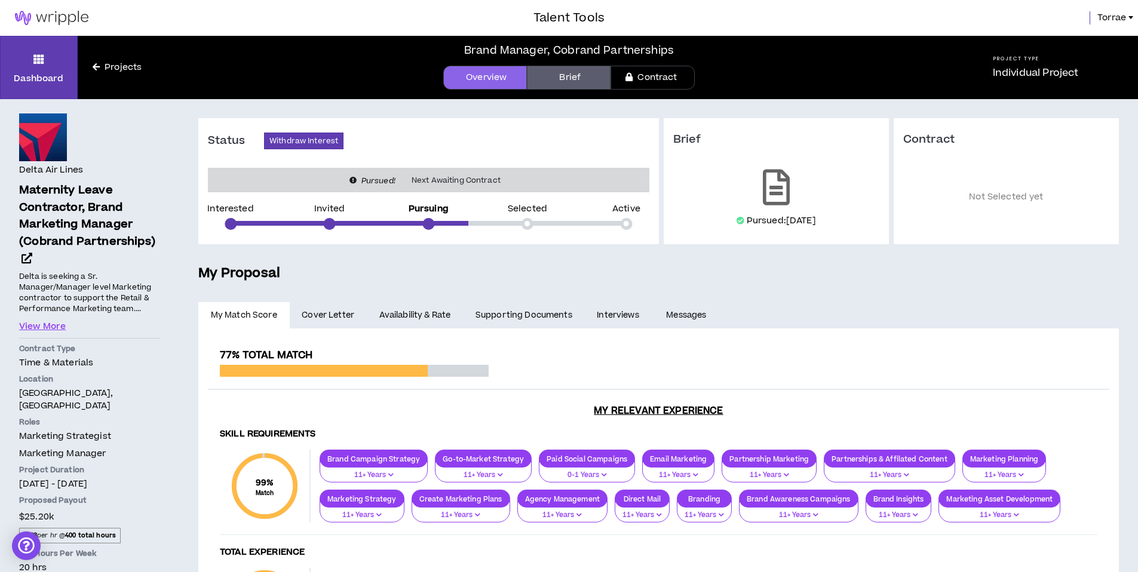
click at [338, 313] on span "Cover Letter" at bounding box center [328, 315] width 53 height 13
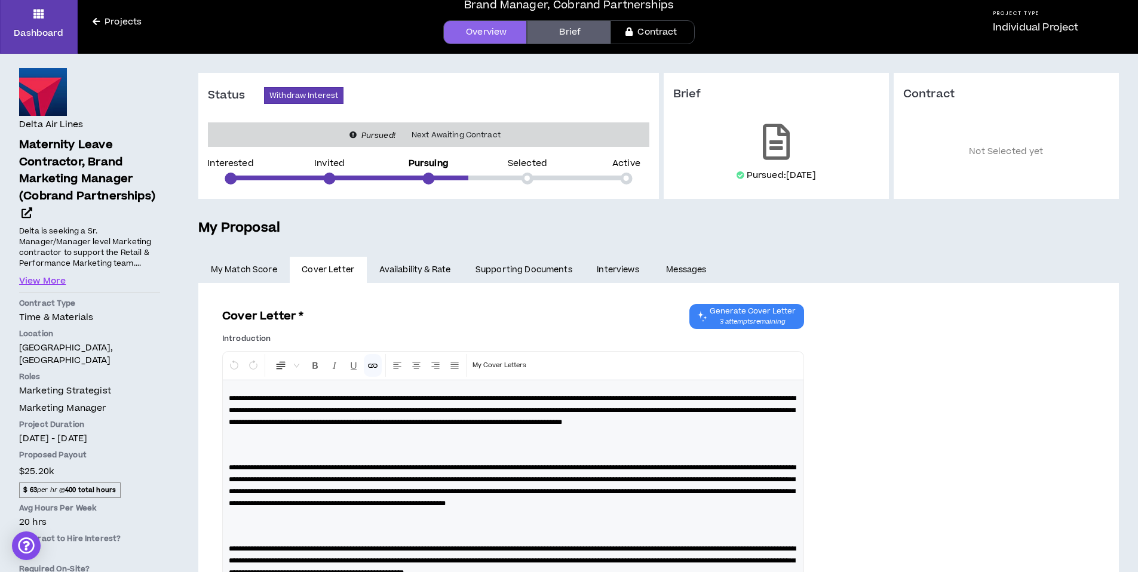
scroll to position [23, 0]
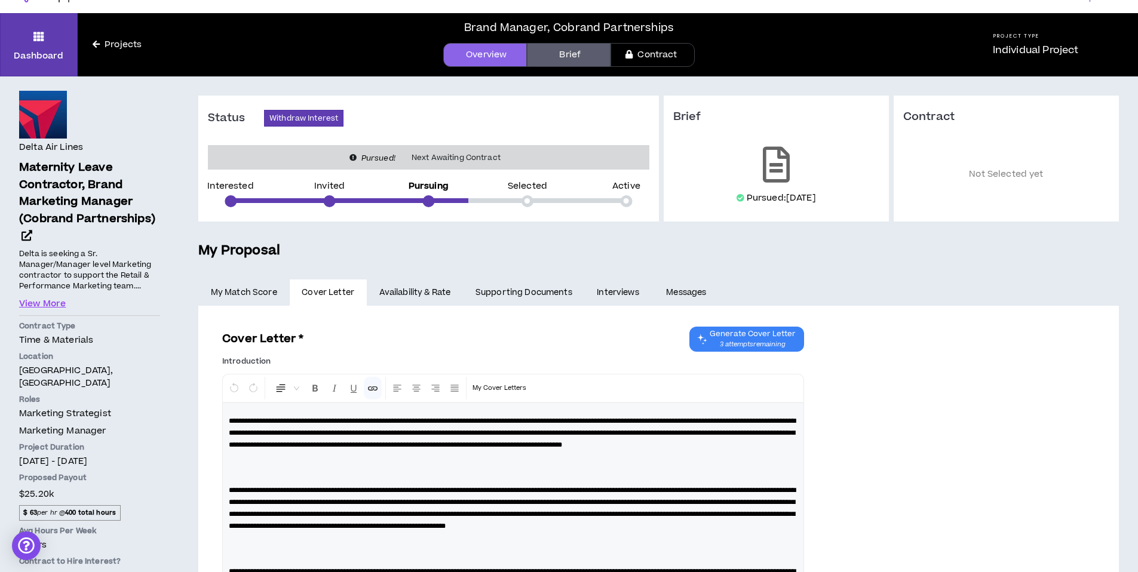
click at [418, 292] on link "Availability & Rate" at bounding box center [415, 293] width 96 height 26
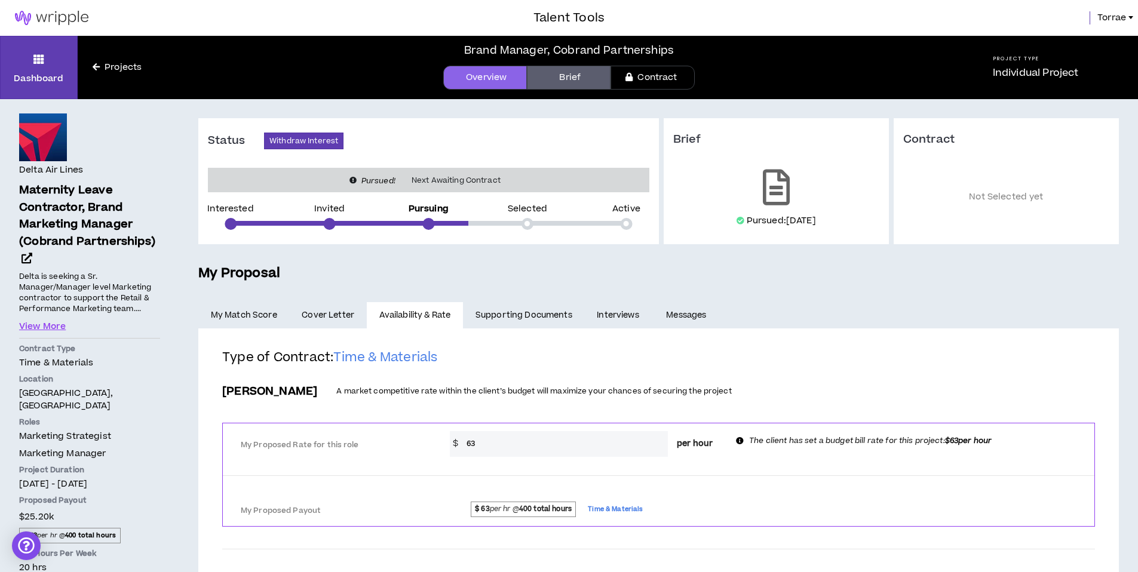
click at [529, 314] on link "Supporting Documents" at bounding box center [523, 315] width 121 height 26
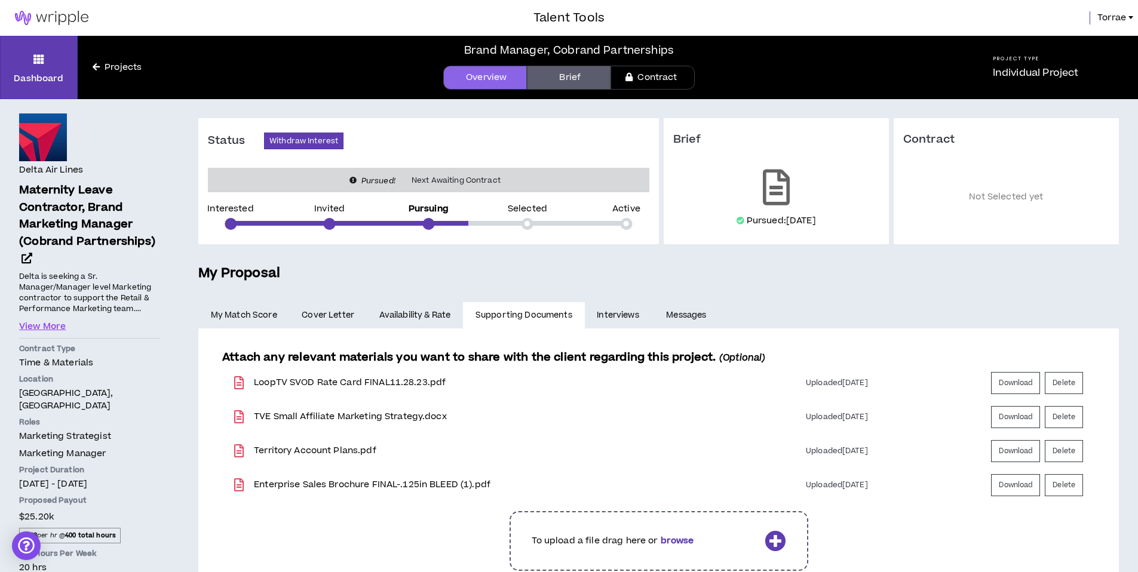
click at [625, 318] on link "Interviews" at bounding box center [619, 315] width 69 height 26
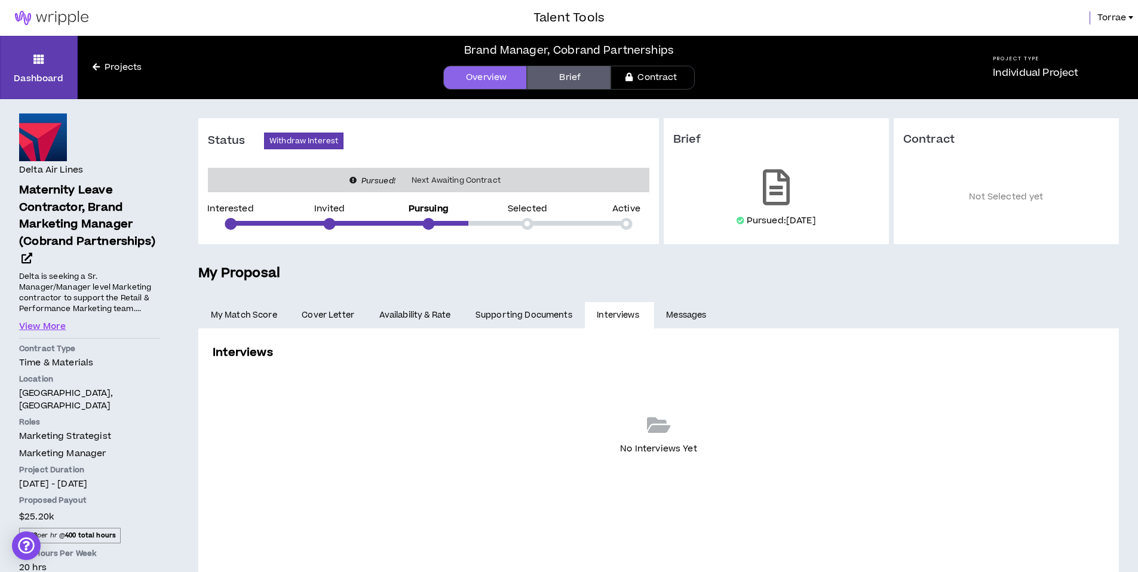
click at [682, 314] on link "Messages" at bounding box center [688, 315] width 68 height 26
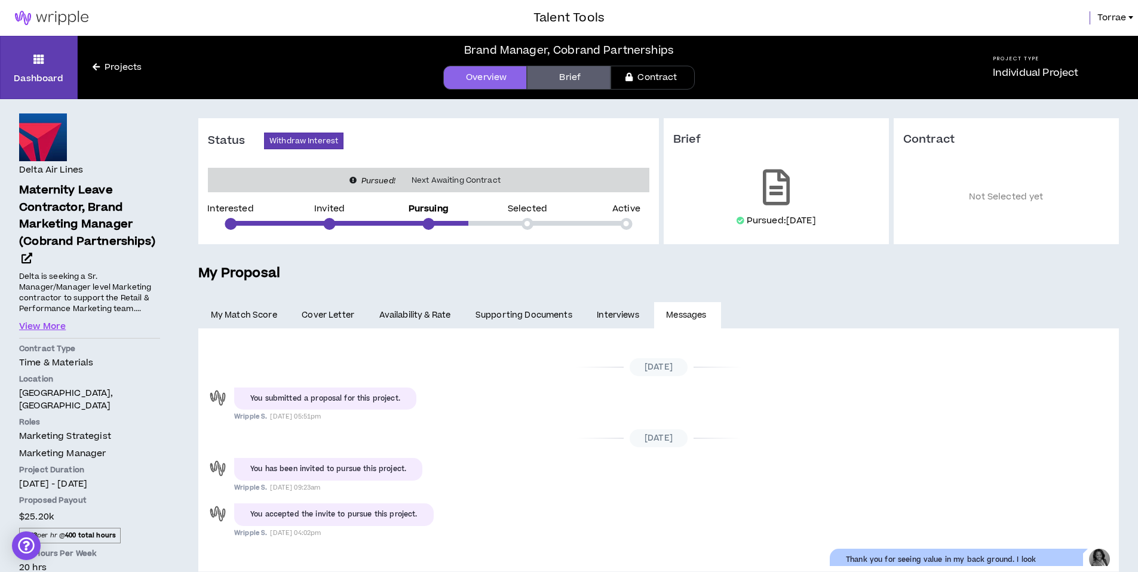
click at [567, 74] on link "Brief" at bounding box center [569, 78] width 84 height 24
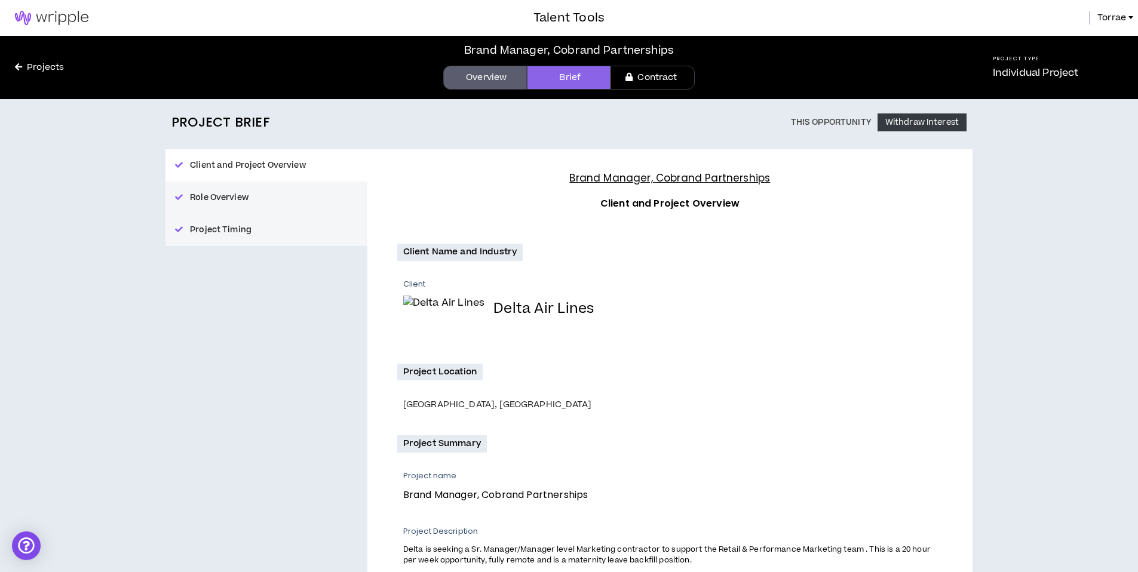
click at [659, 78] on link "Contract" at bounding box center [653, 78] width 84 height 24
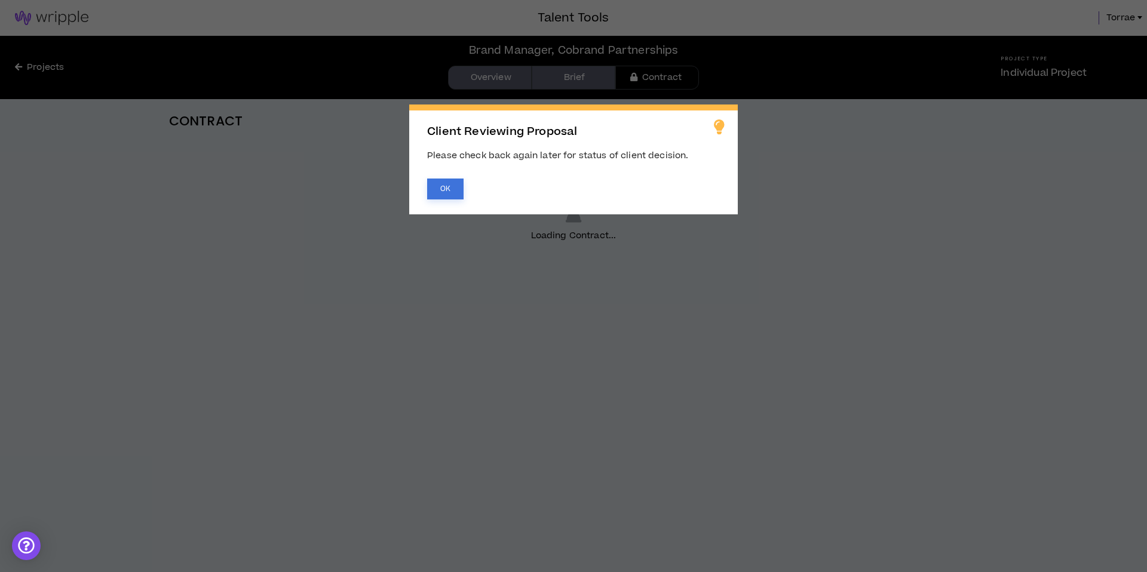
click at [446, 188] on button "OK" at bounding box center [445, 189] width 36 height 21
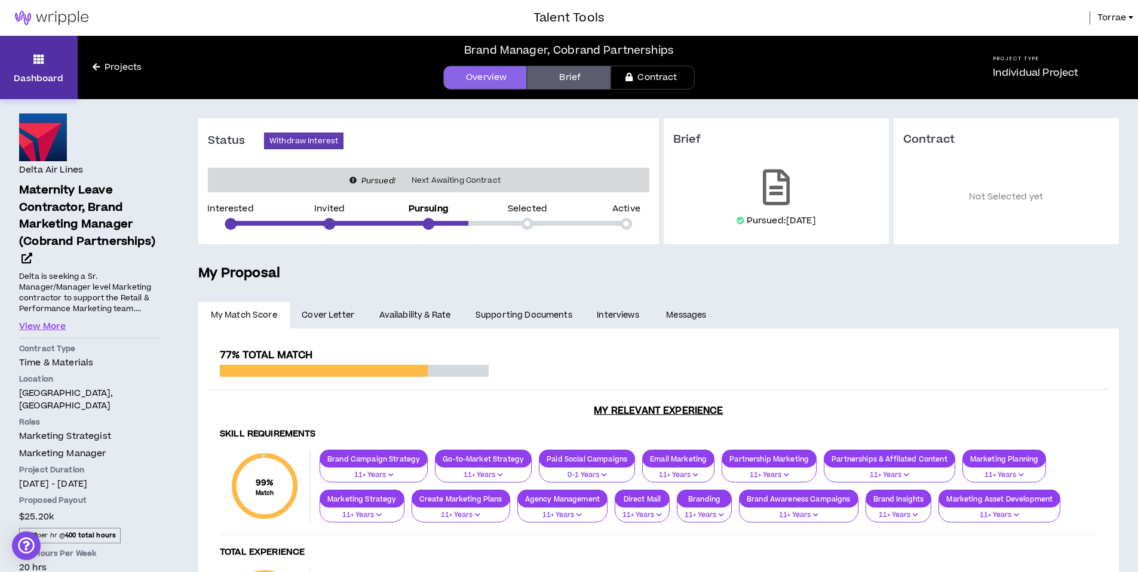
click at [44, 62] on icon at bounding box center [38, 59] width 11 height 17
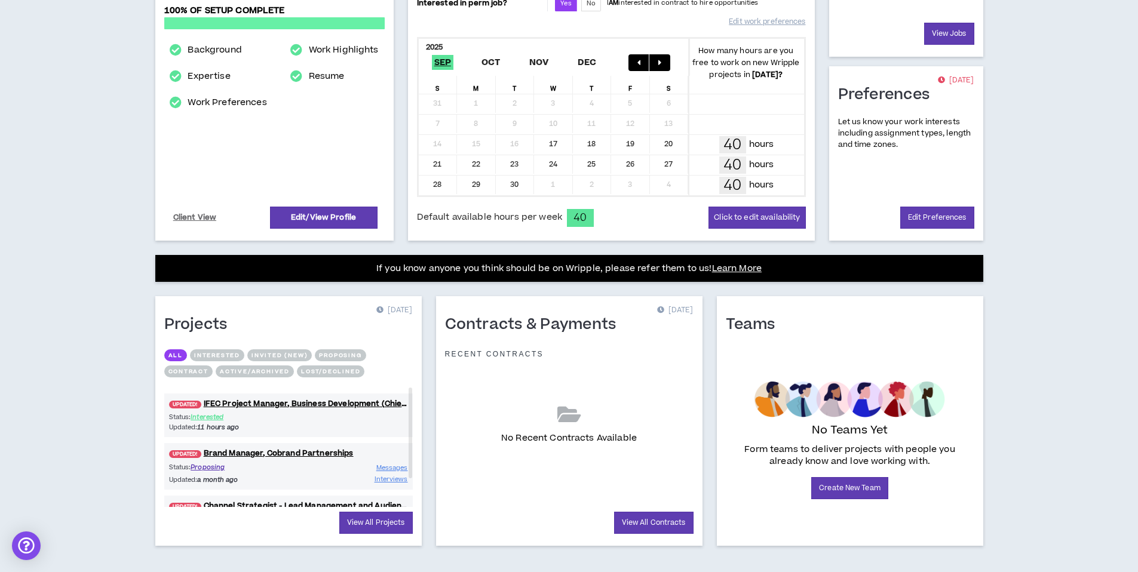
scroll to position [234, 0]
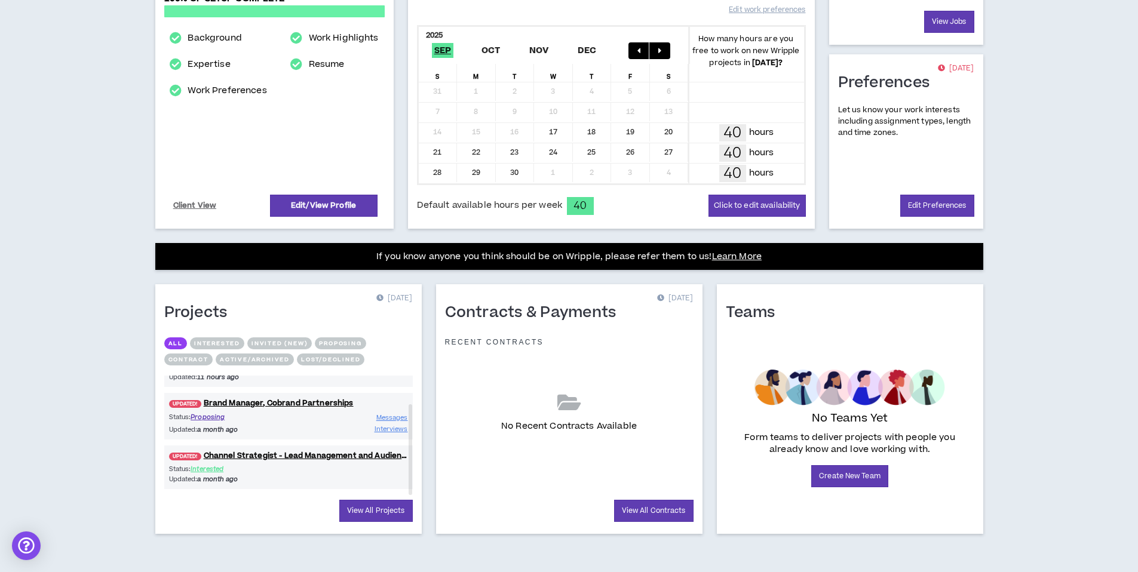
drag, startPoint x: 412, startPoint y: 412, endPoint x: 415, endPoint y: 444, distance: 33.0
click at [415, 444] on div "Projects [DATE] All Interested Invited (new) Proposing Contract Active/Archived…" at bounding box center [288, 409] width 266 height 250
click at [390, 418] on span "Messages" at bounding box center [392, 417] width 32 height 9
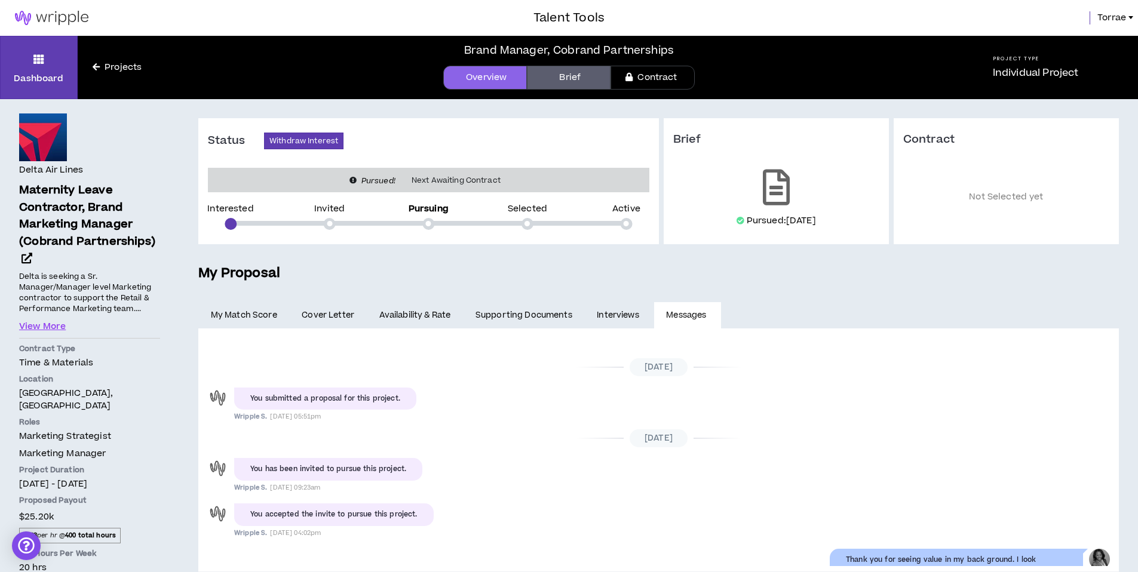
scroll to position [47, 0]
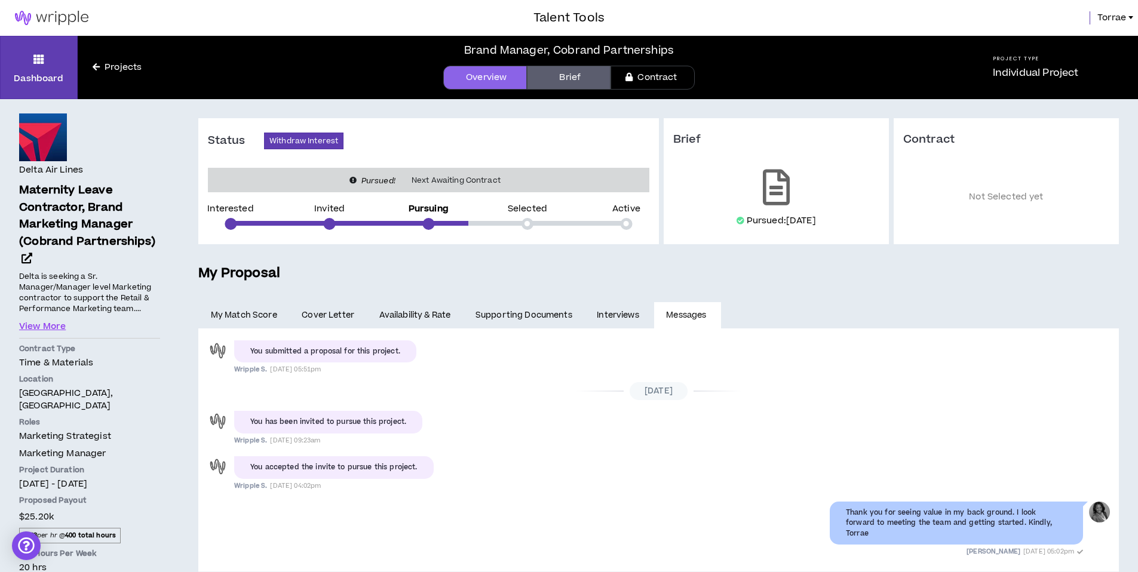
click at [625, 315] on link "Interviews" at bounding box center [619, 315] width 69 height 26
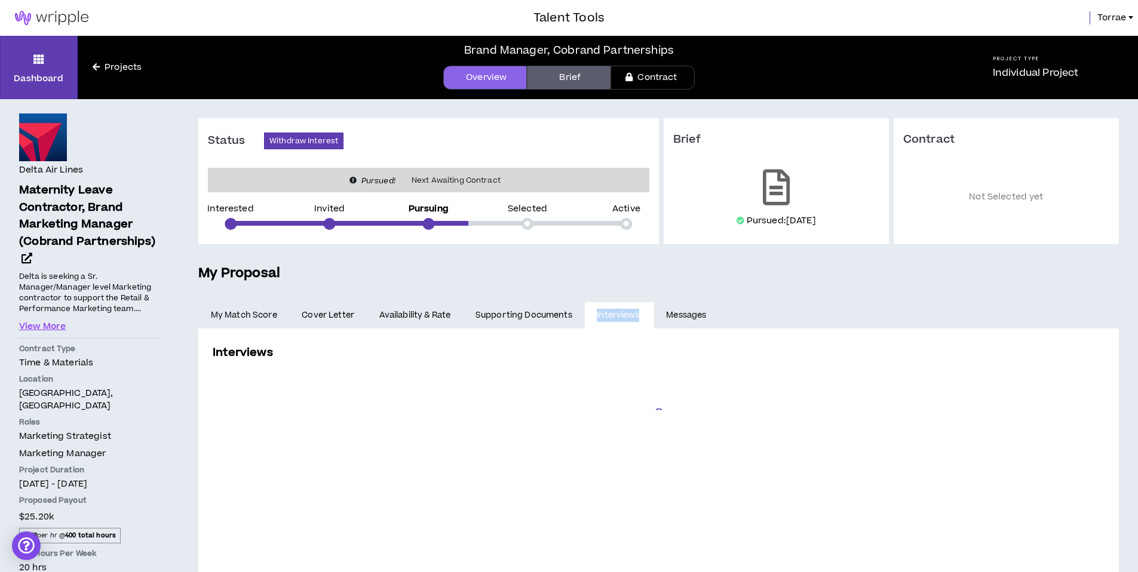
click at [625, 315] on link "Interviews" at bounding box center [619, 315] width 69 height 26
click at [97, 65] on icon at bounding box center [96, 67] width 7 height 8
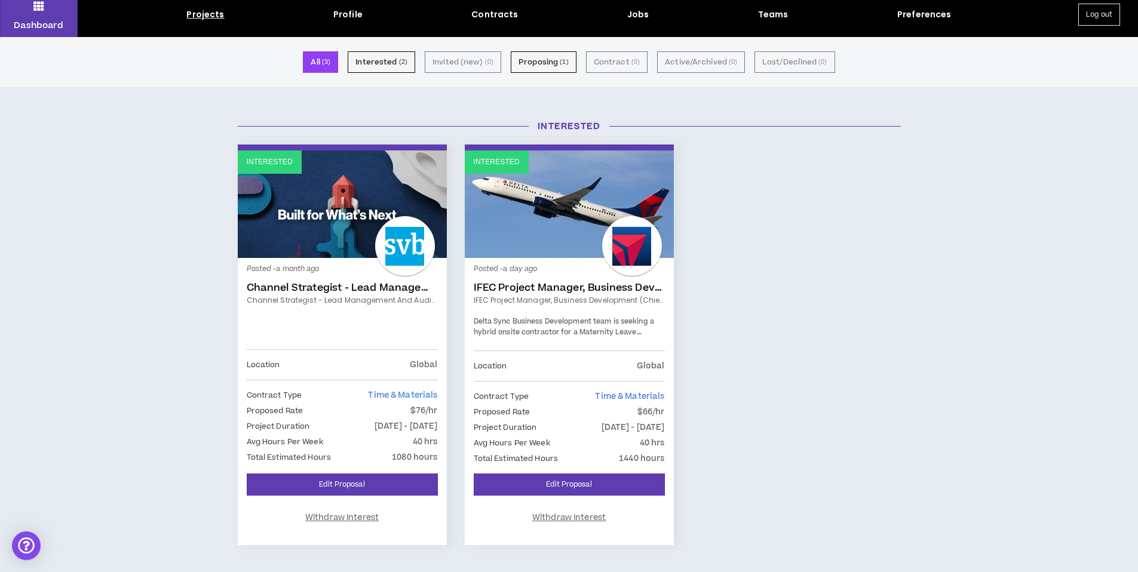
scroll to position [38, 0]
